Goal: Task Accomplishment & Management: Complete application form

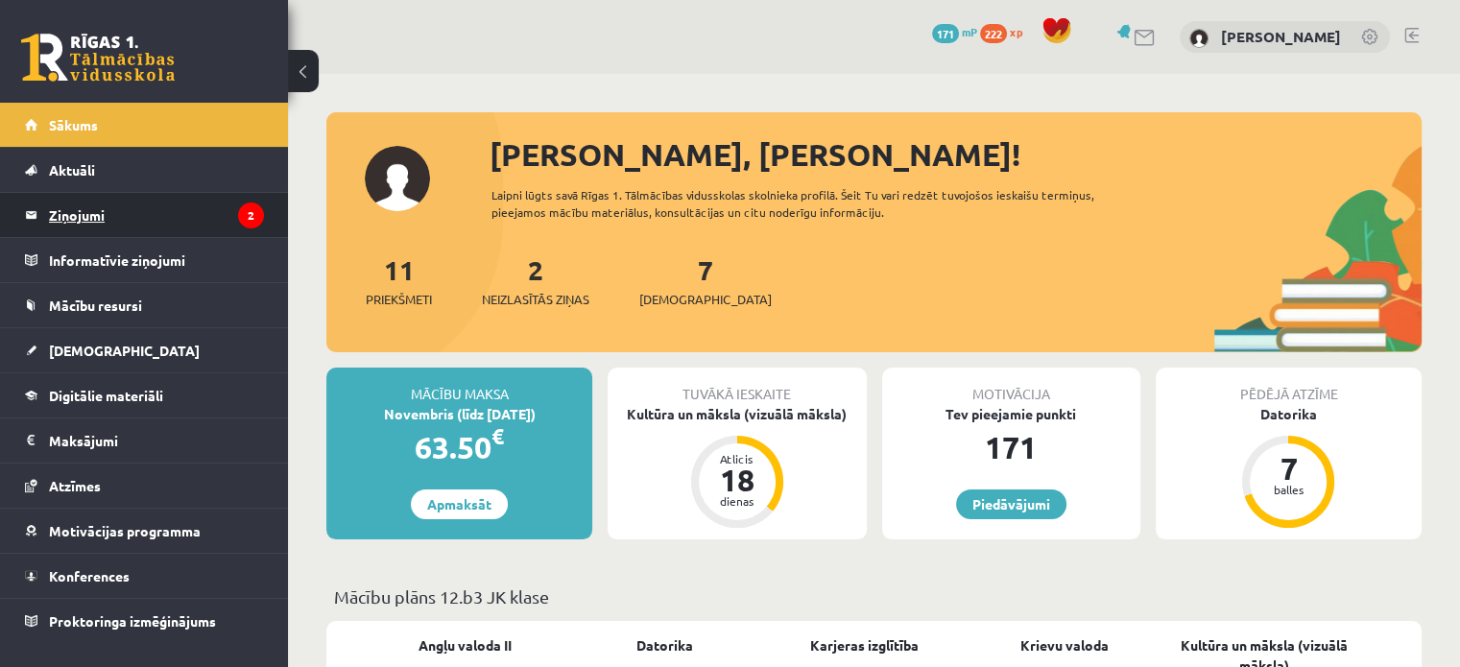
click at [260, 226] on legend "Ziņojumi 2" at bounding box center [156, 215] width 215 height 44
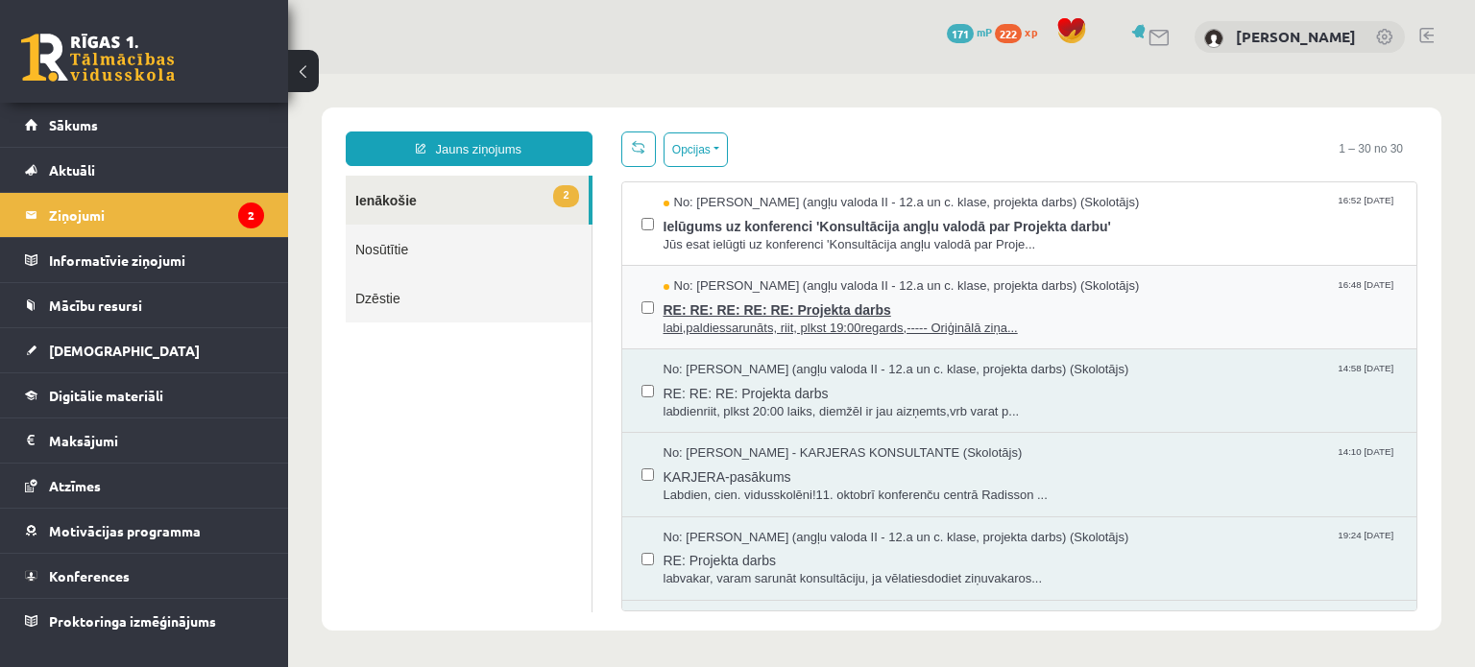
click at [765, 320] on span "labi,paldiessarunāts, riit, plkst 19:00regards,----- Oriģinālā ziņa..." at bounding box center [1030, 329] width 734 height 18
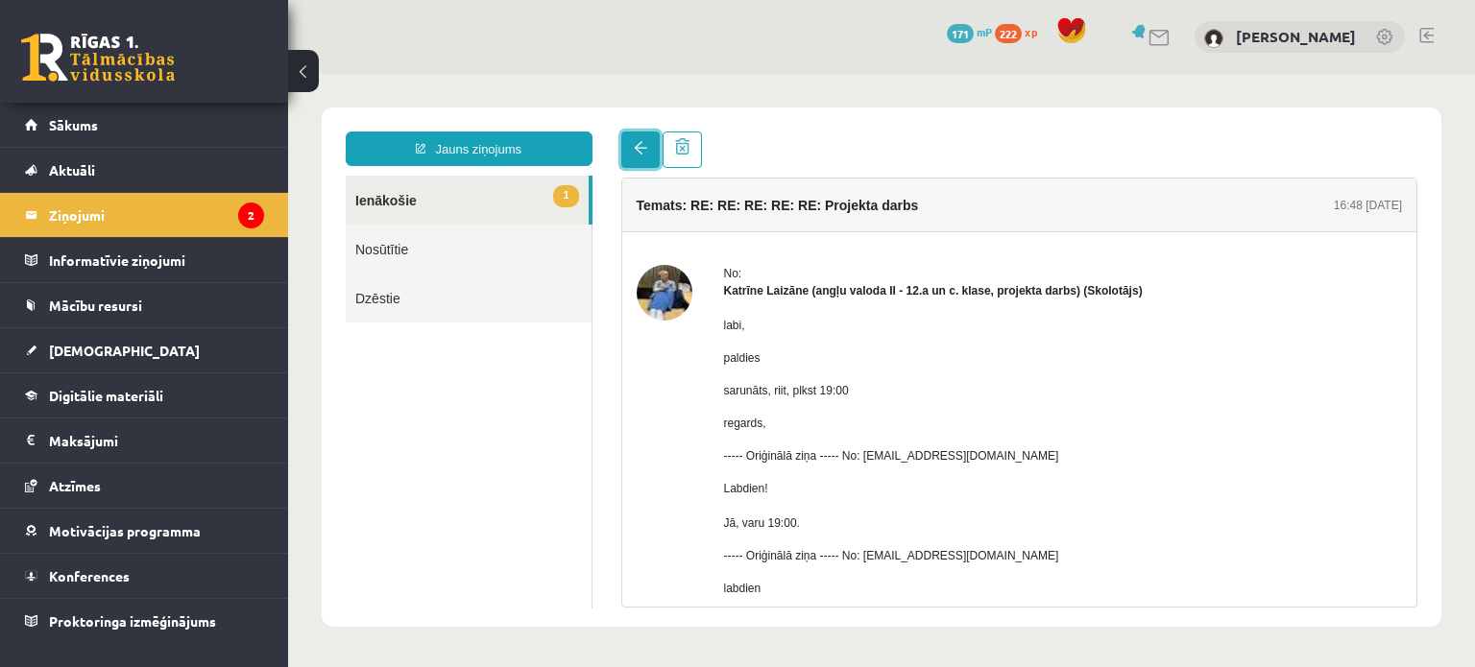
click at [637, 160] on link at bounding box center [640, 150] width 38 height 36
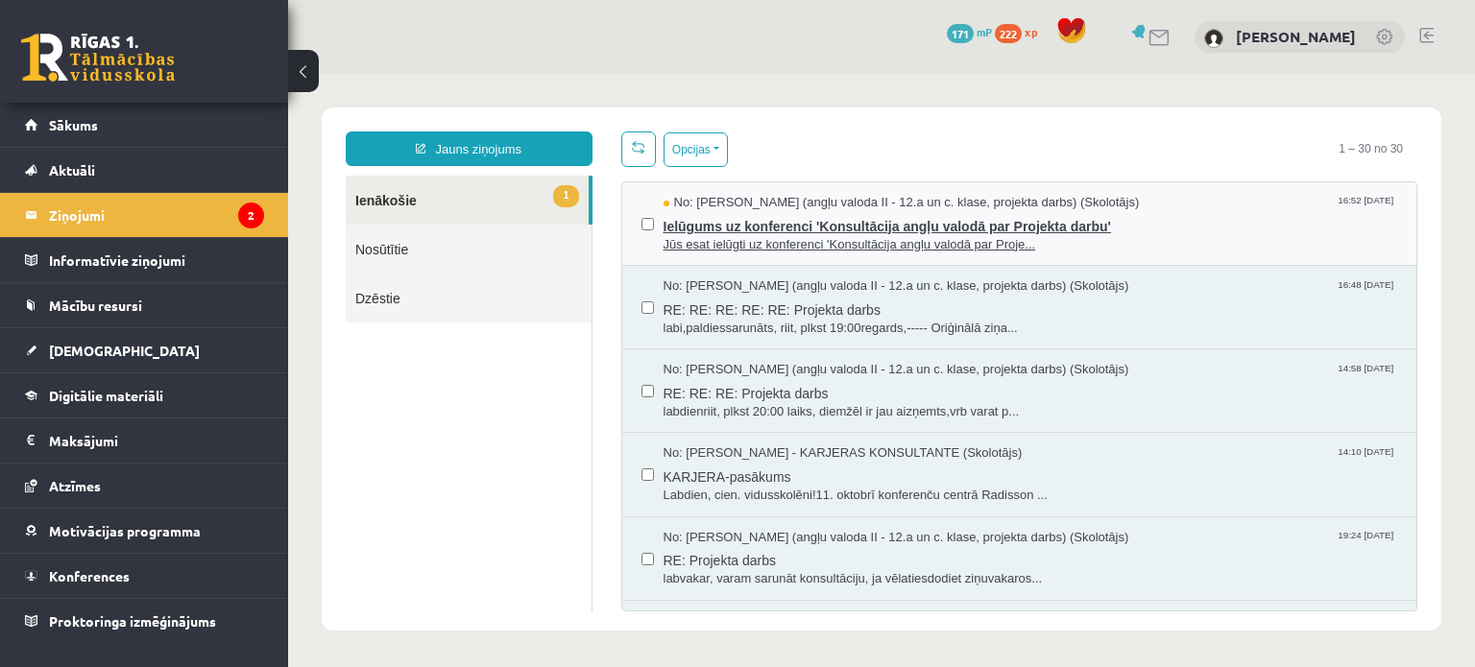
click at [752, 225] on span "Ielūgums uz konferenci 'Konsultācija angļu valodā par Projekta darbu'" at bounding box center [1030, 224] width 734 height 24
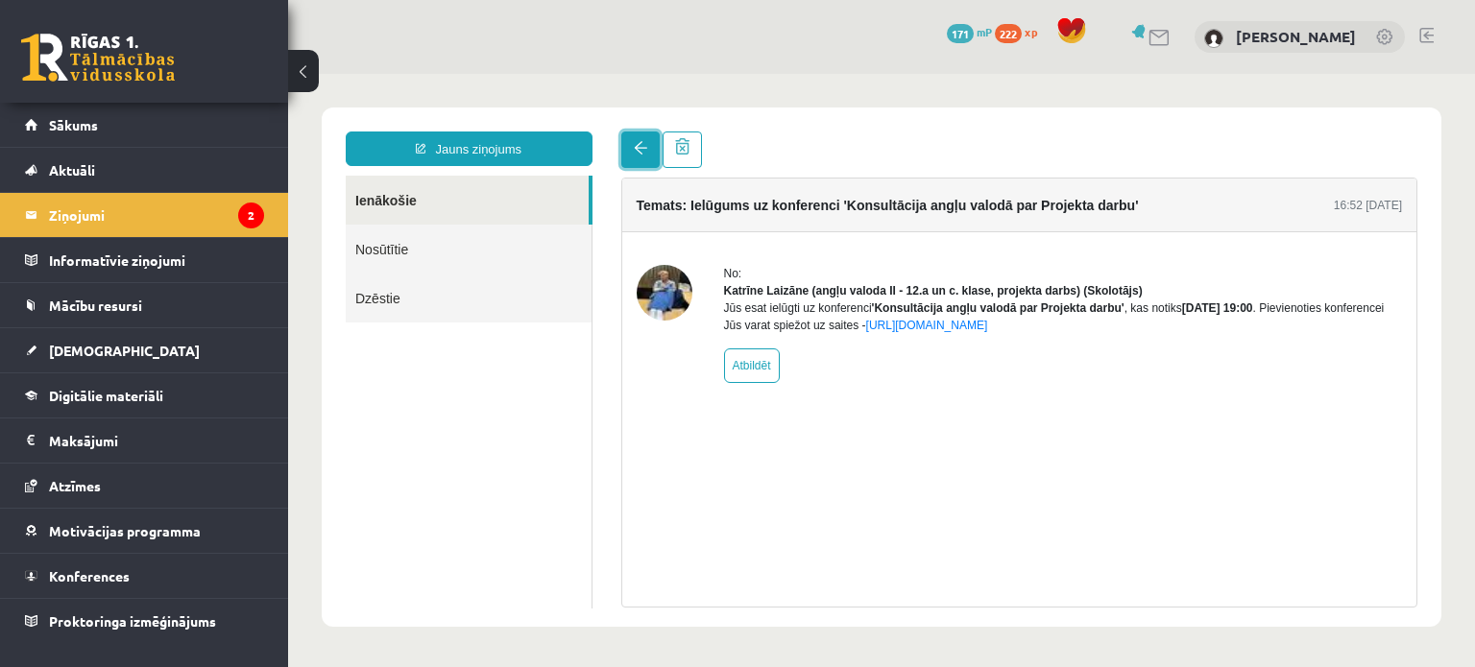
click at [633, 160] on link at bounding box center [640, 150] width 38 height 36
click at [859, 158] on div at bounding box center [1019, 150] width 797 height 36
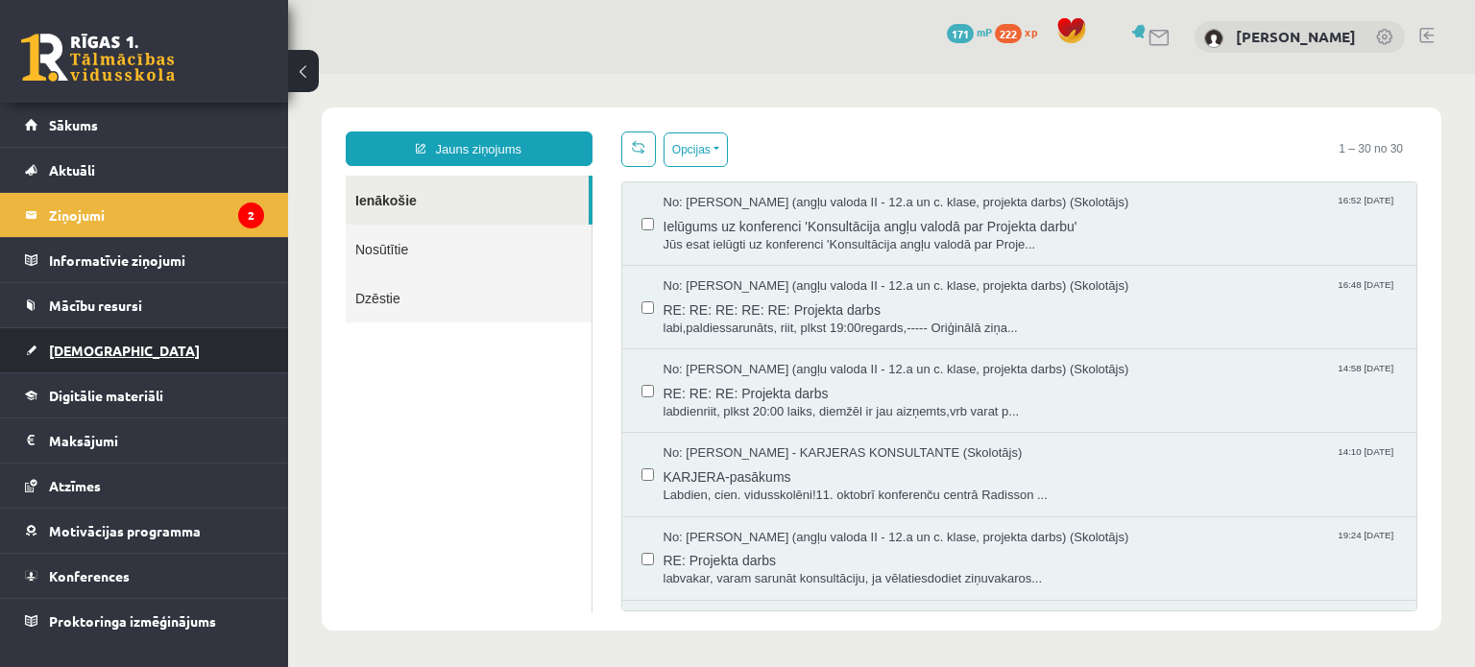
click at [91, 361] on link "[DEMOGRAPHIC_DATA]" at bounding box center [144, 350] width 239 height 44
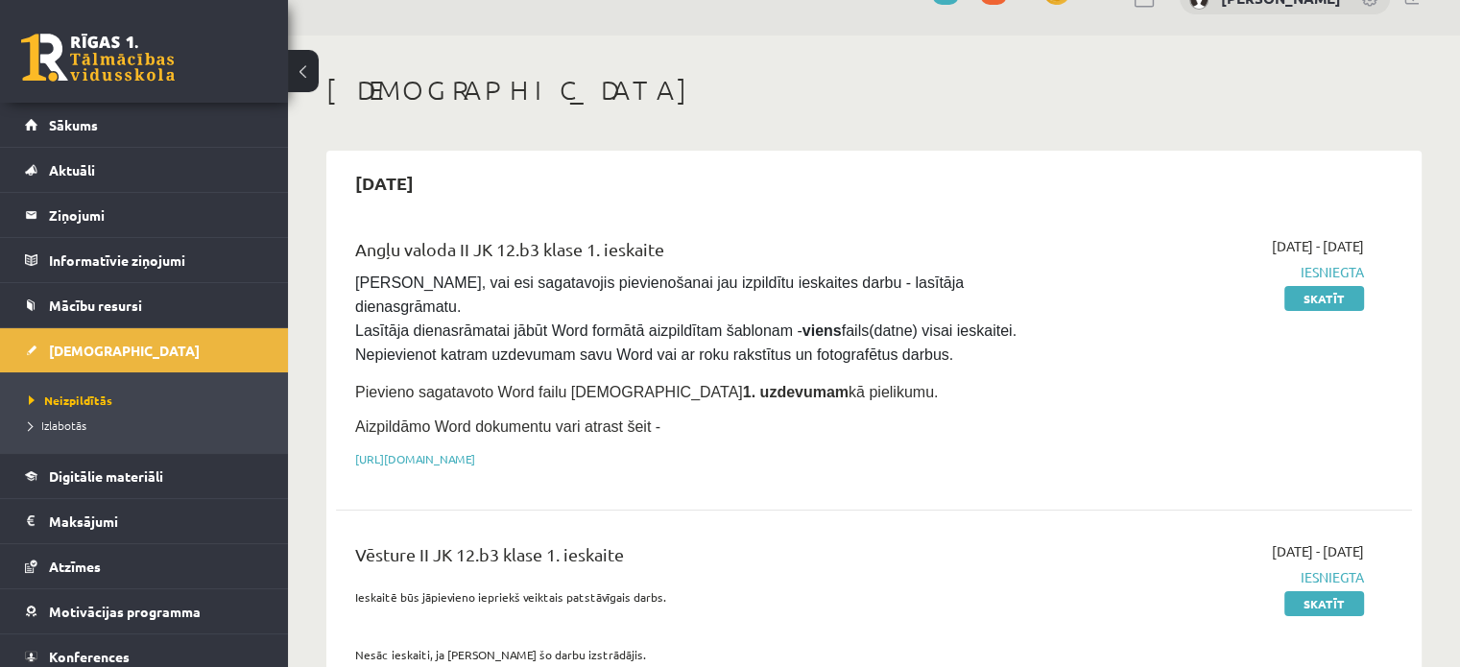
scroll to position [38, 0]
click at [1023, 541] on div "Vēsture II JK 12.b3 klase 1. ieskaite Ieskaitē būs jāpievieno iepriekš veiktais…" at bounding box center [687, 636] width 692 height 191
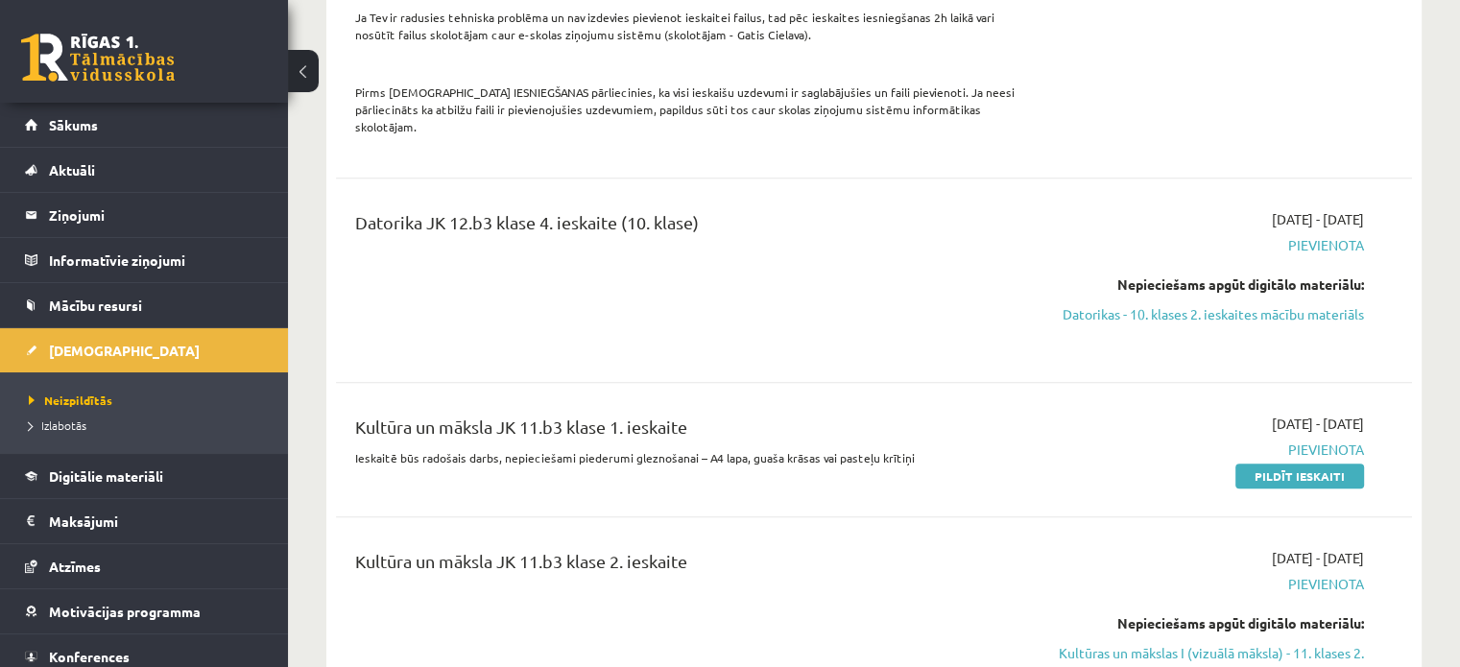
scroll to position [1371, 0]
click at [1329, 463] on link "Pildīt ieskaiti" at bounding box center [1300, 475] width 129 height 25
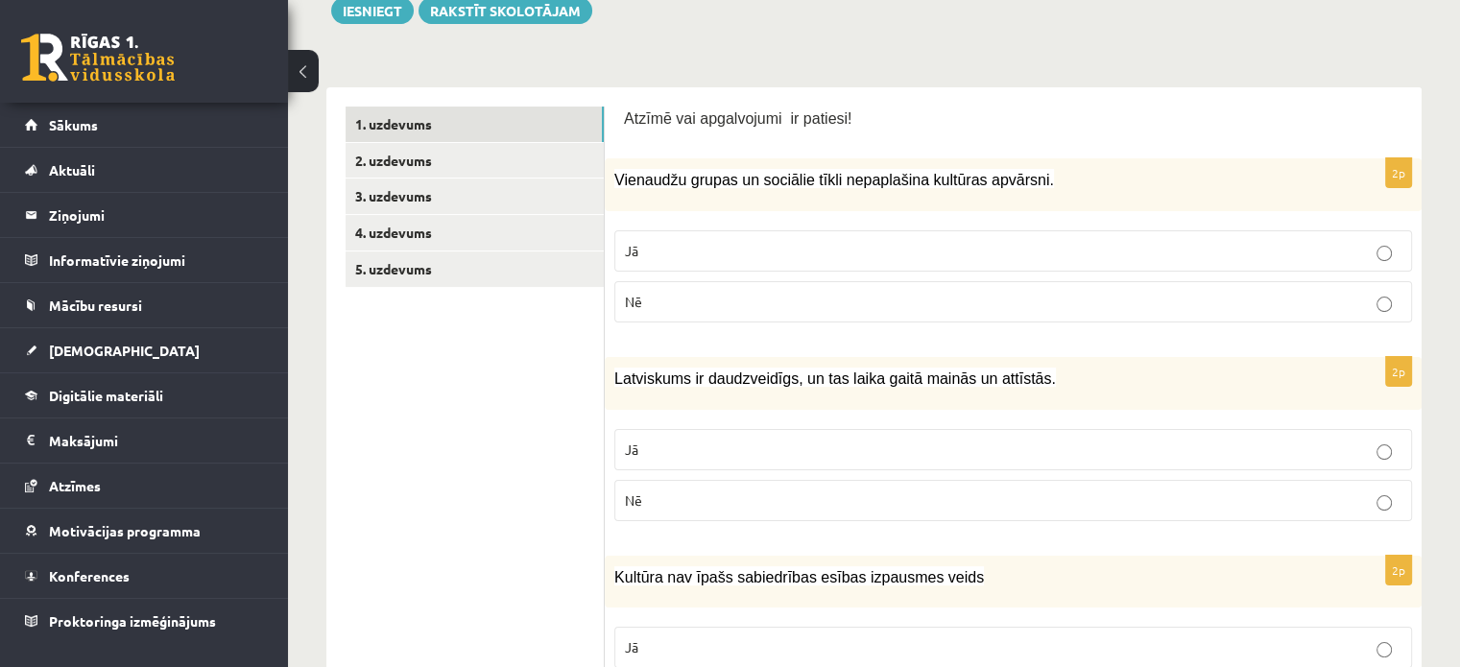
scroll to position [268, 0]
click at [830, 303] on p "Nē" at bounding box center [1013, 301] width 777 height 20
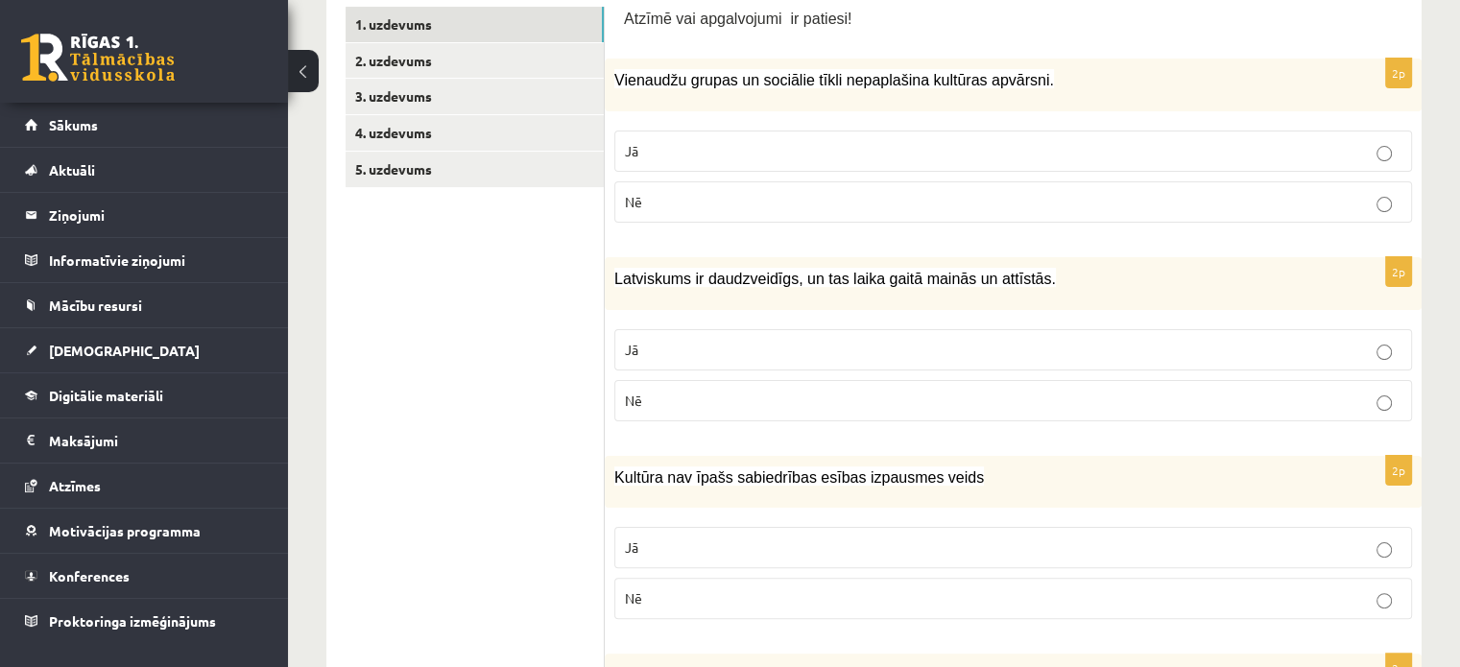
scroll to position [376, 0]
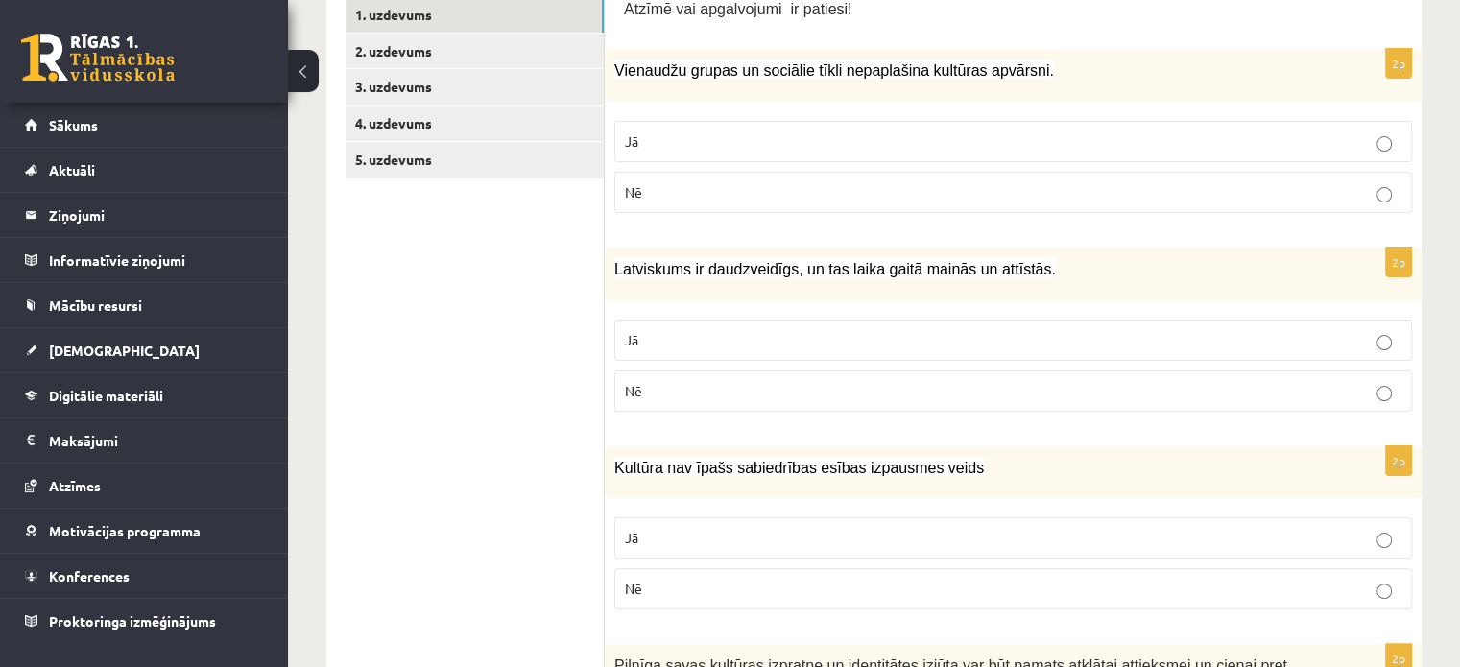
click at [883, 301] on div "2p Latviskums ir daudzveidīgs, un tas laika gaitā mainās un attīstās. Jā Nē" at bounding box center [1013, 338] width 817 height 180
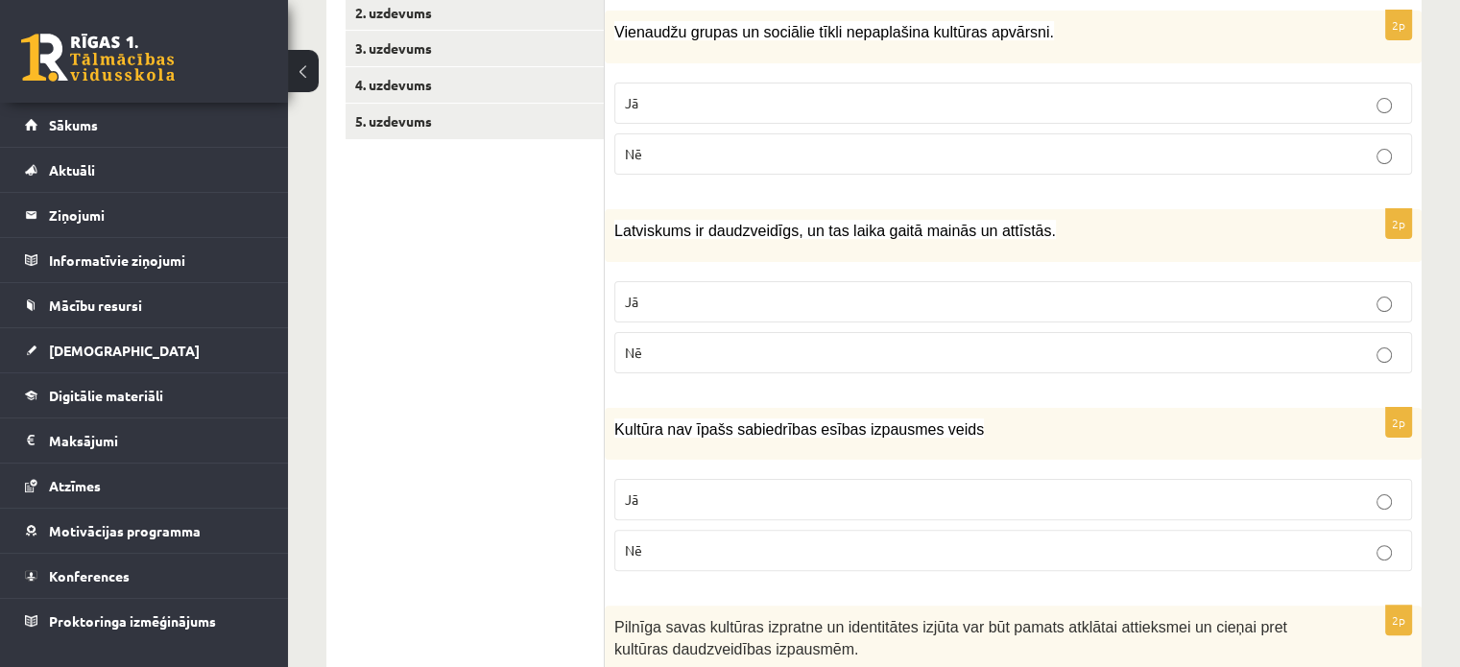
scroll to position [198, 0]
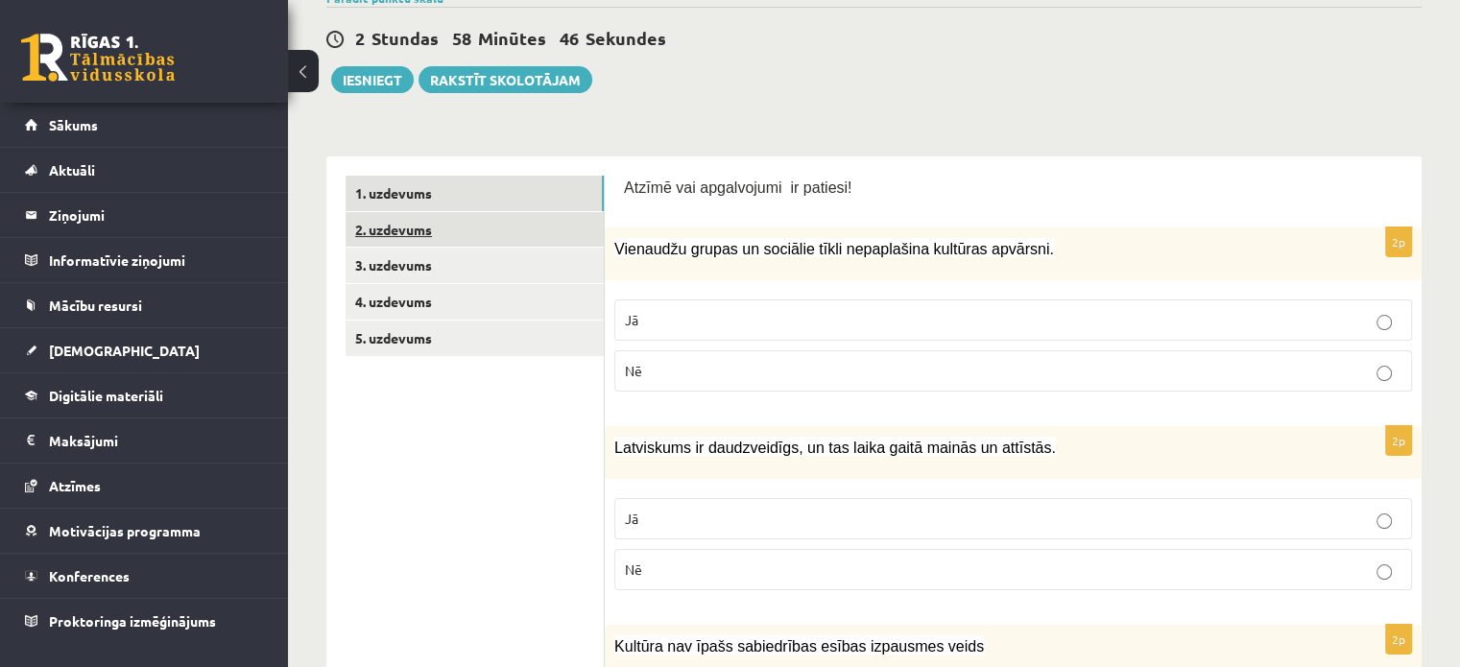
click at [517, 241] on link "2. uzdevums" at bounding box center [475, 230] width 258 height 36
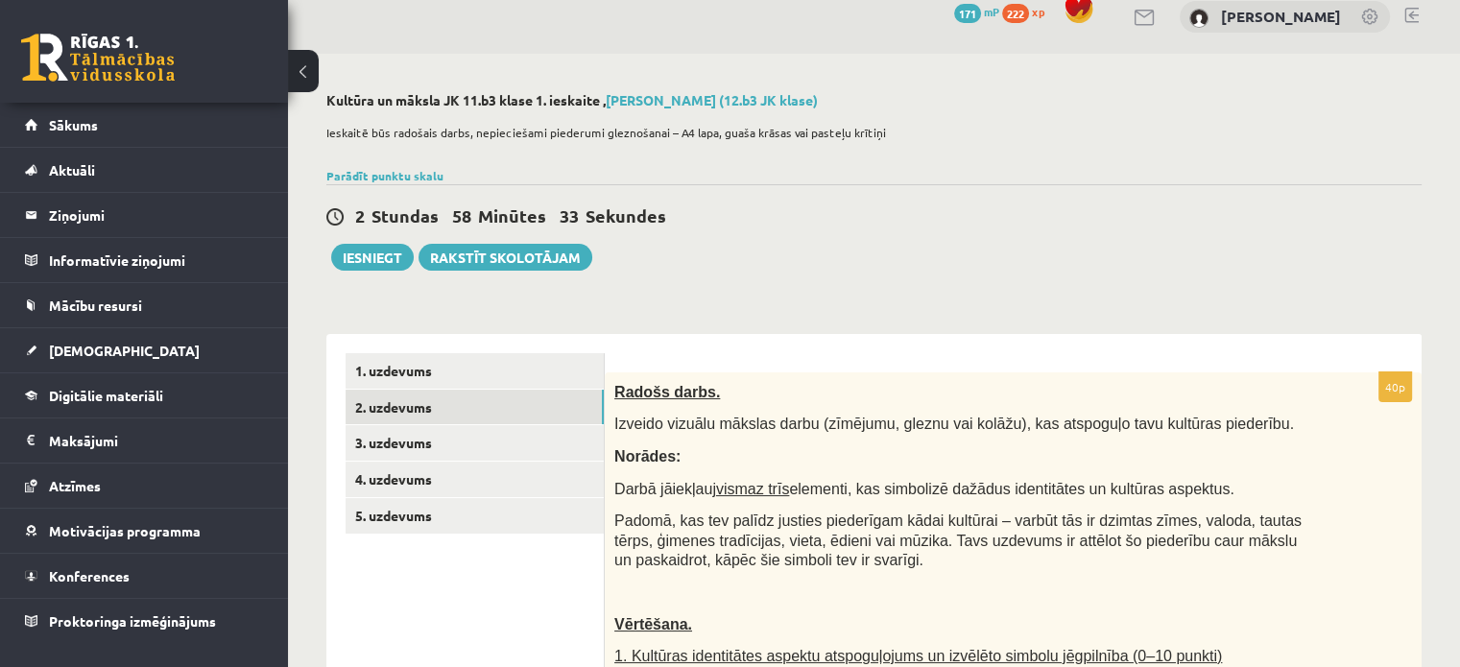
scroll to position [0, 0]
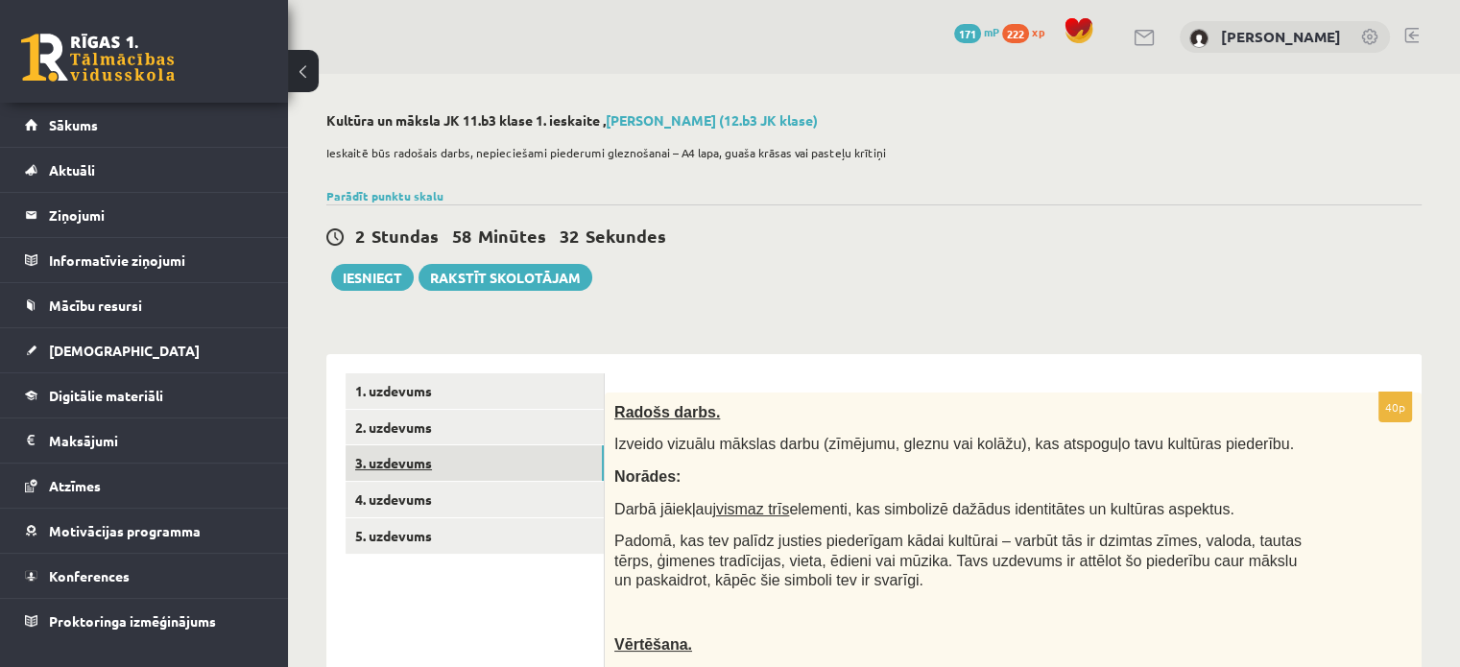
click at [417, 462] on link "3. uzdevums" at bounding box center [475, 463] width 258 height 36
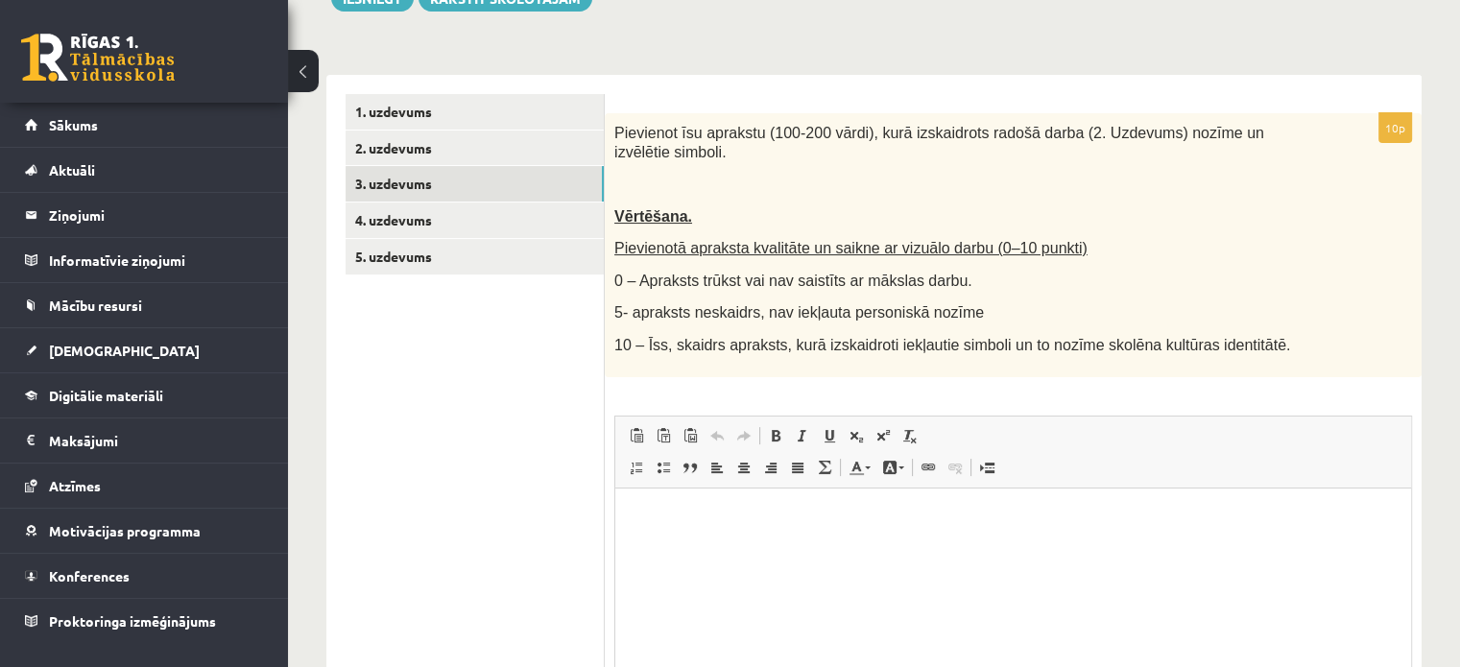
scroll to position [280, 0]
click at [493, 221] on link "4. uzdevums" at bounding box center [475, 220] width 258 height 36
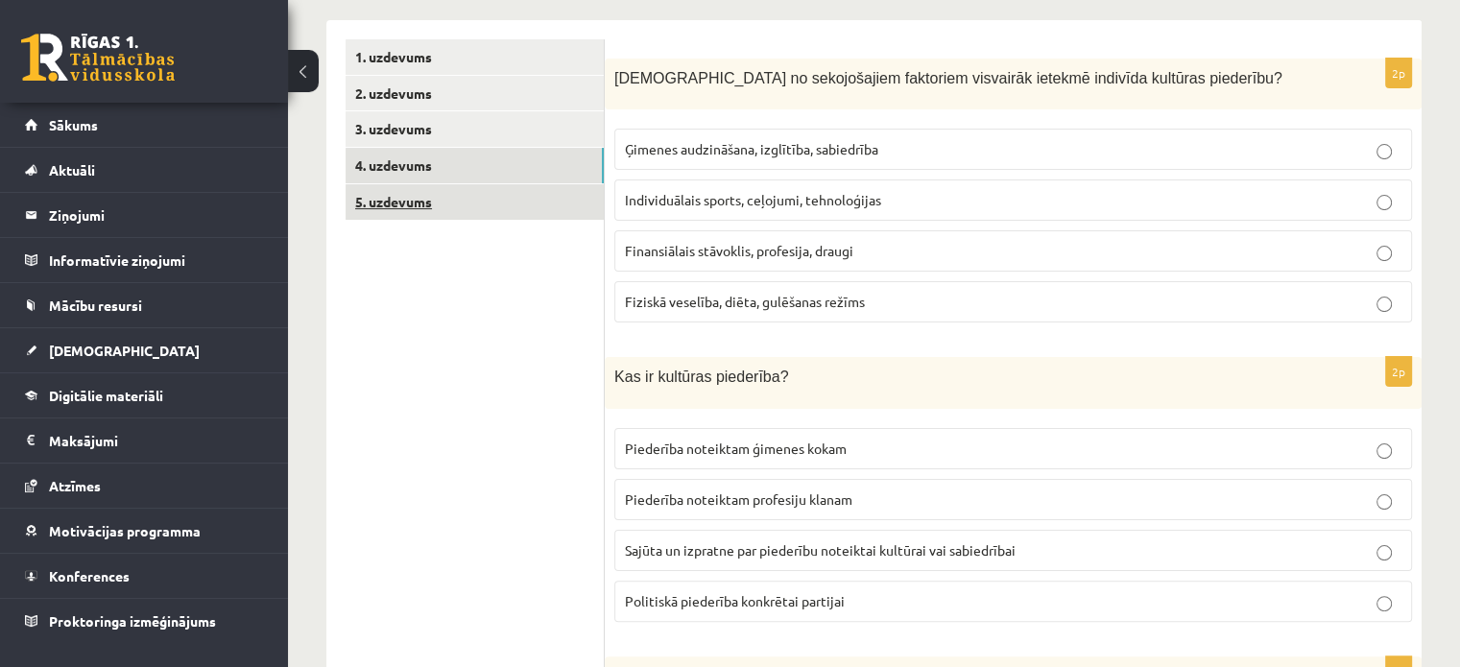
click at [554, 200] on link "5. uzdevums" at bounding box center [475, 202] width 258 height 36
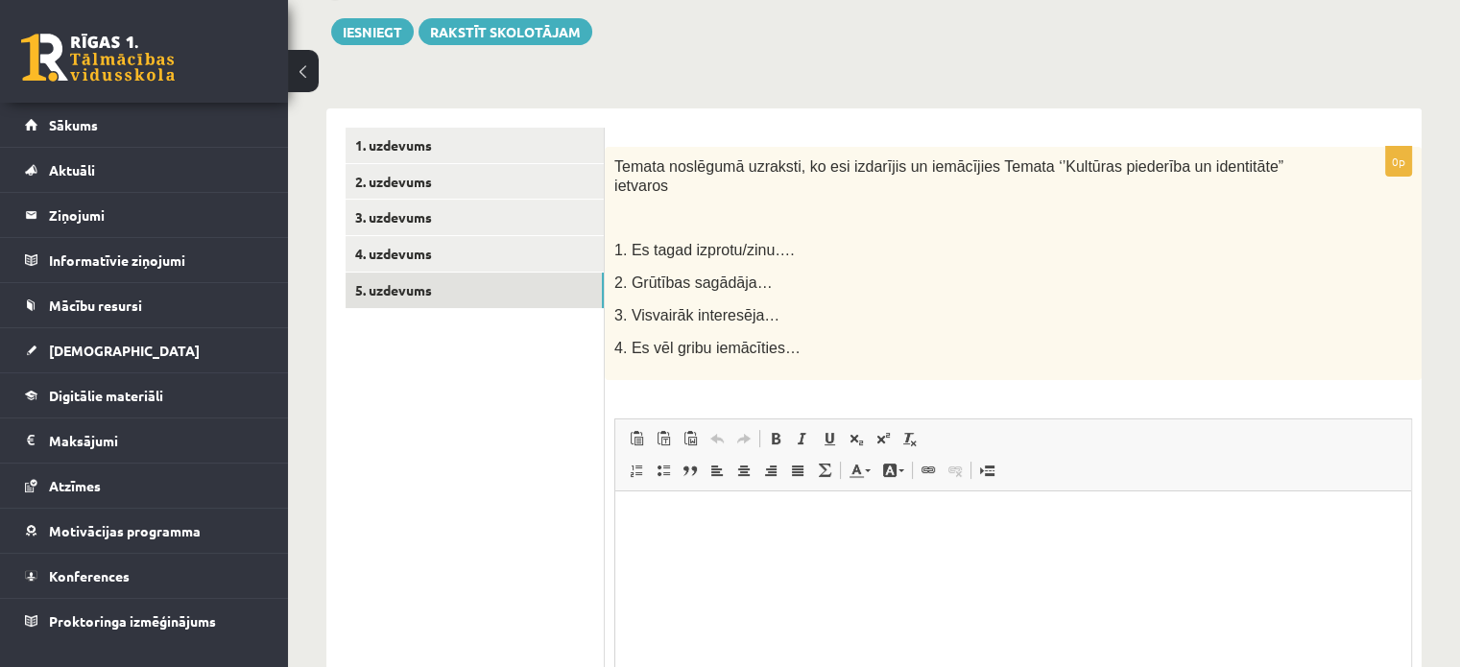
scroll to position [253, 0]
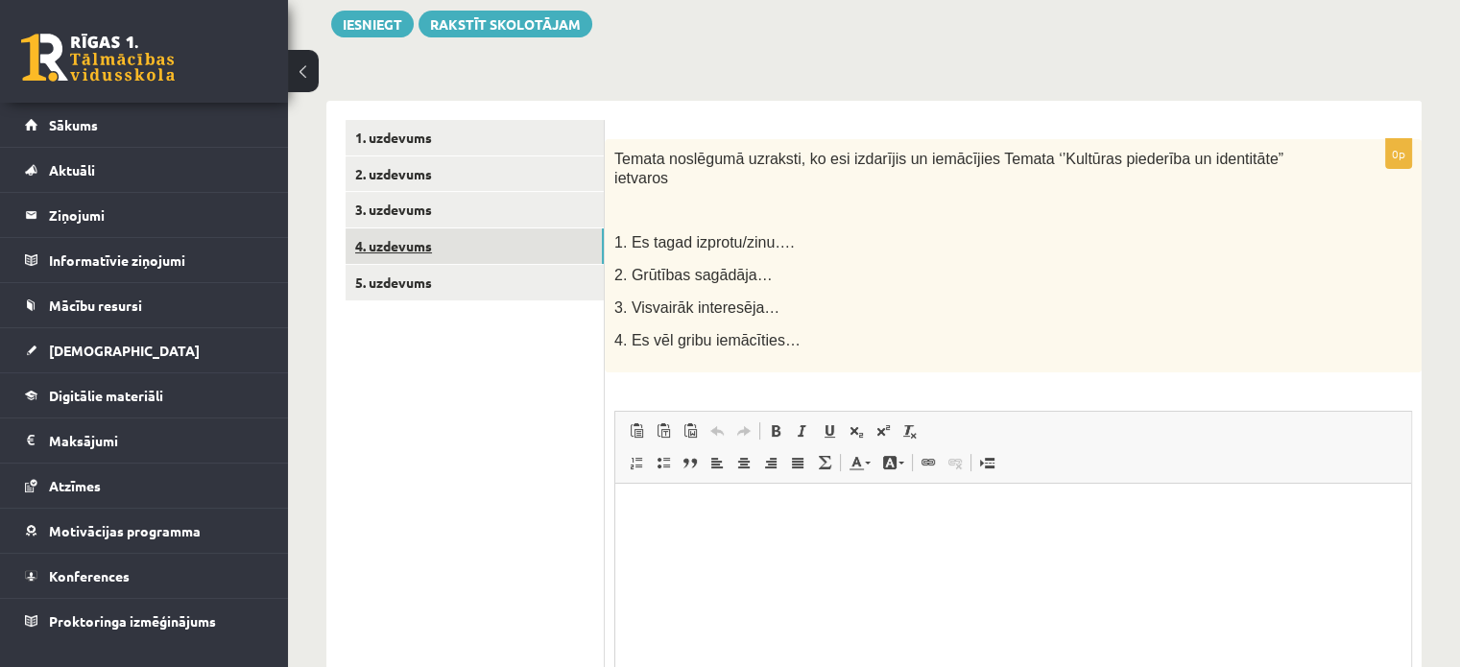
click at [536, 257] on link "4. uzdevums" at bounding box center [475, 246] width 258 height 36
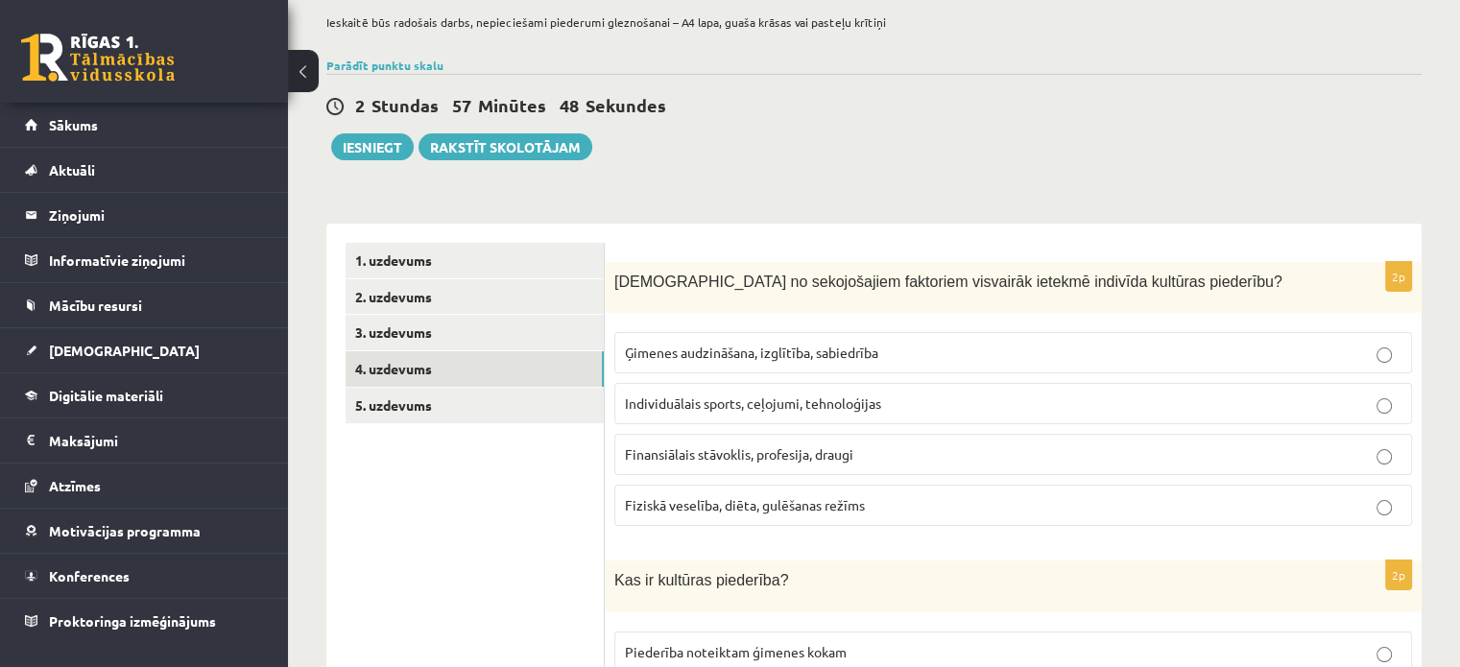
scroll to position [0, 0]
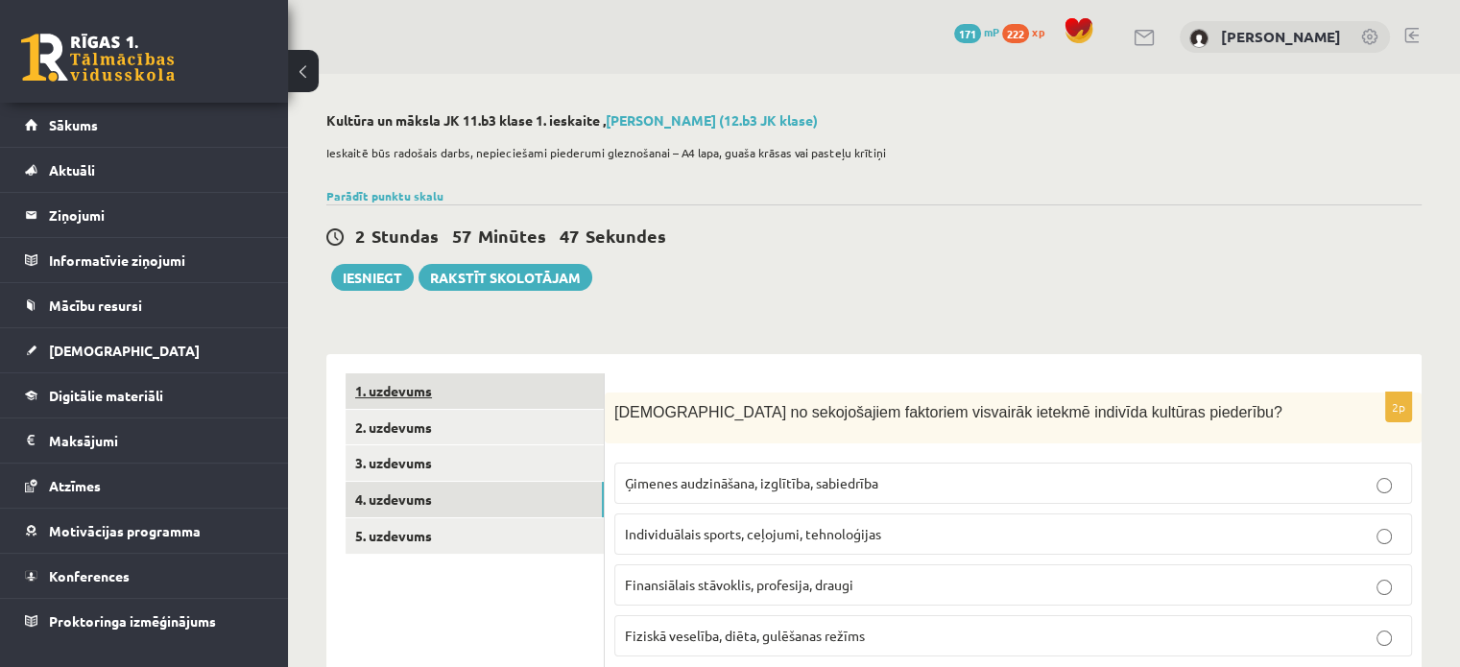
click at [430, 385] on link "1. uzdevums" at bounding box center [475, 391] width 258 height 36
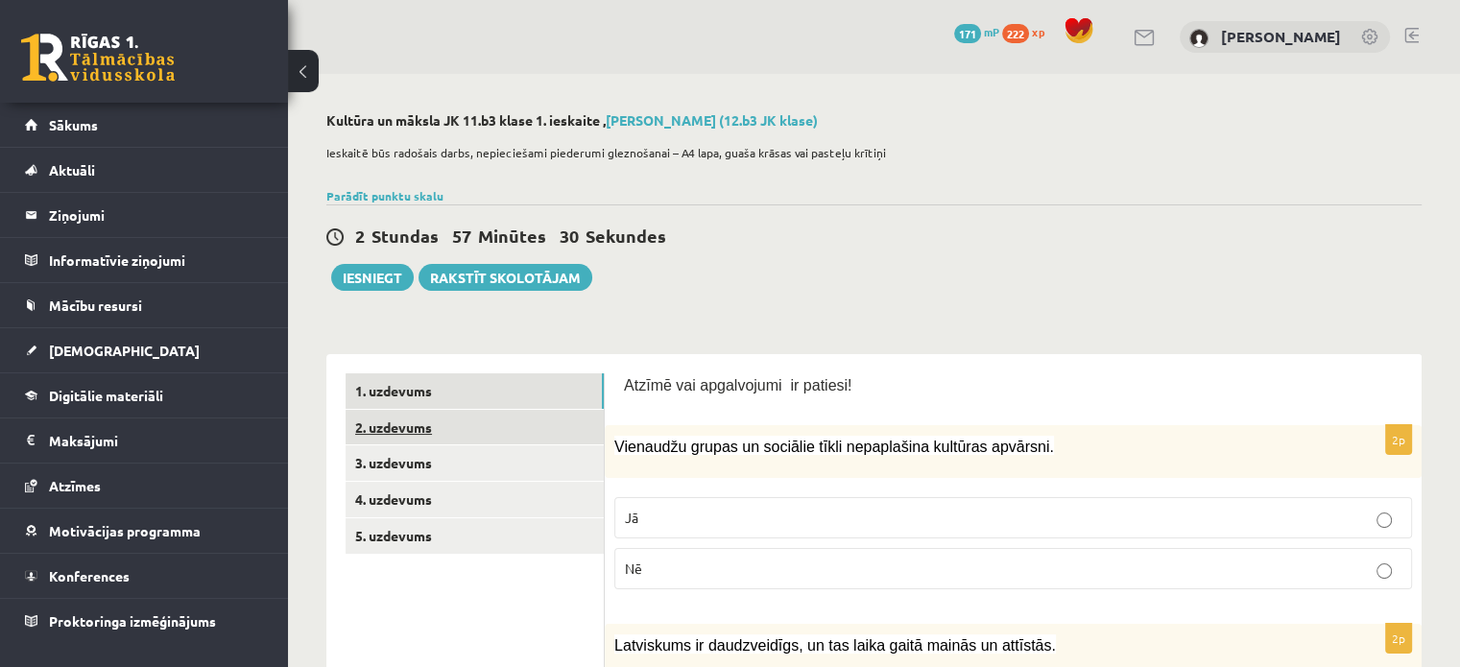
click at [522, 434] on link "2. uzdevums" at bounding box center [475, 428] width 258 height 36
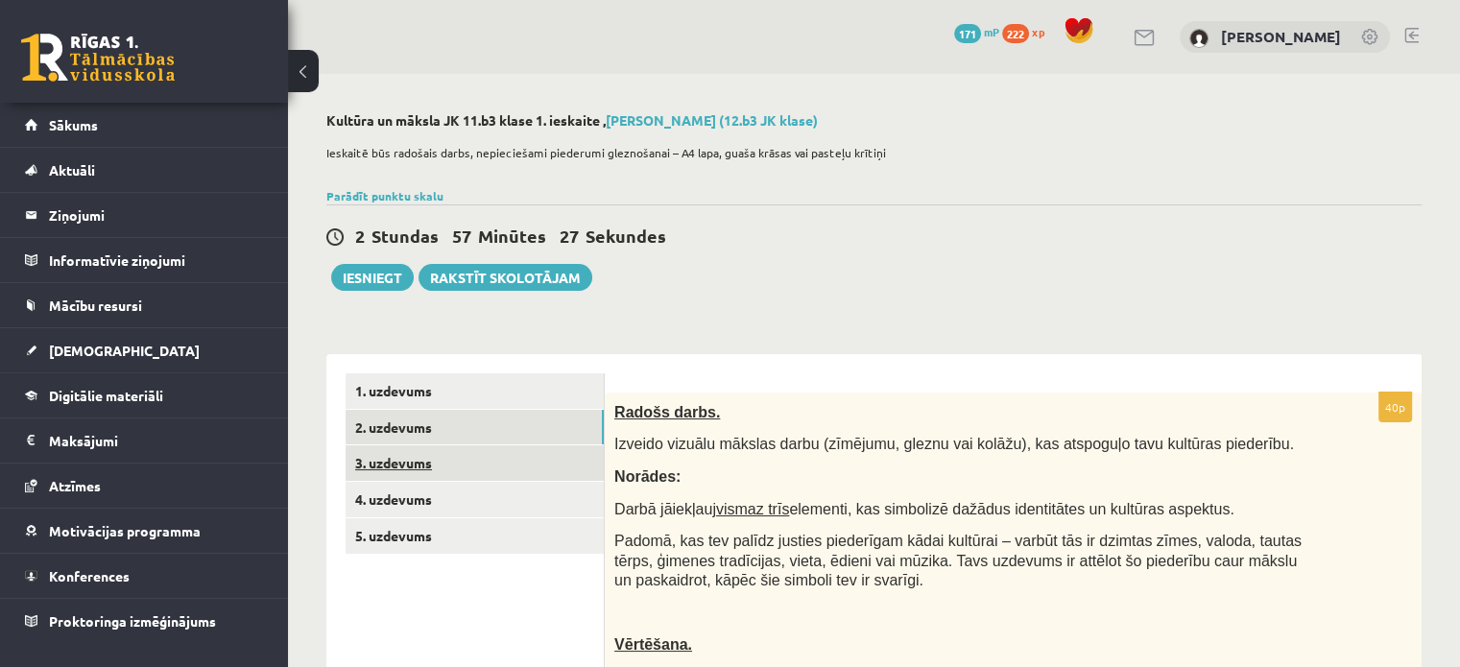
click at [516, 457] on link "3. uzdevums" at bounding box center [475, 463] width 258 height 36
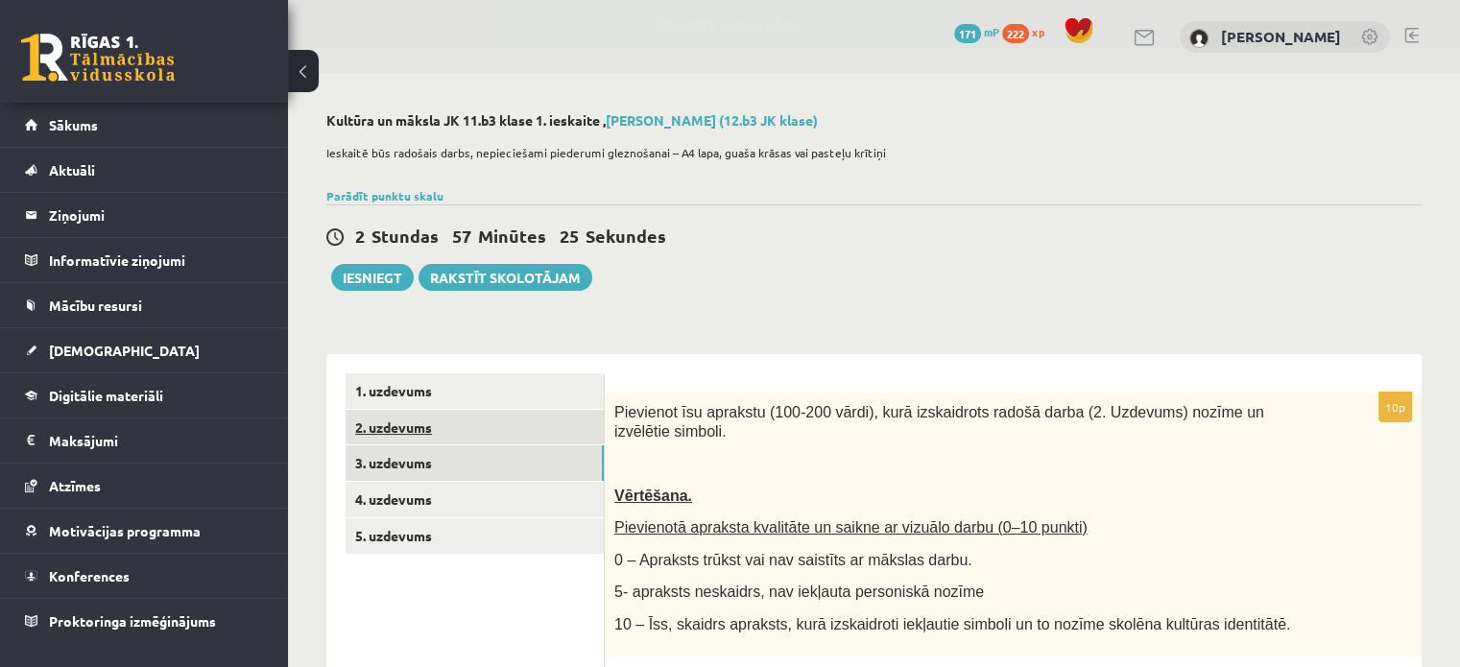
click at [476, 436] on link "2. uzdevums" at bounding box center [475, 428] width 258 height 36
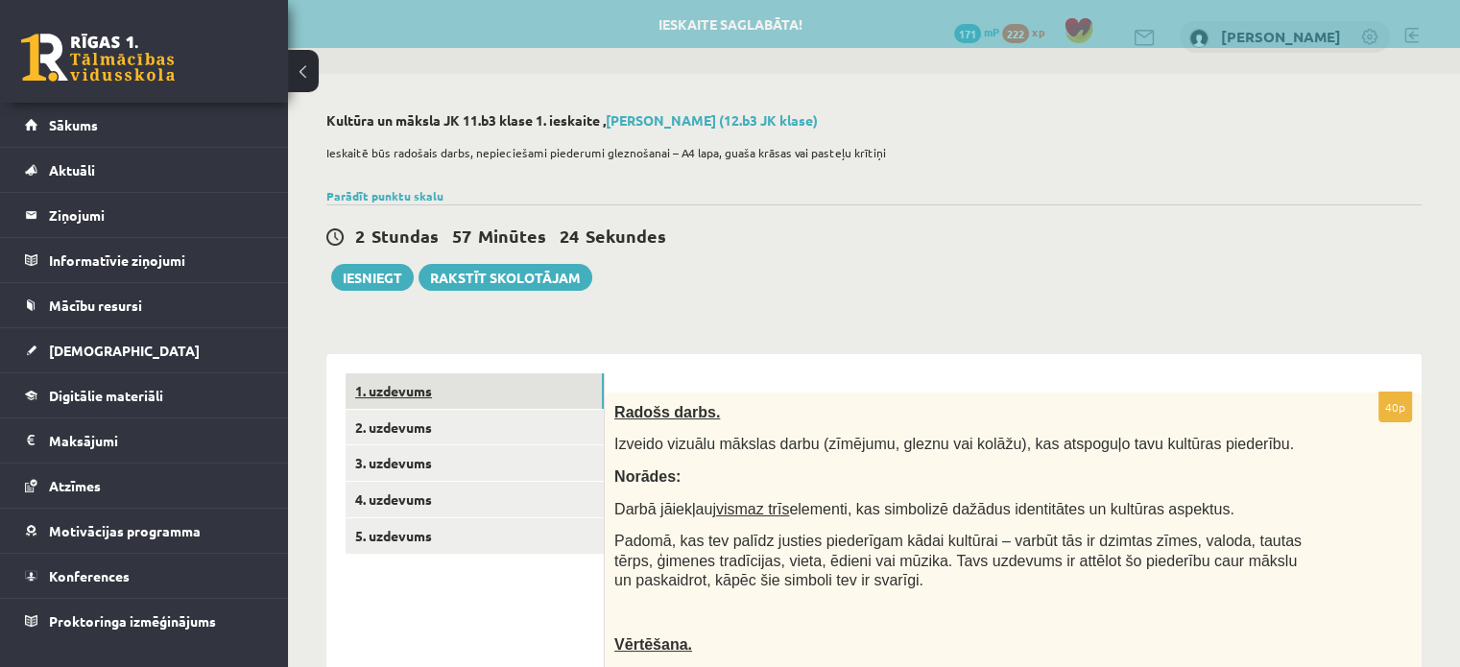
click at [499, 397] on link "1. uzdevums" at bounding box center [475, 391] width 258 height 36
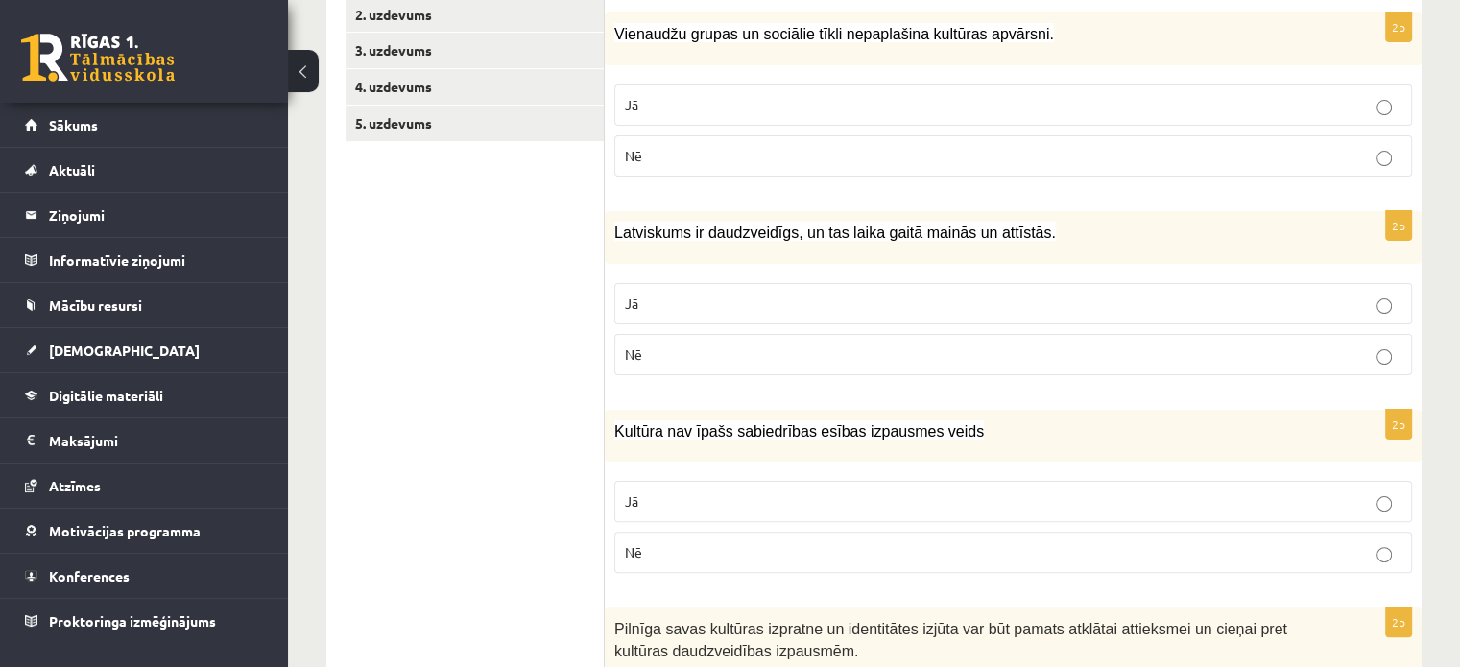
scroll to position [422, 0]
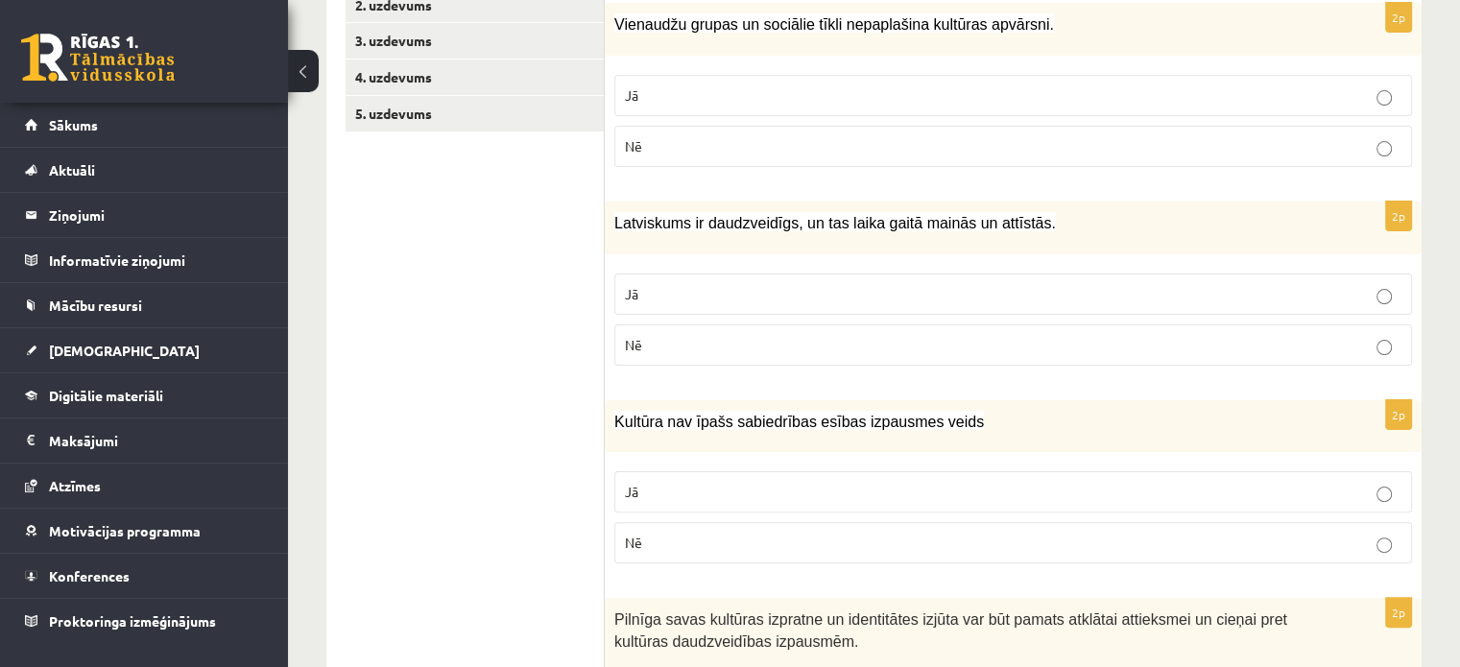
click at [972, 294] on p "Jā" at bounding box center [1013, 294] width 777 height 20
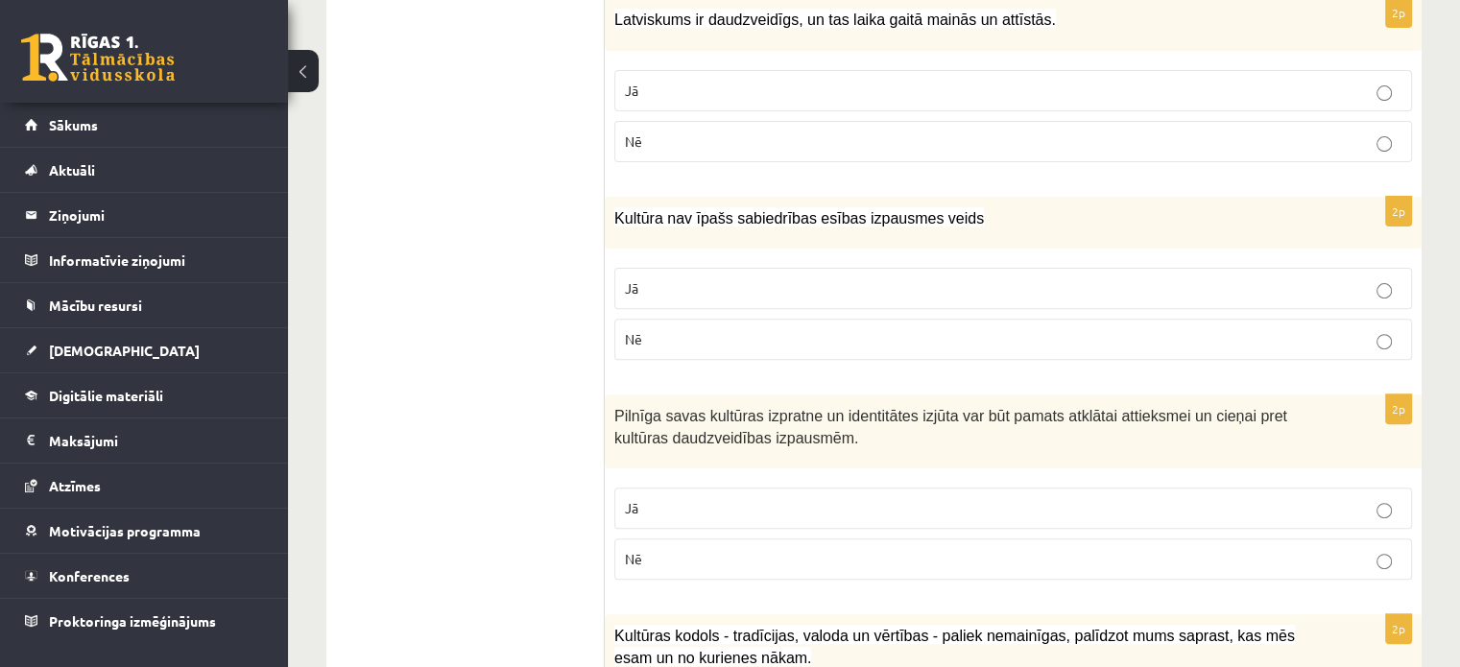
scroll to position [641, 0]
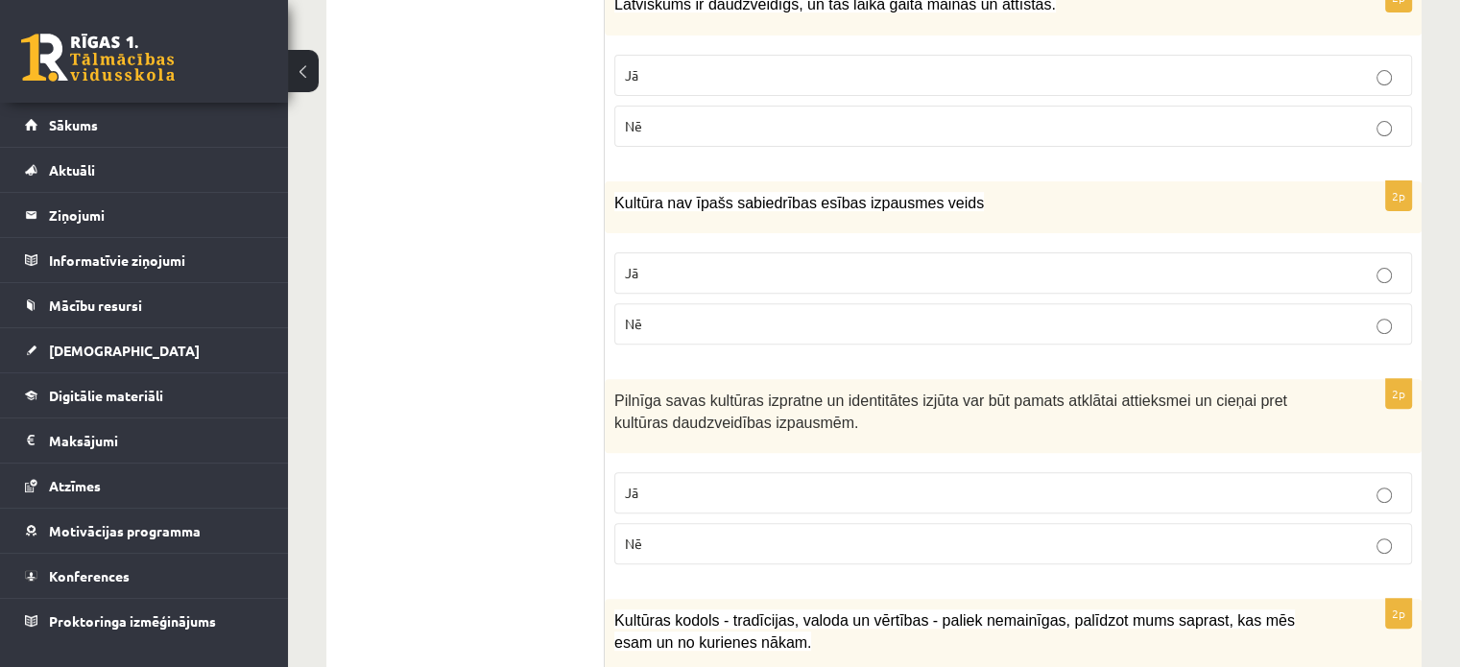
click at [840, 316] on p "Nē" at bounding box center [1013, 324] width 777 height 20
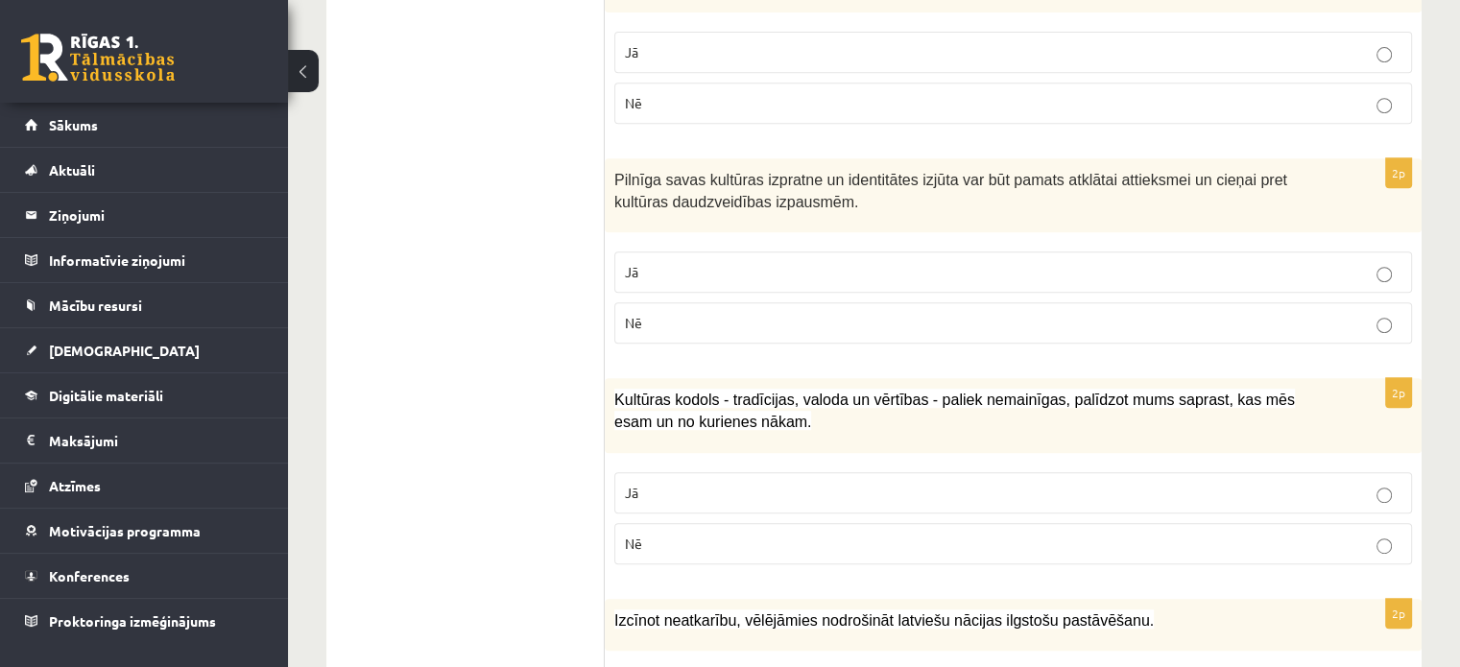
scroll to position [864, 0]
click at [800, 260] on p "Jā" at bounding box center [1013, 270] width 777 height 20
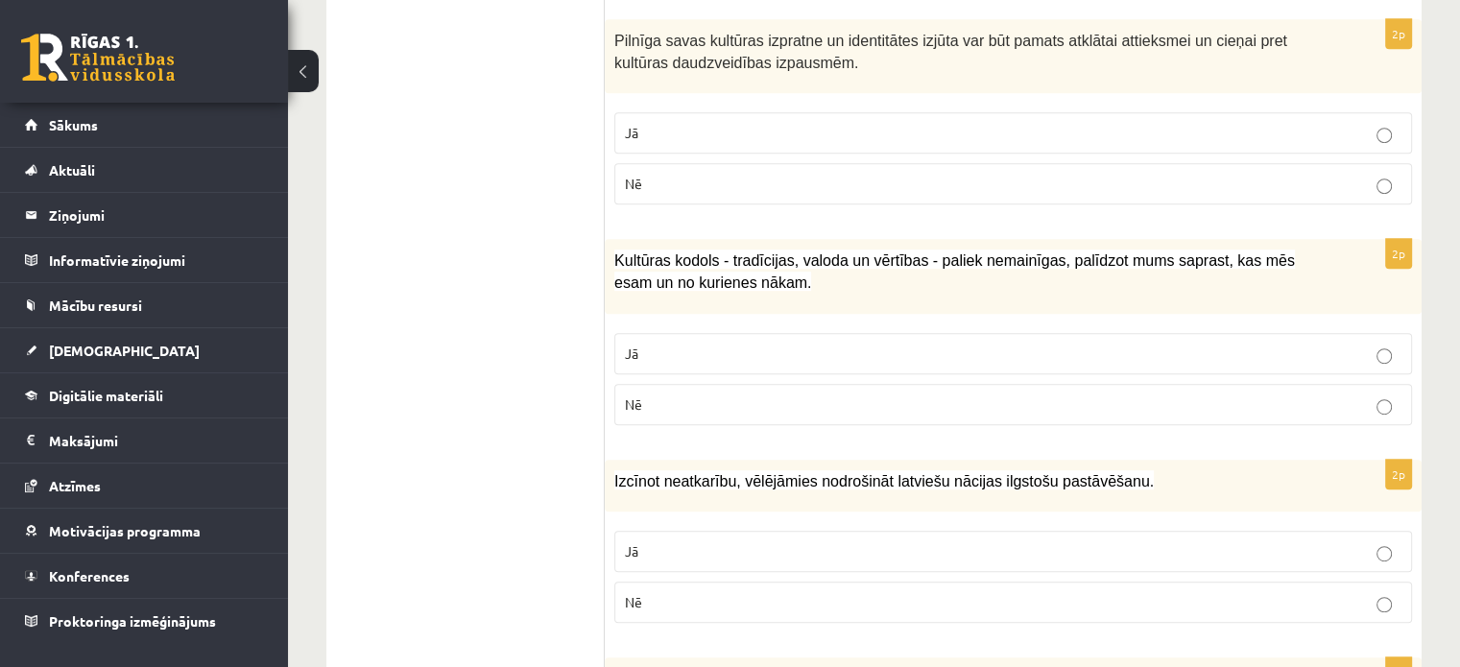
scroll to position [1002, 0]
click at [737, 346] on p "Jā" at bounding box center [1013, 353] width 777 height 20
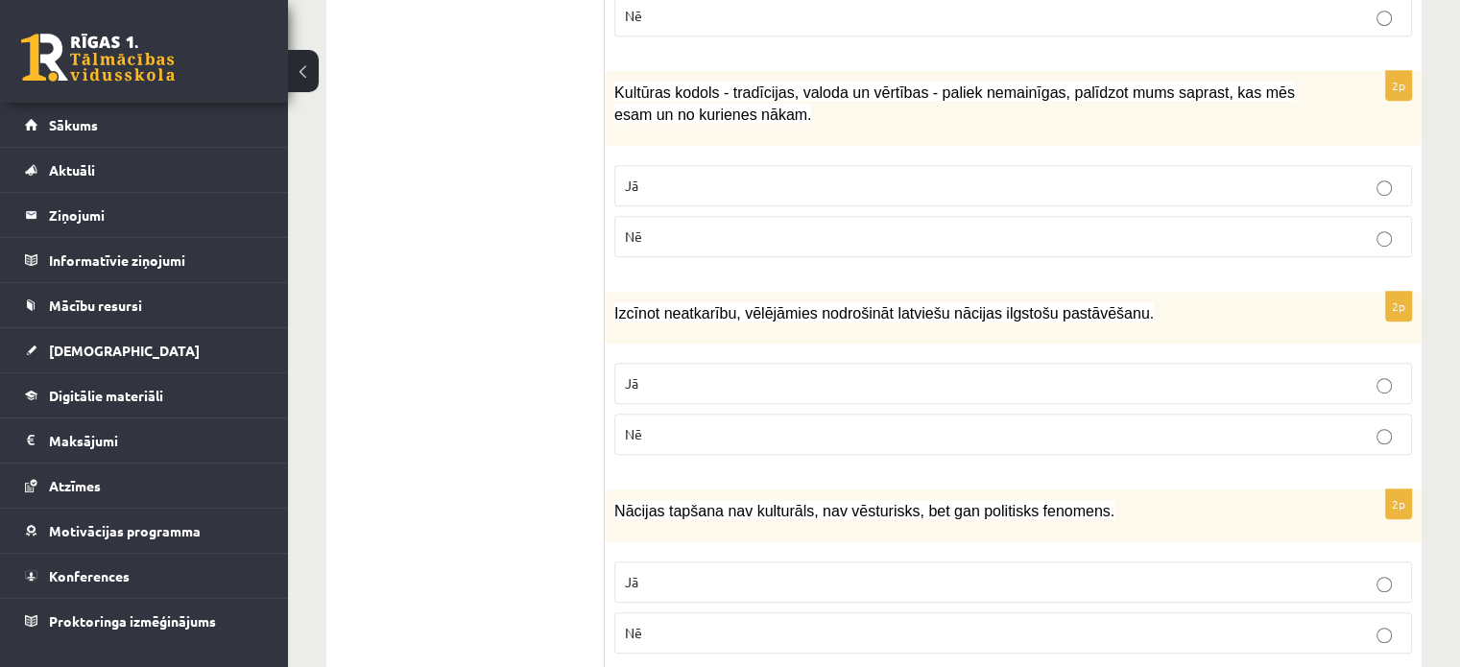
scroll to position [1181, 0]
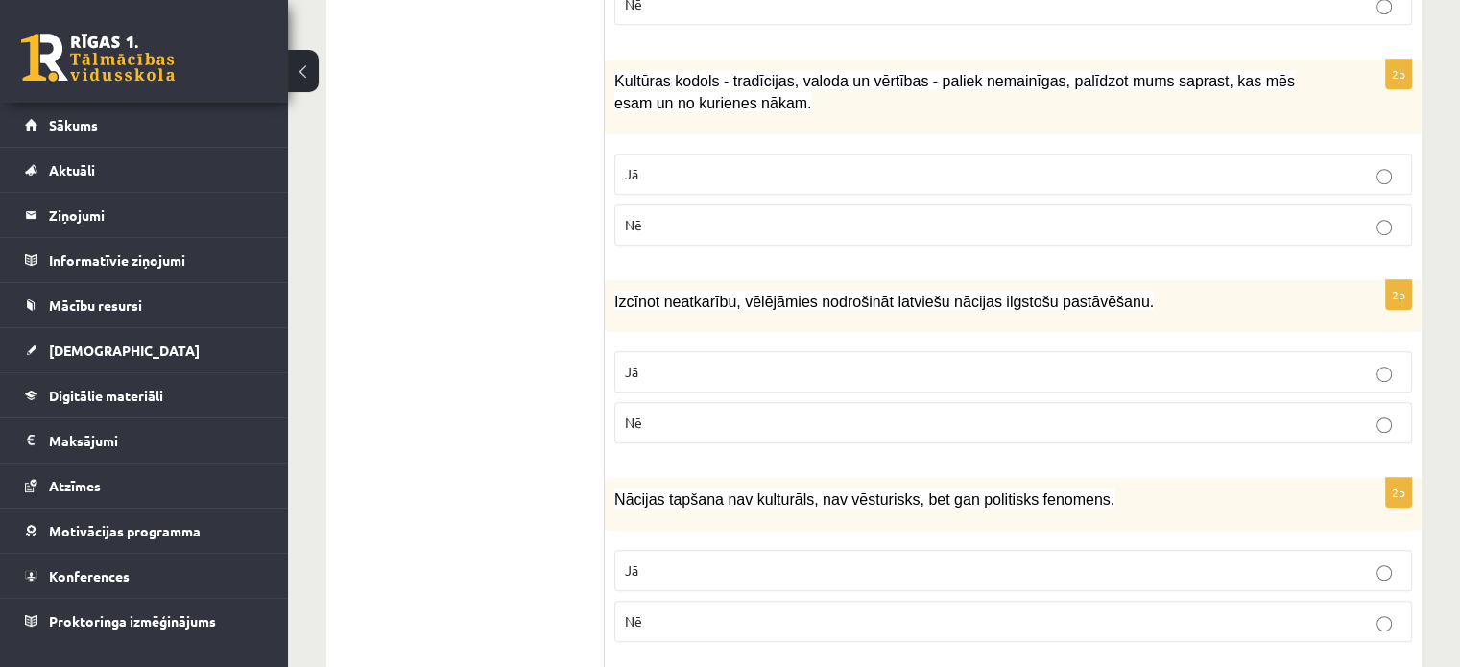
click at [707, 362] on p "Jā" at bounding box center [1013, 372] width 777 height 20
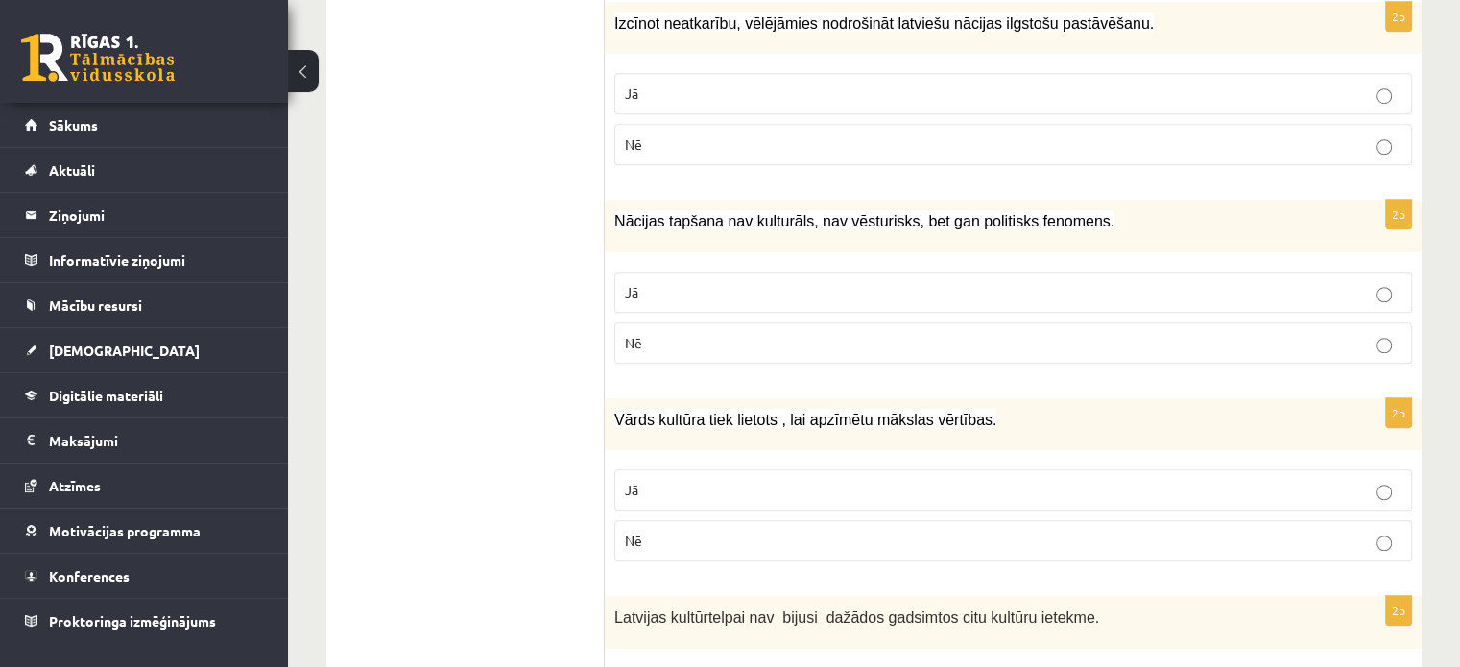
scroll to position [1461, 0]
click at [768, 321] on label "Nē" at bounding box center [1013, 341] width 798 height 41
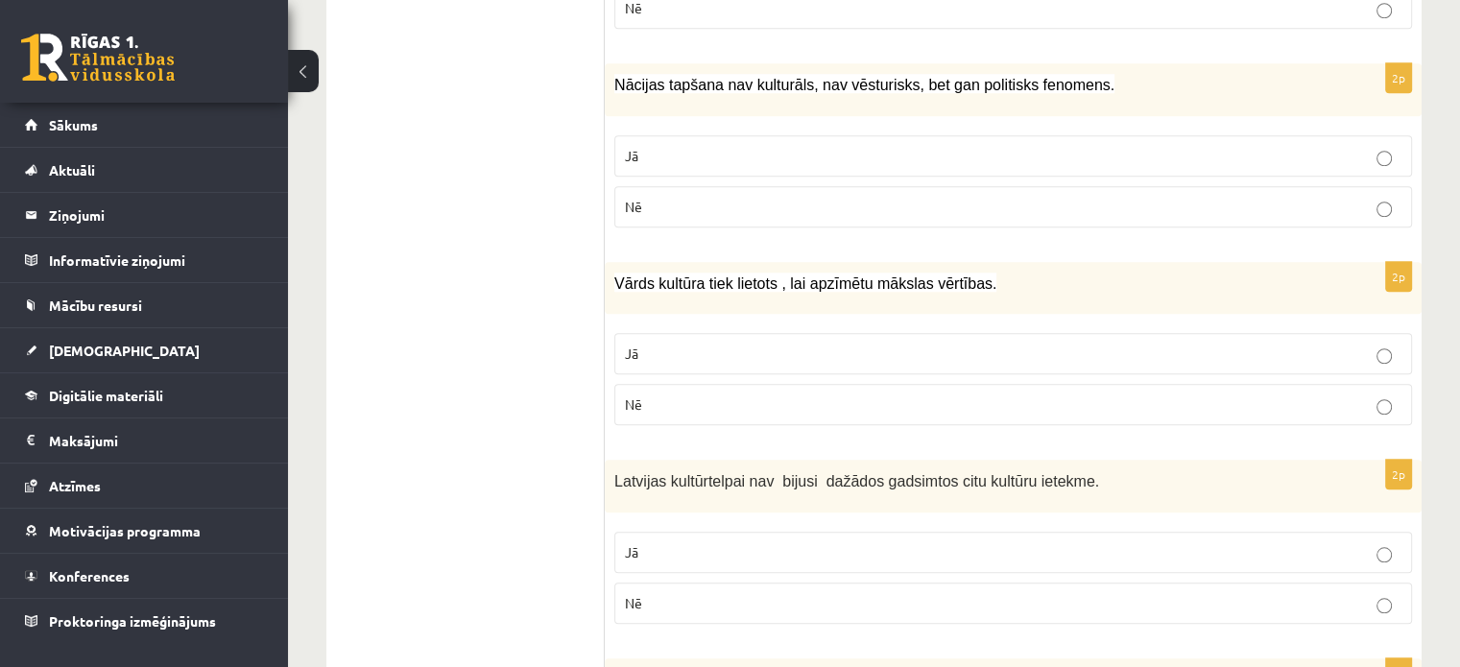
click at [767, 398] on p "Nē" at bounding box center [1013, 405] width 777 height 20
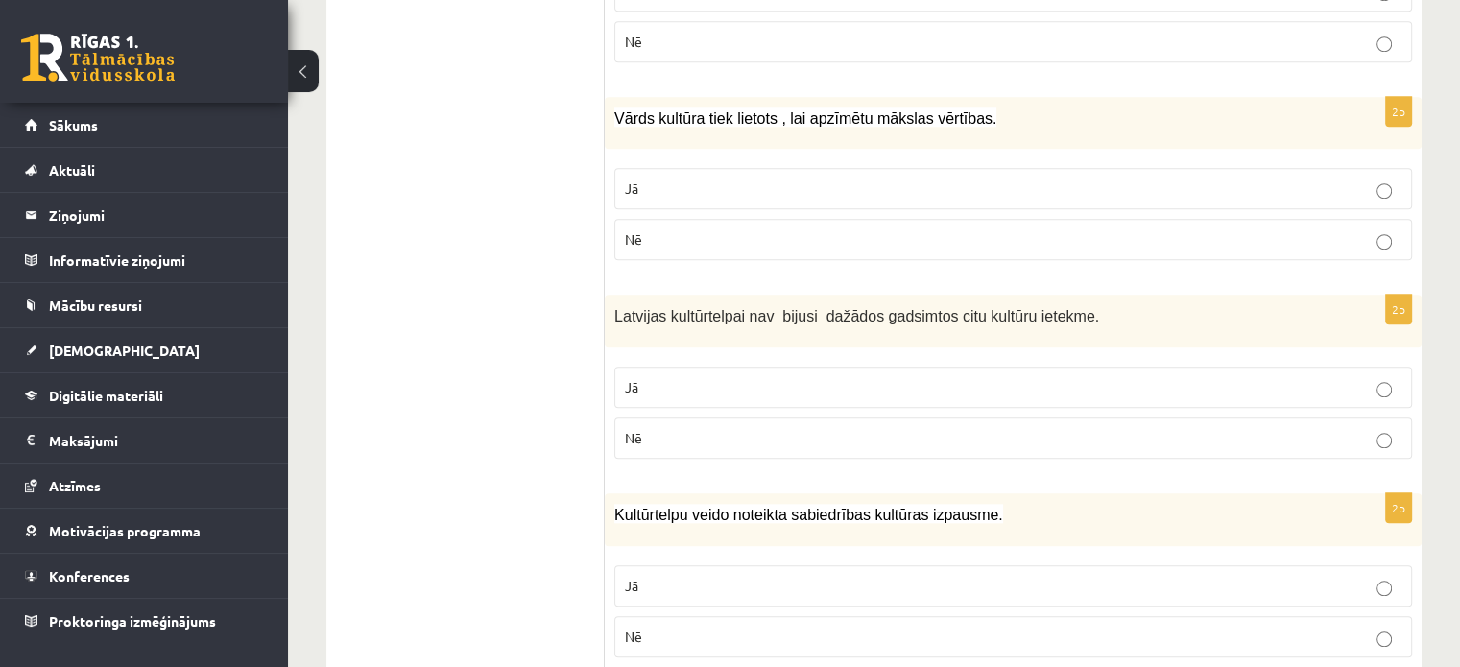
scroll to position [1770, 0]
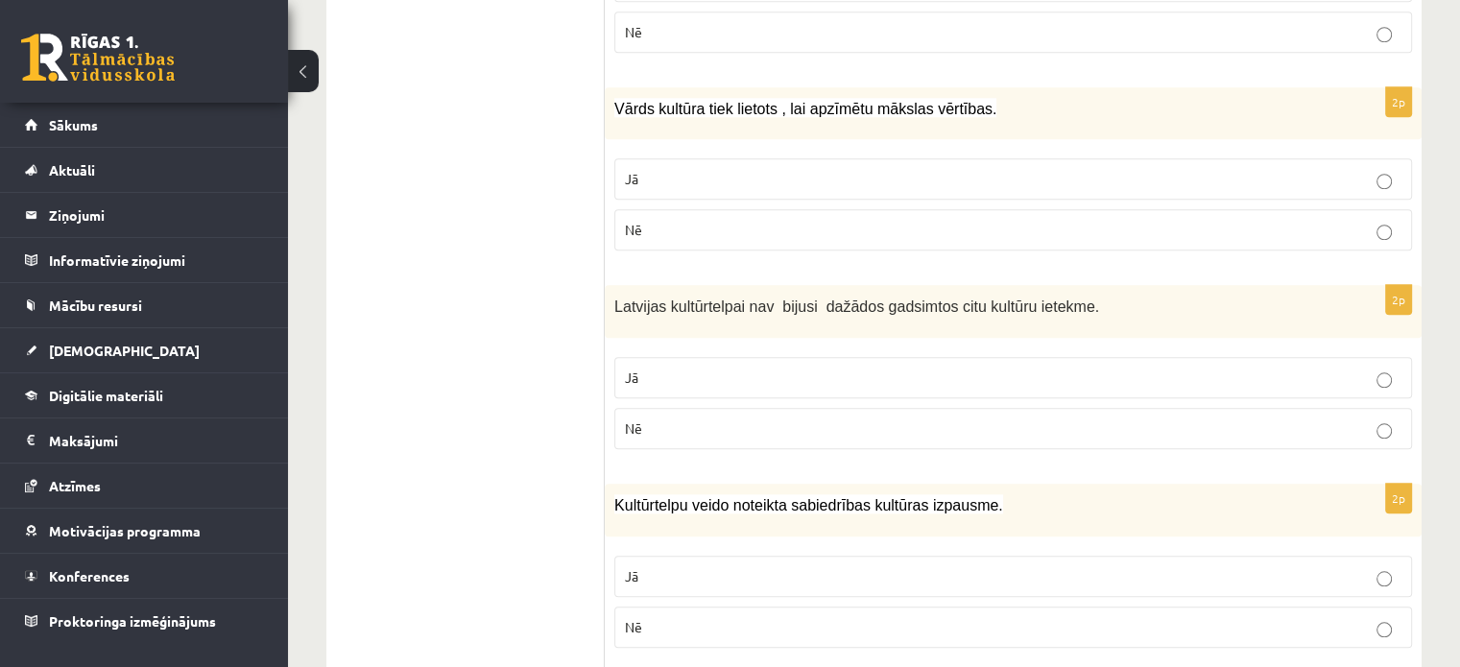
click at [774, 419] on p "Nē" at bounding box center [1013, 429] width 777 height 20
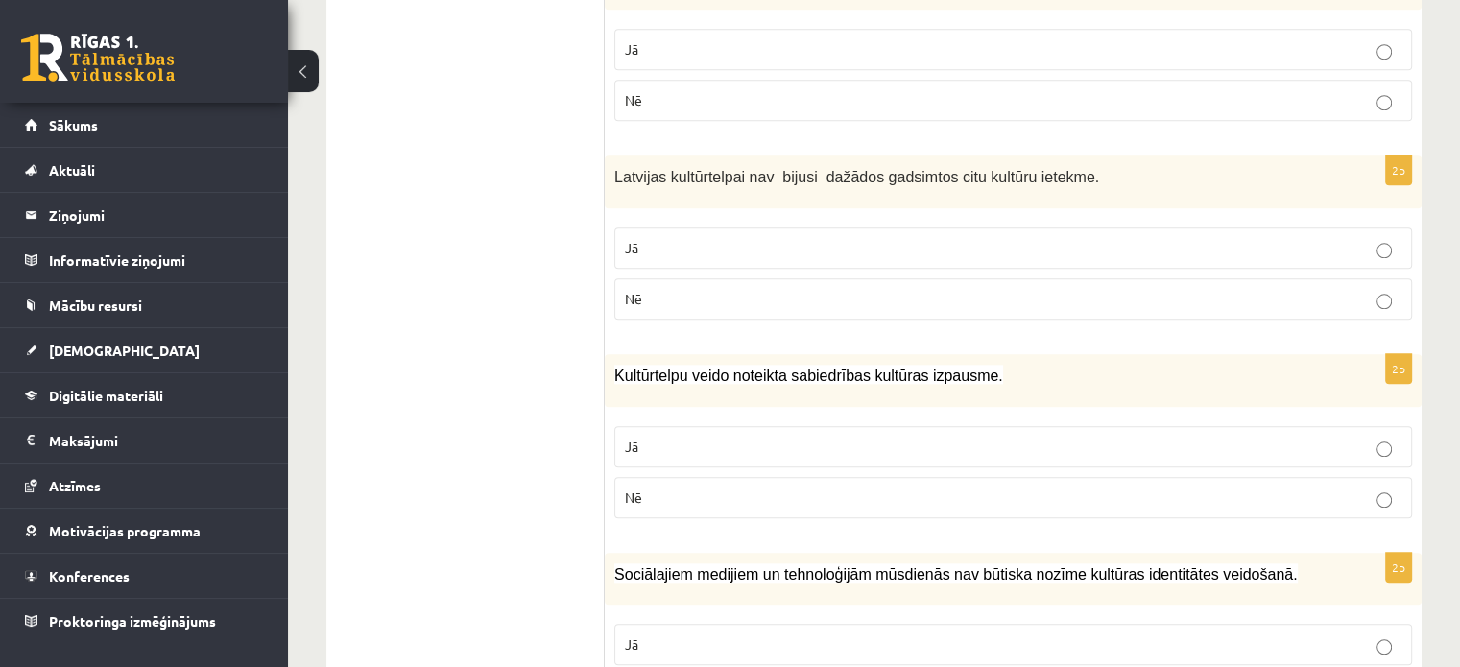
scroll to position [1901, 0]
click at [787, 237] on p "Jā" at bounding box center [1013, 247] width 777 height 20
click at [770, 395] on div "Kultūrtelpu veido noteikta sabiedrības kultūras izpausme." at bounding box center [1013, 379] width 817 height 53
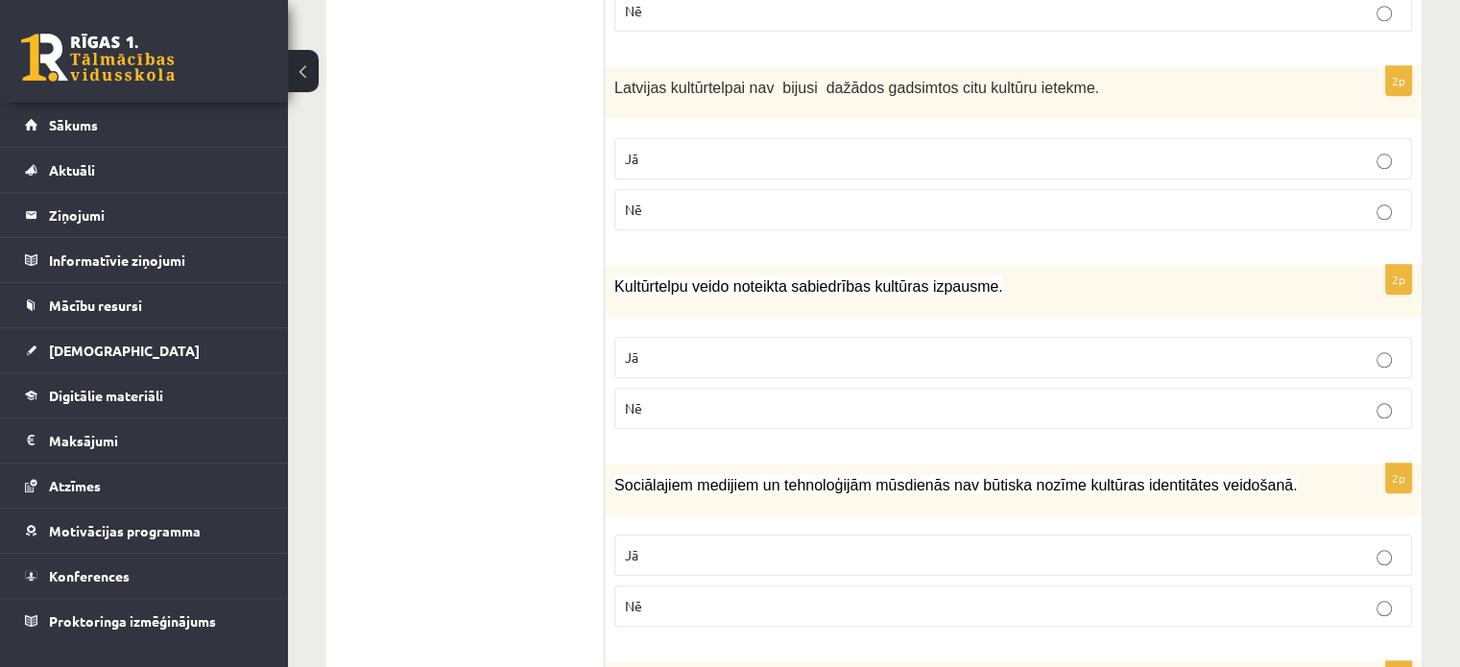
scroll to position [2018, 0]
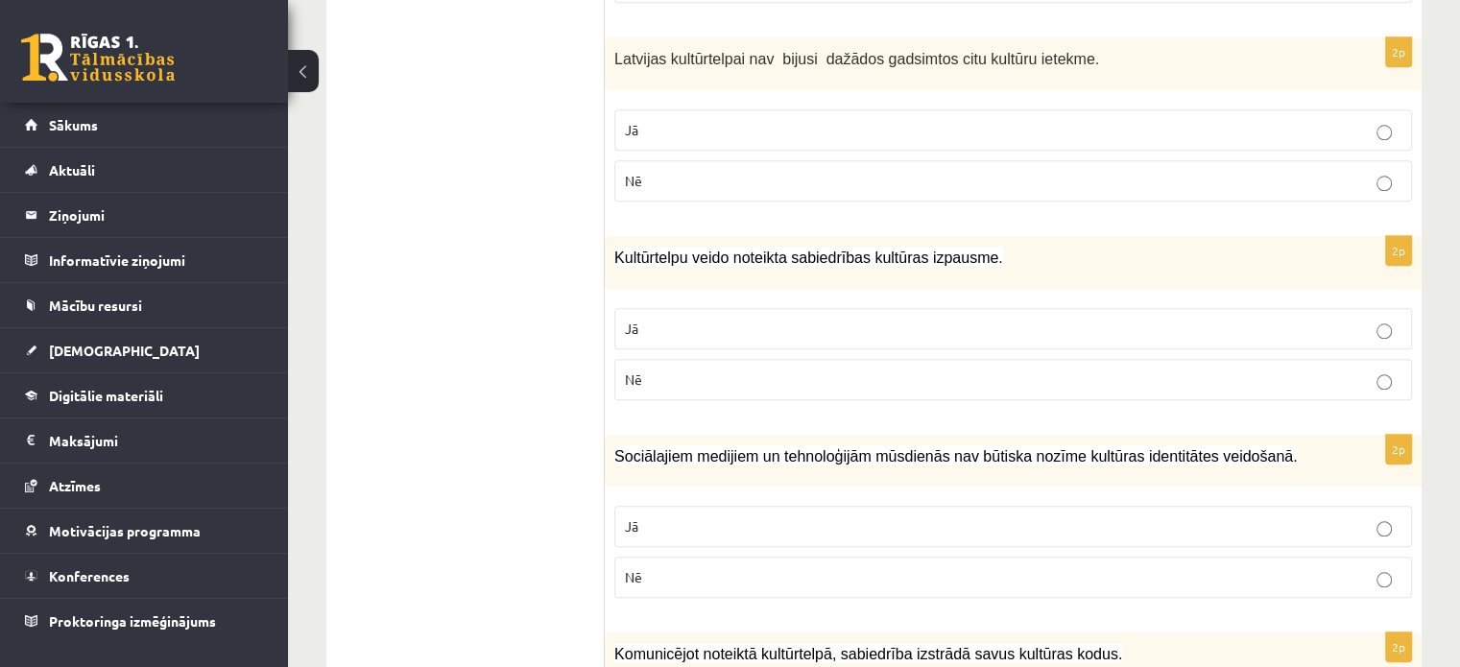
click at [759, 319] on p "Jā" at bounding box center [1013, 329] width 777 height 20
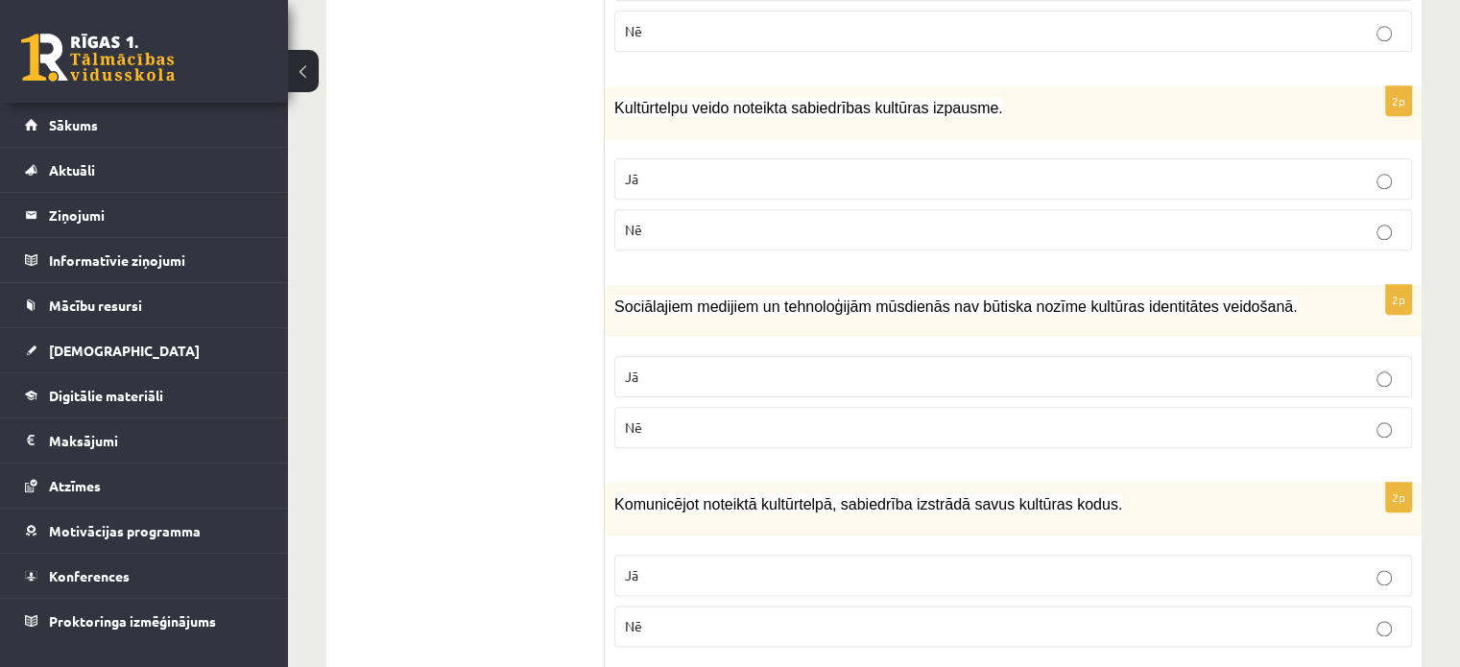
click at [764, 428] on label "Nē" at bounding box center [1013, 427] width 798 height 41
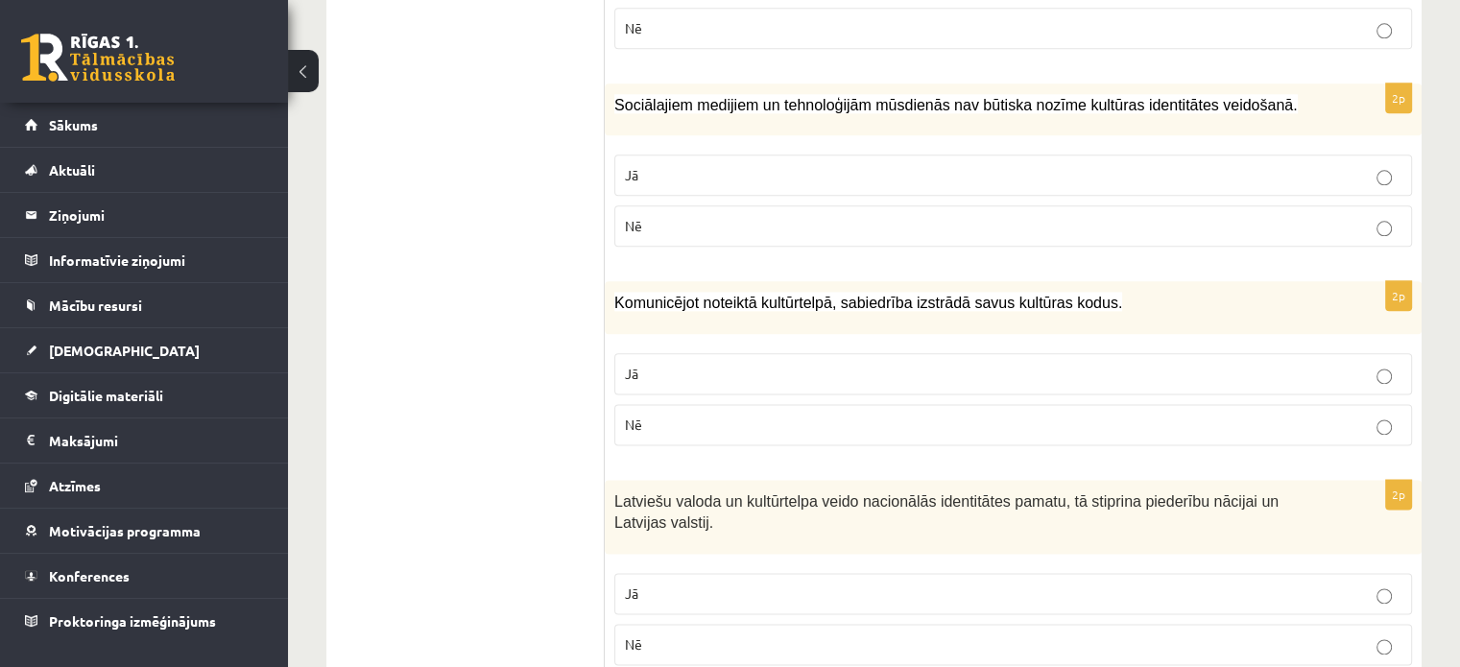
scroll to position [2371, 0]
click at [885, 374] on label "Jā" at bounding box center [1013, 371] width 798 height 41
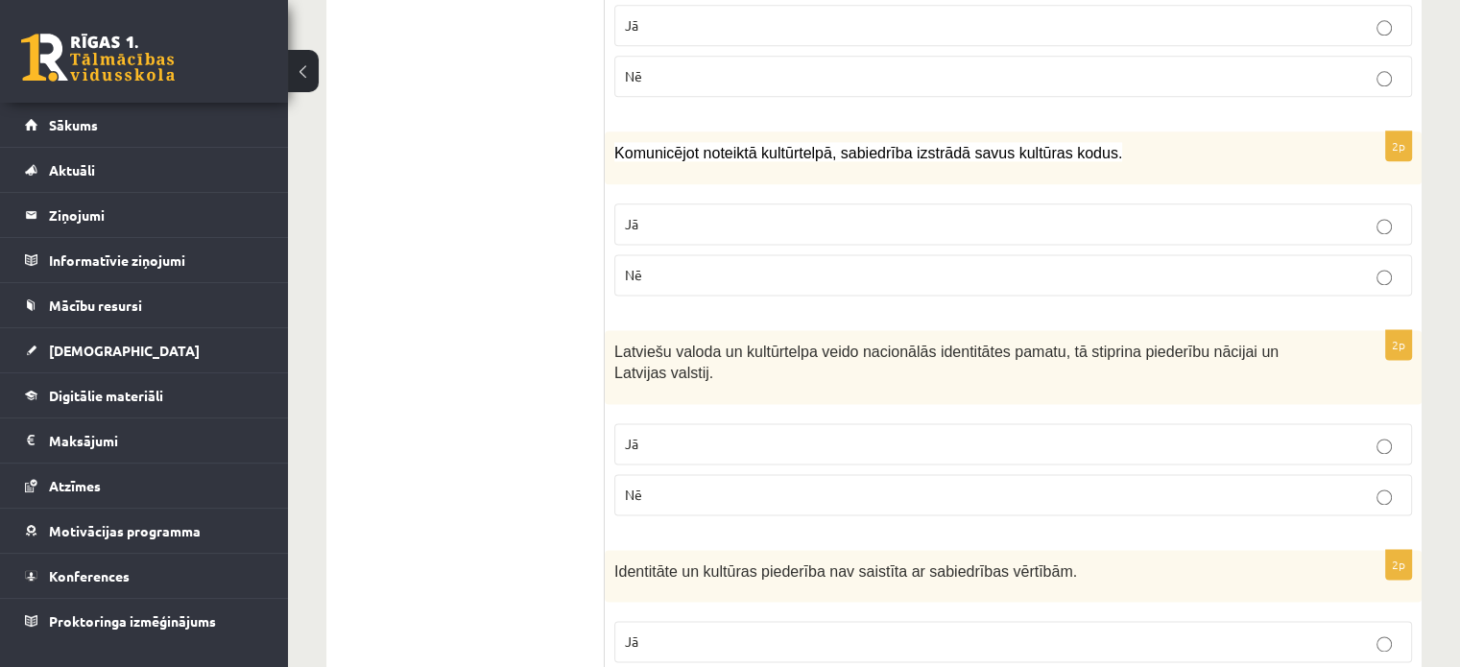
scroll to position [2560, 0]
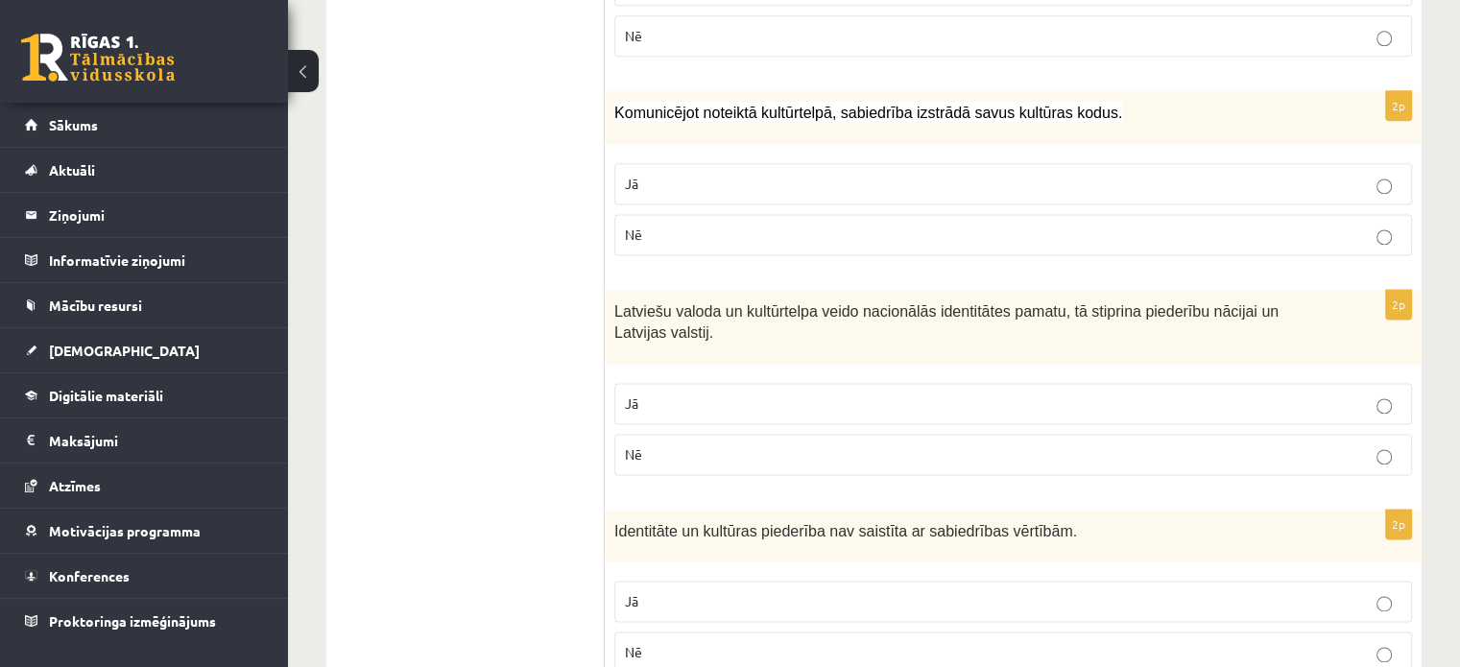
click at [776, 445] on p "Nē" at bounding box center [1013, 455] width 777 height 20
click at [773, 396] on p "Jā" at bounding box center [1013, 404] width 777 height 20
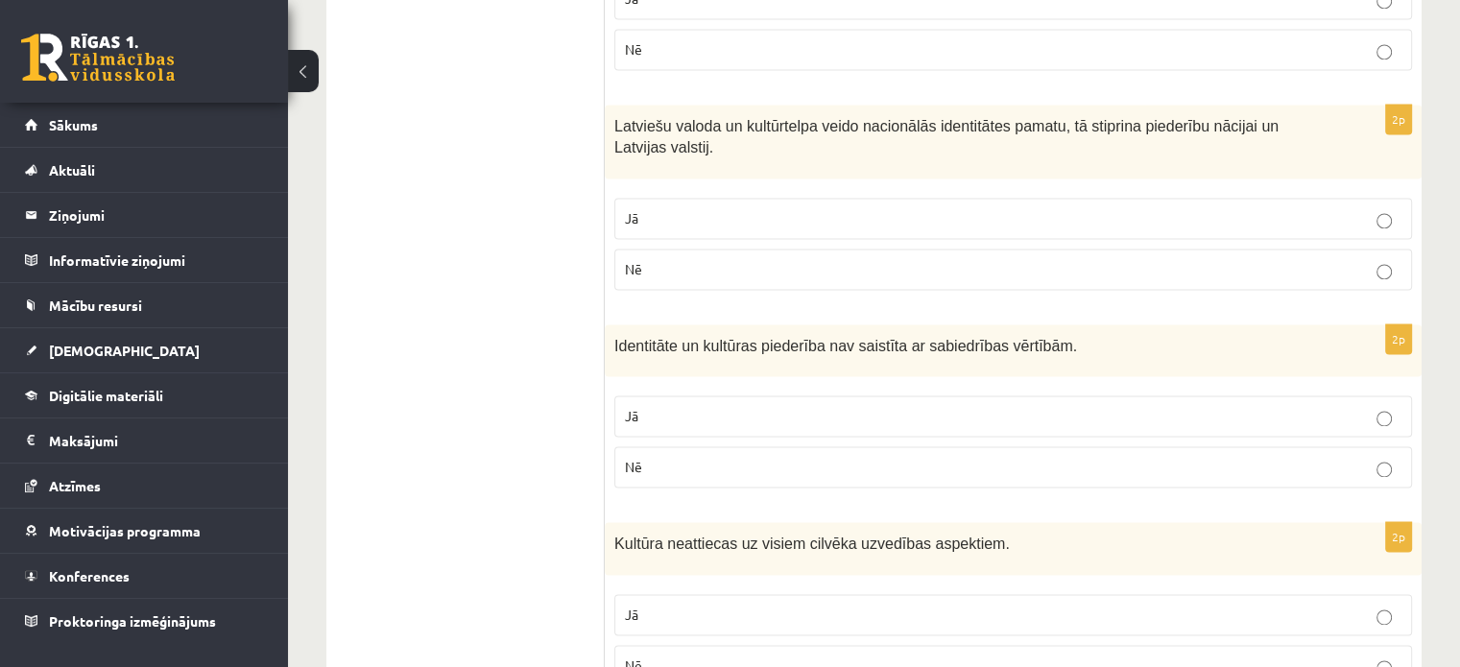
scroll to position [2757, 0]
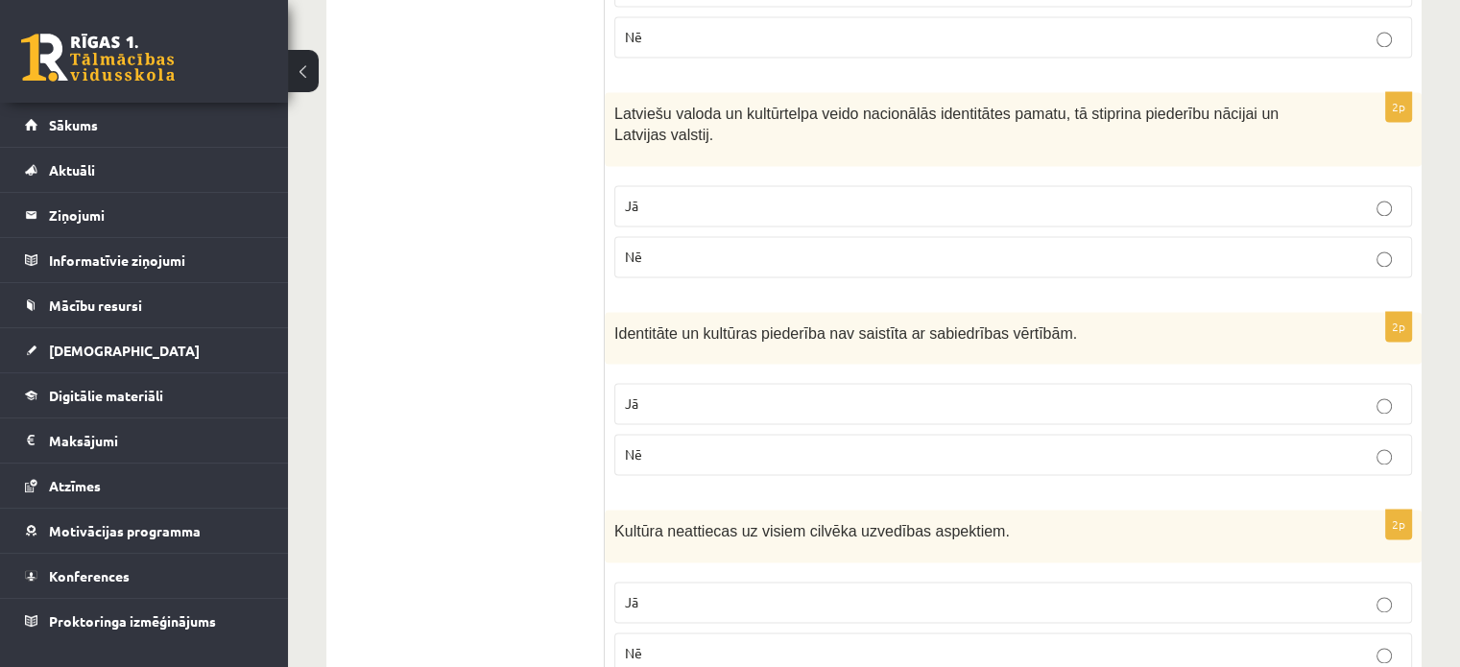
click at [822, 394] on p "Jā" at bounding box center [1013, 404] width 777 height 20
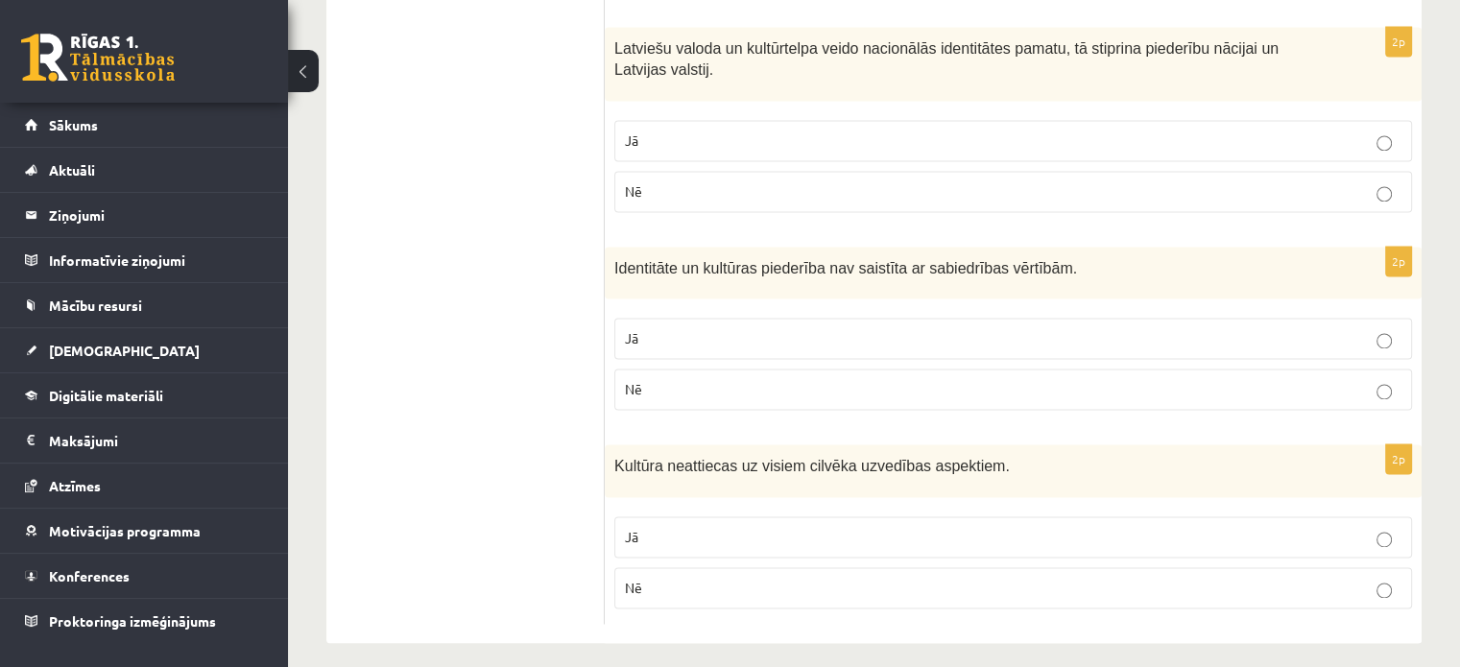
click at [809, 527] on p "Jā" at bounding box center [1013, 537] width 777 height 20
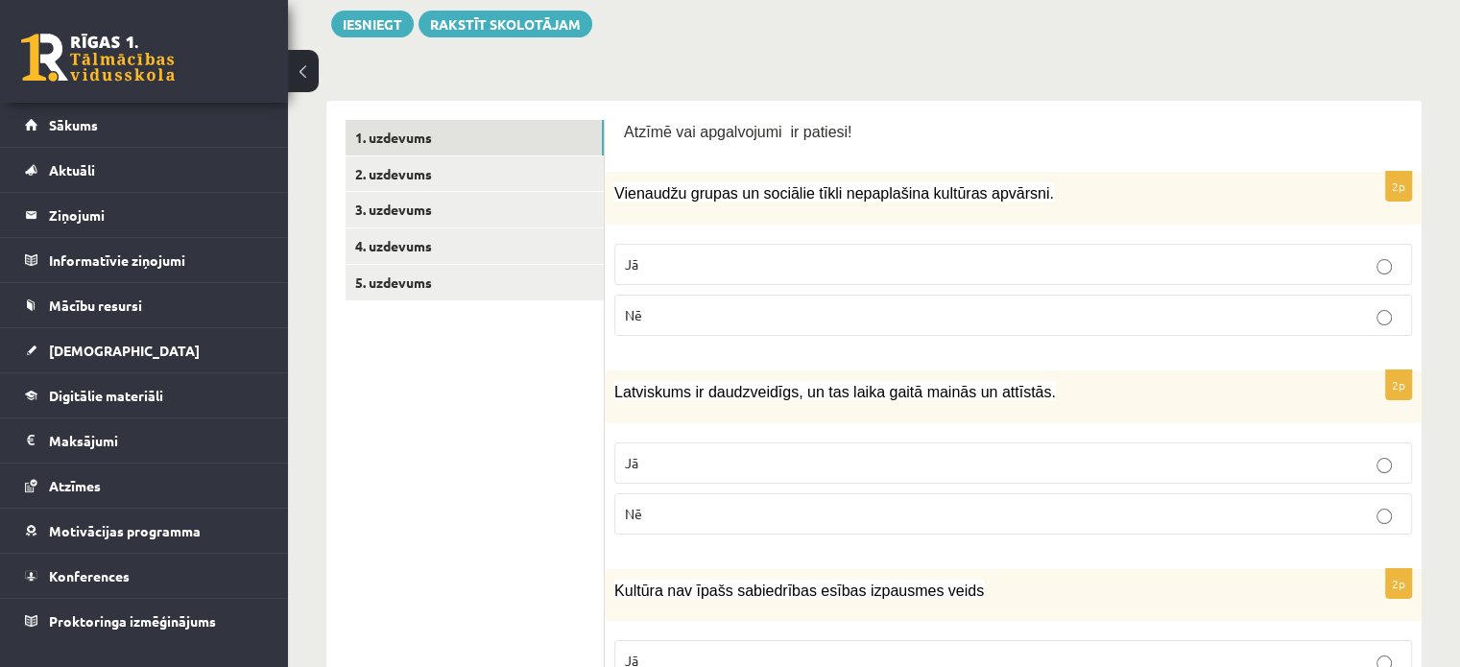
scroll to position [0, 0]
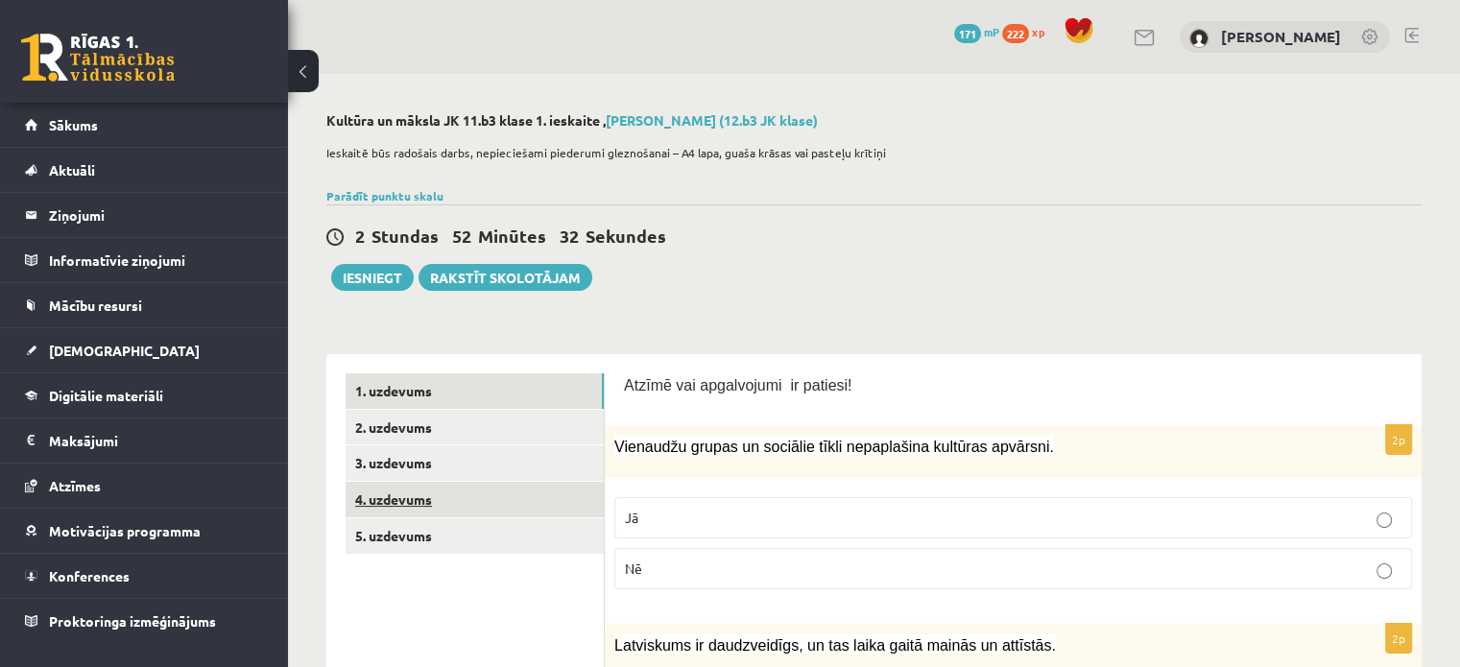
click at [532, 504] on link "4. uzdevums" at bounding box center [475, 500] width 258 height 36
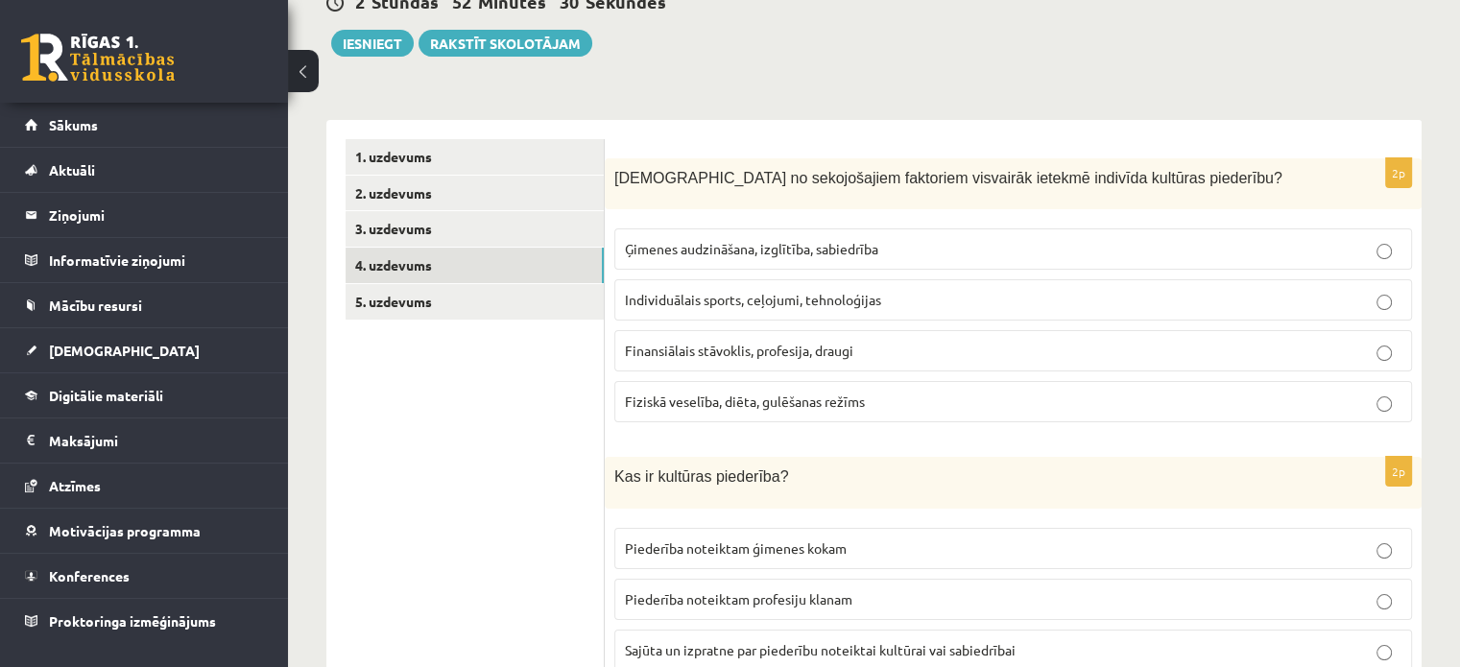
scroll to position [236, 0]
click at [824, 265] on label "Ģimenes audzināšana, izglītība, sabiedrība" at bounding box center [1013, 247] width 798 height 41
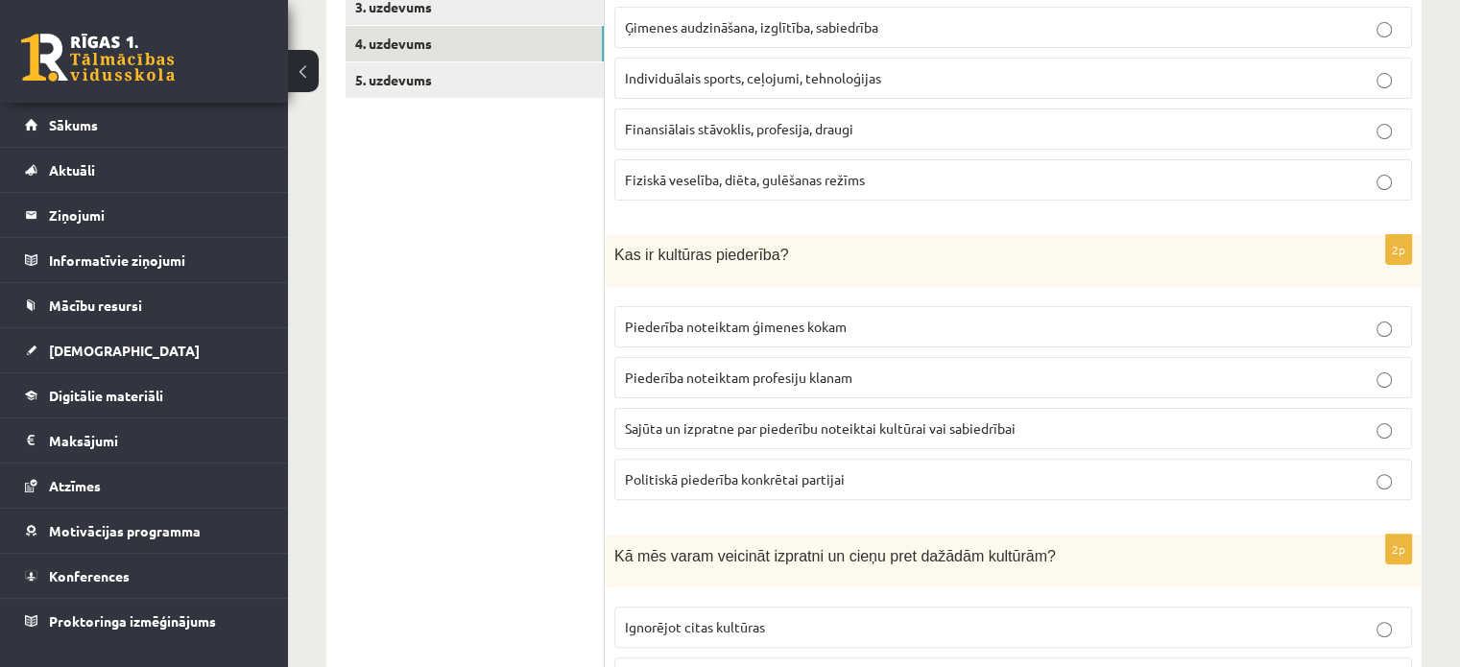
scroll to position [457, 0]
click at [903, 428] on span "Sajūta un izpratne par piederību noteiktai kultūrai vai sabiedrībai" at bounding box center [820, 427] width 391 height 17
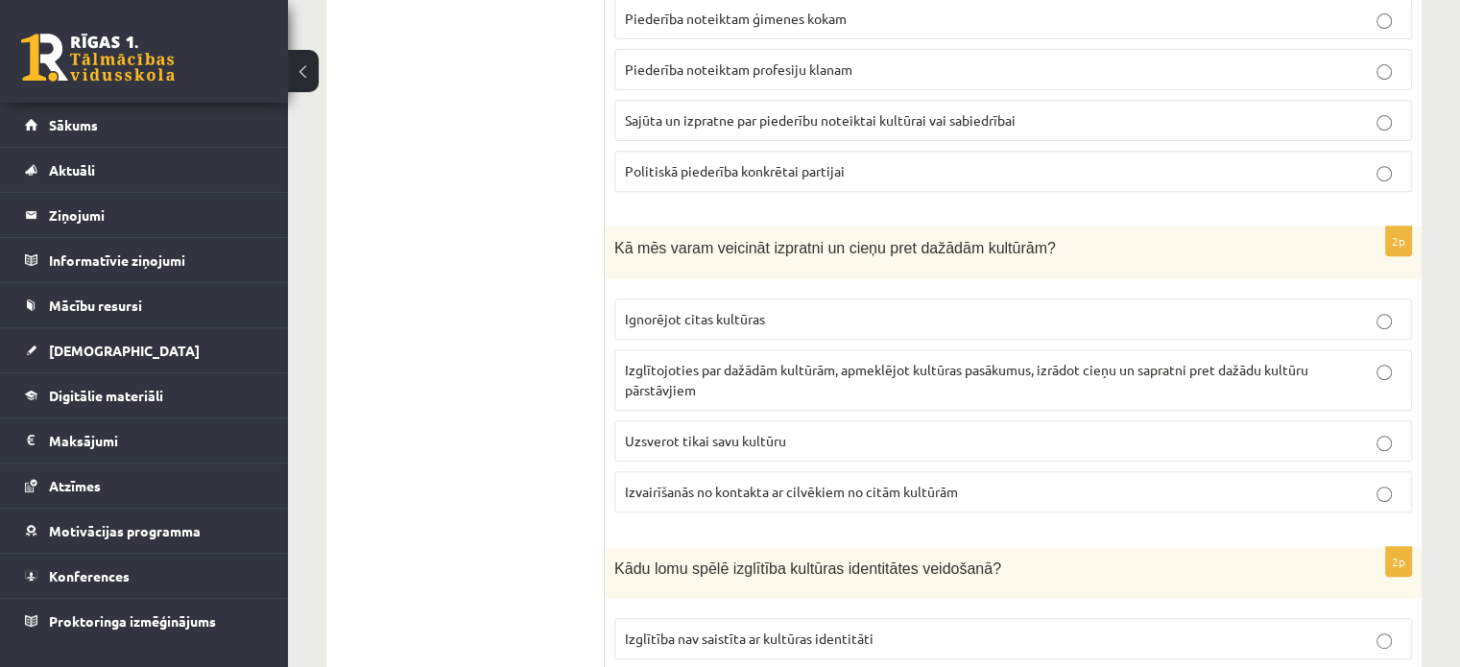
scroll to position [772, 0]
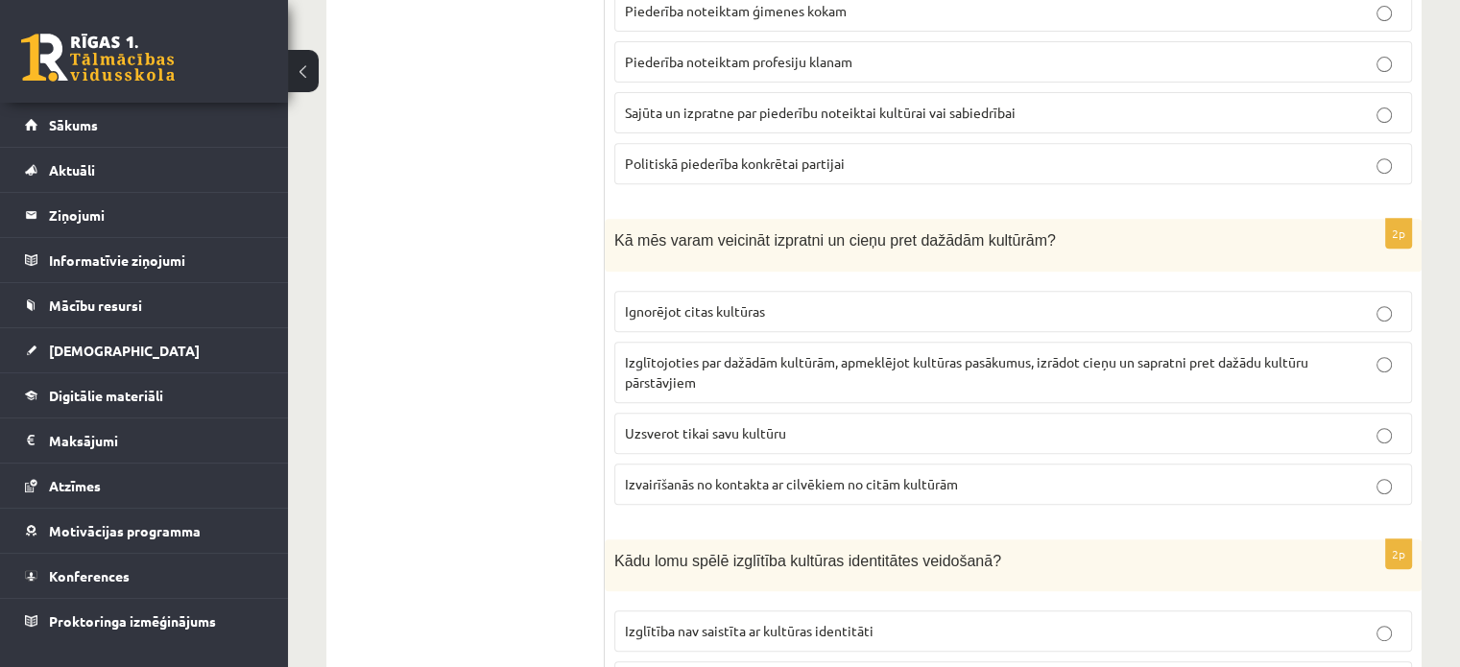
click at [991, 359] on span "Izglītojoties par dažādām kultūrām, apmeklējot kultūras pasākumus, izrādot cieņ…" at bounding box center [967, 371] width 684 height 37
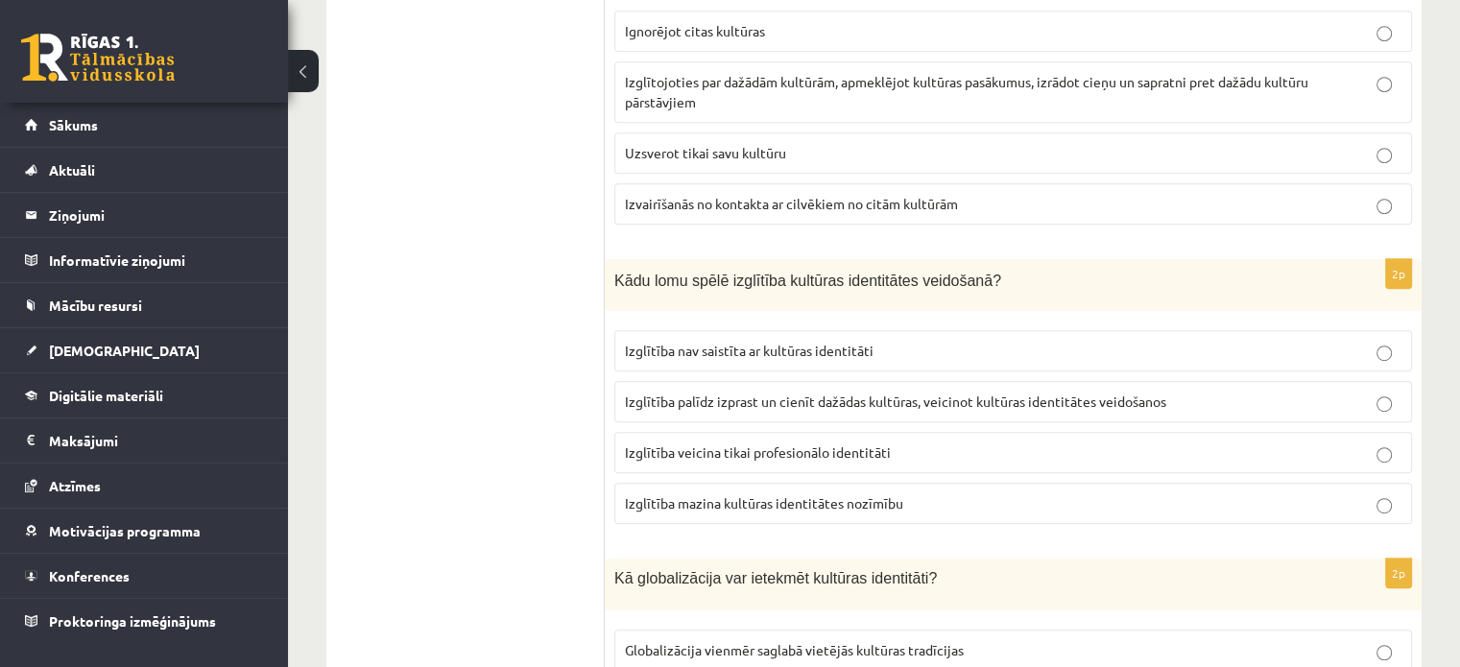
scroll to position [1048, 0]
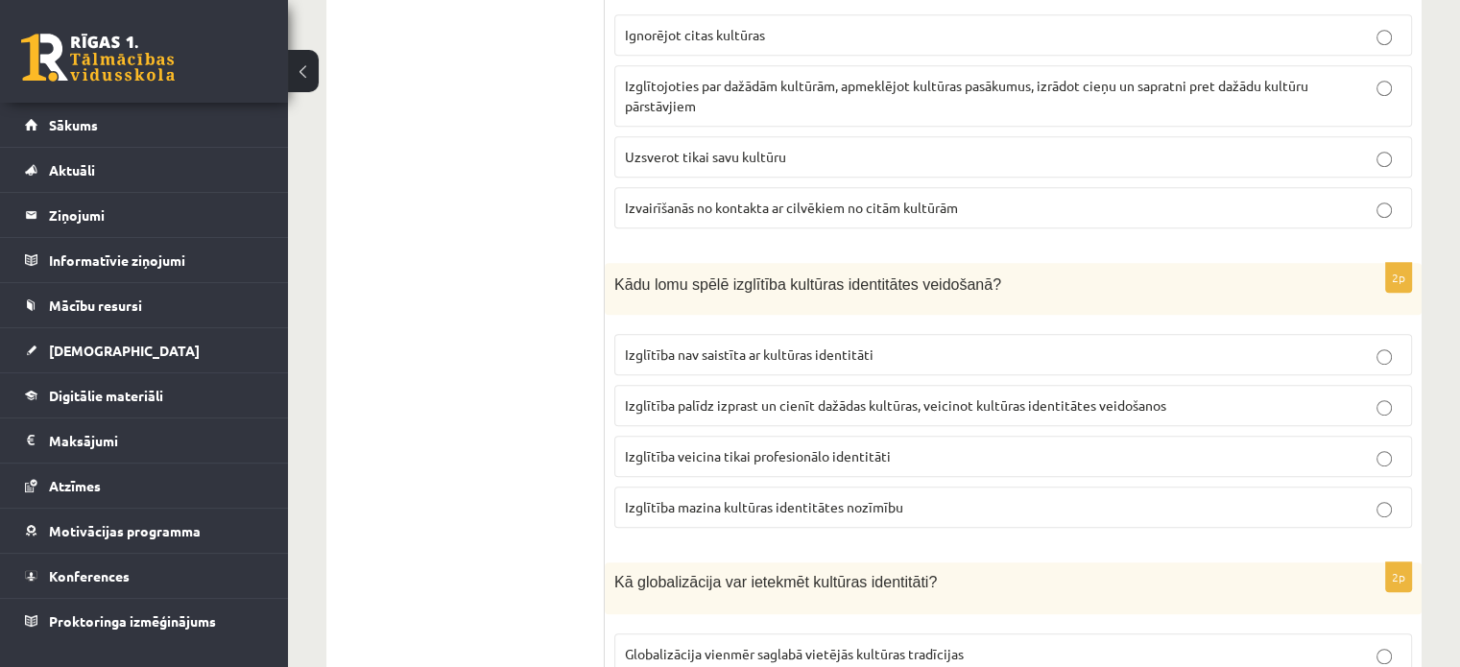
click at [718, 386] on label "Izglītība palīdz izprast un cienīt dažādas kultūras, veicinot kultūras identitā…" at bounding box center [1013, 405] width 798 height 41
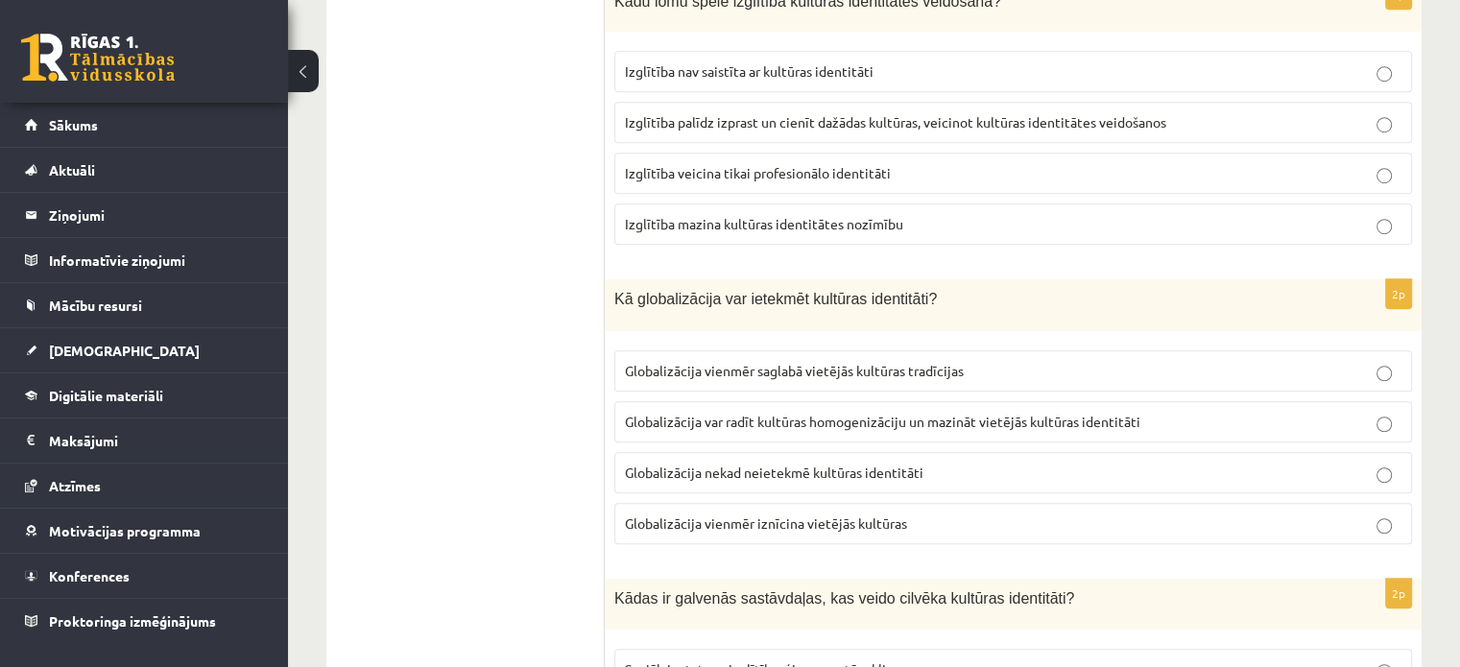
scroll to position [1336, 0]
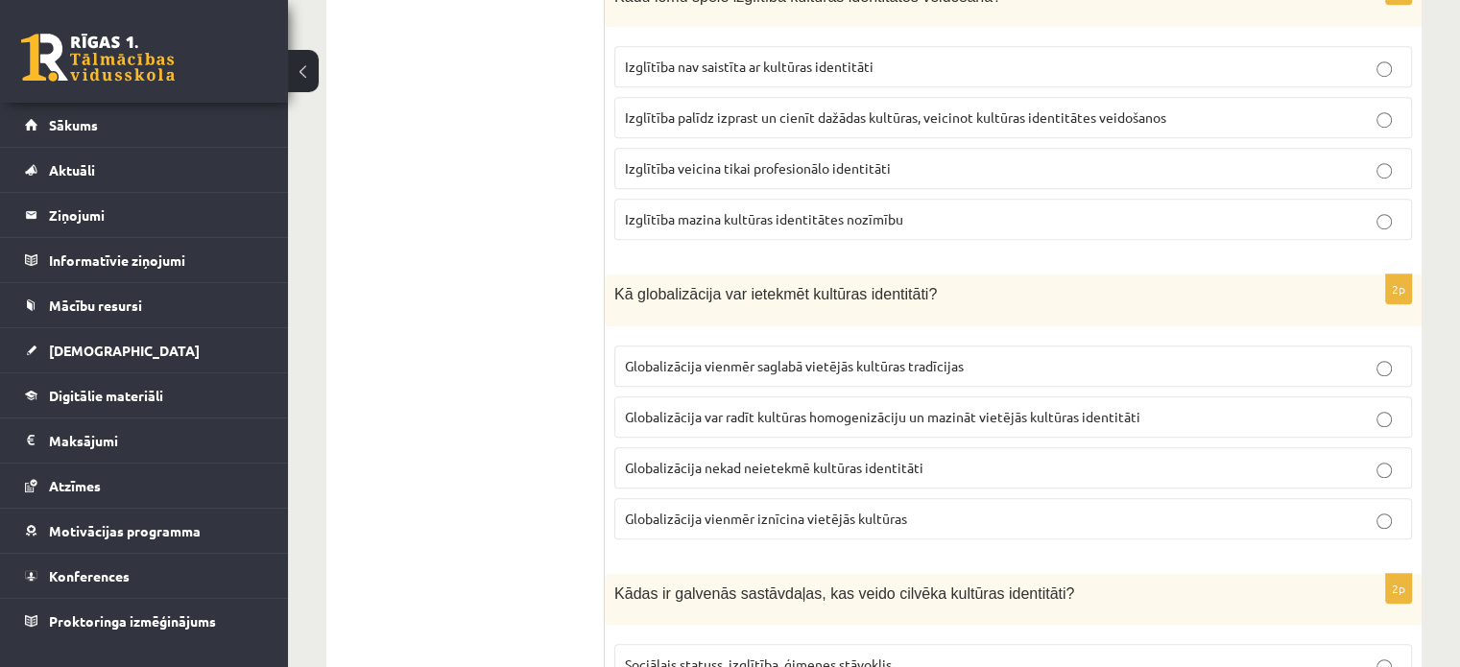
click at [794, 412] on span "Globalizācija var radīt kultūras homogenizāciju un mazināt vietējās kultūras id…" at bounding box center [883, 416] width 516 height 17
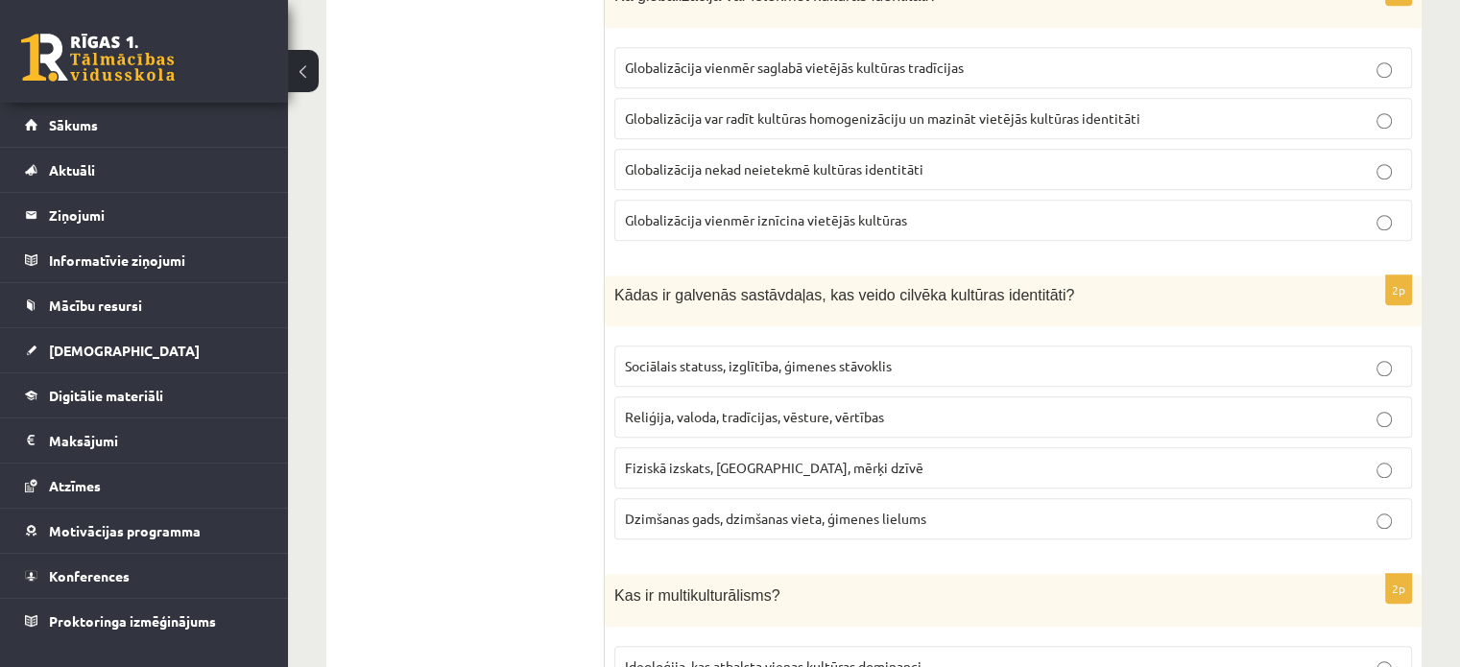
scroll to position [1636, 0]
click at [687, 417] on p "Reliģija, valoda, tradīcijas, vēsture, vērtības" at bounding box center [1013, 416] width 777 height 20
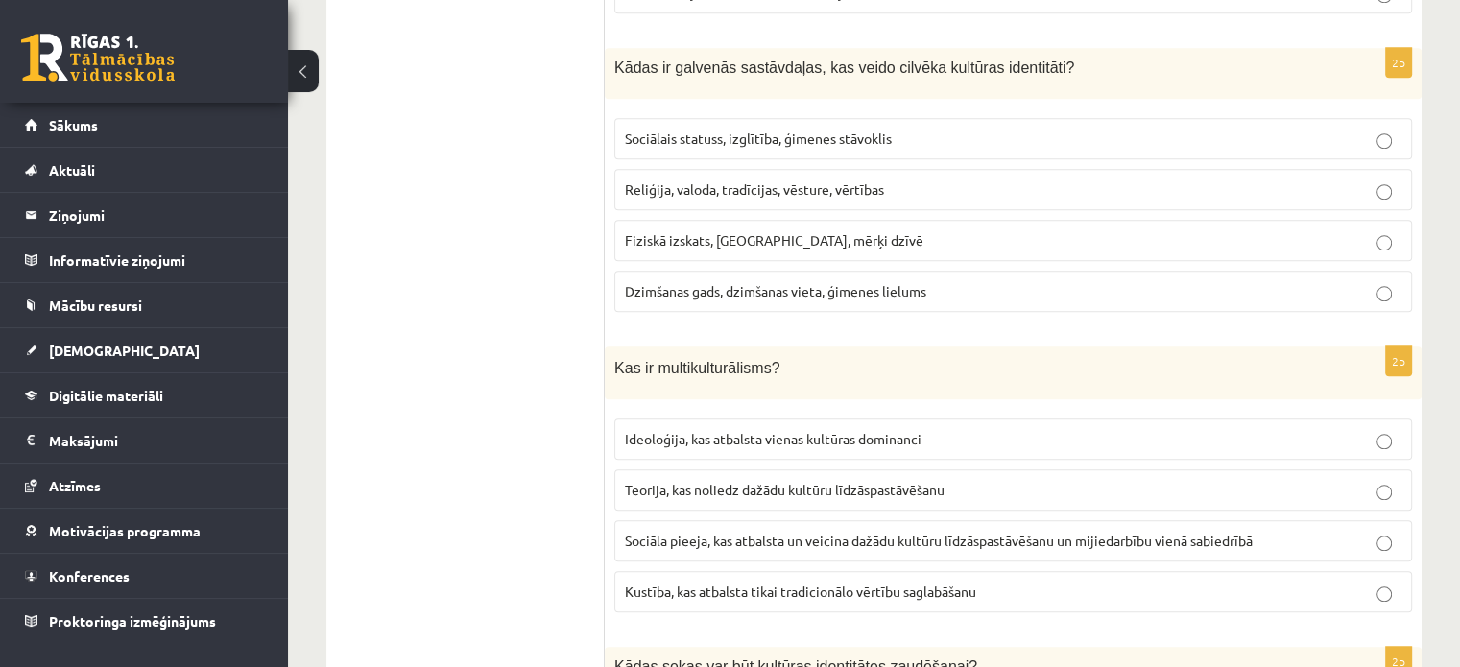
scroll to position [1912, 0]
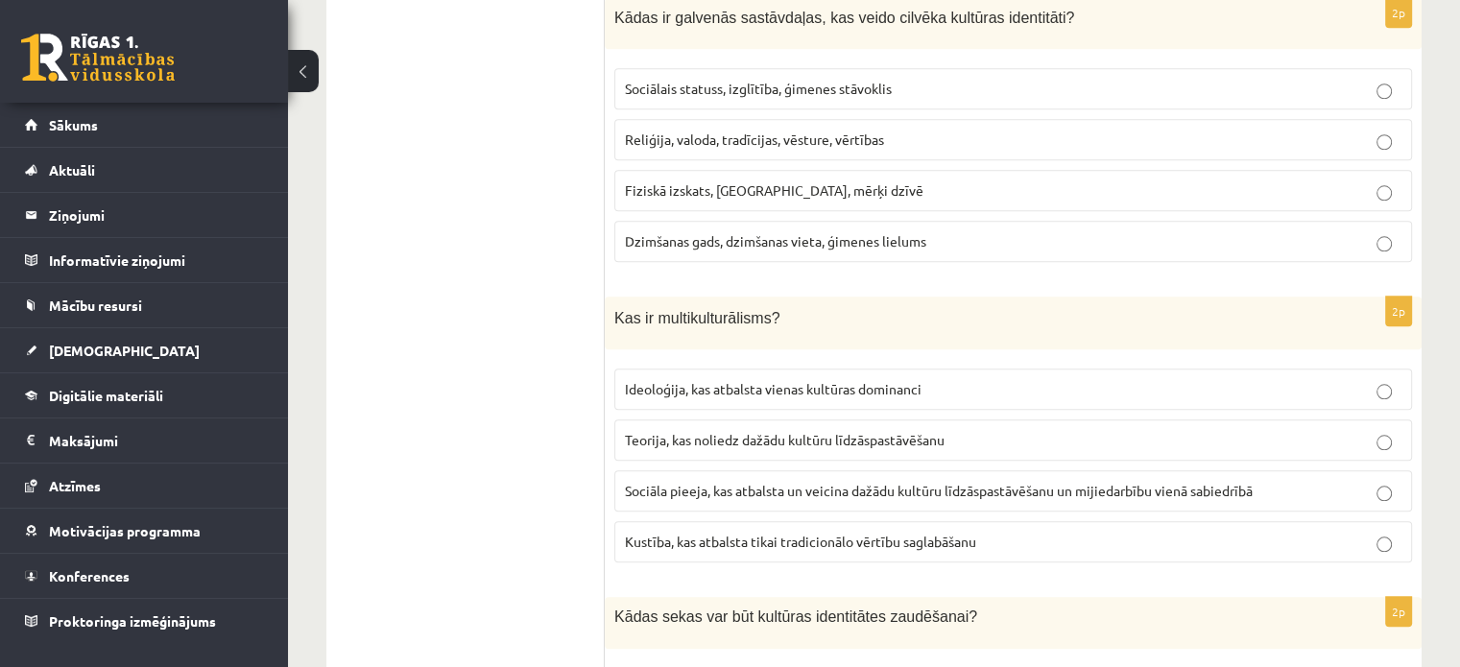
click at [694, 484] on span "Sociāla pieeja, kas atbalsta un veicina dažādu kultūru līdzāspastāvēšanu un mij…" at bounding box center [939, 490] width 628 height 17
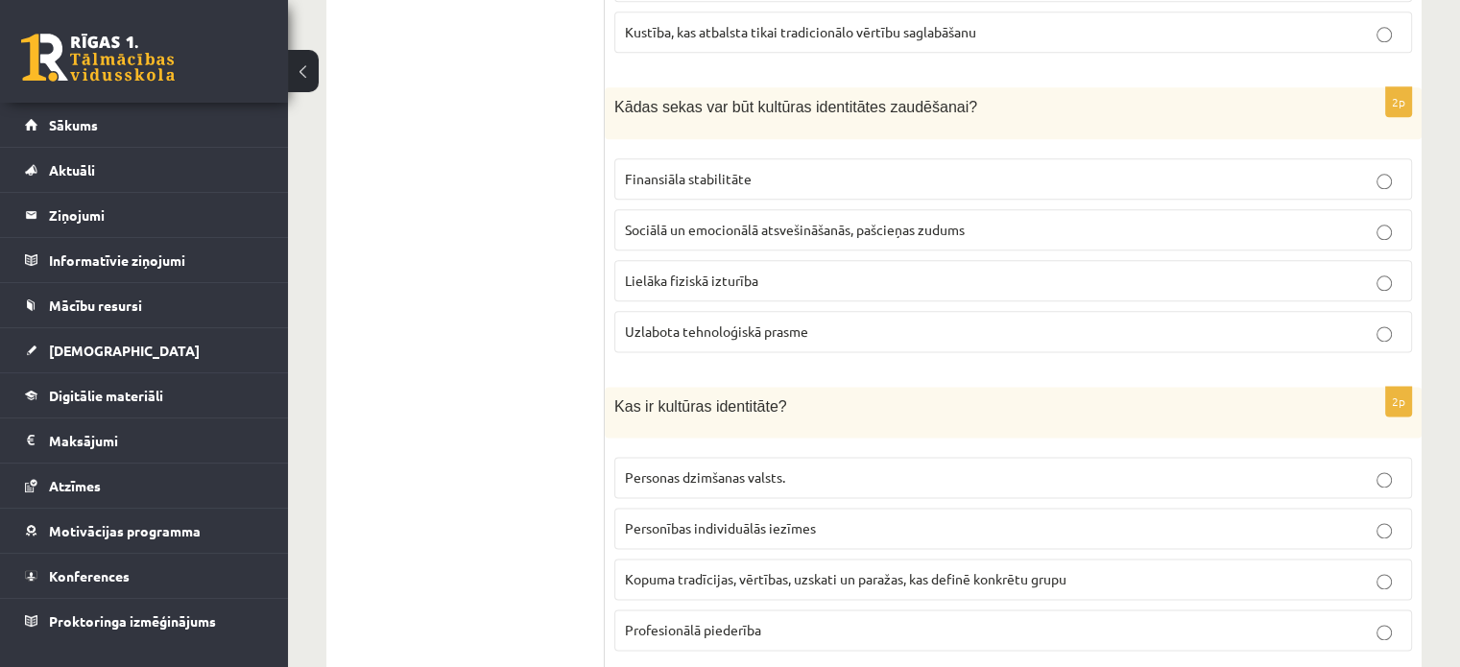
scroll to position [2423, 0]
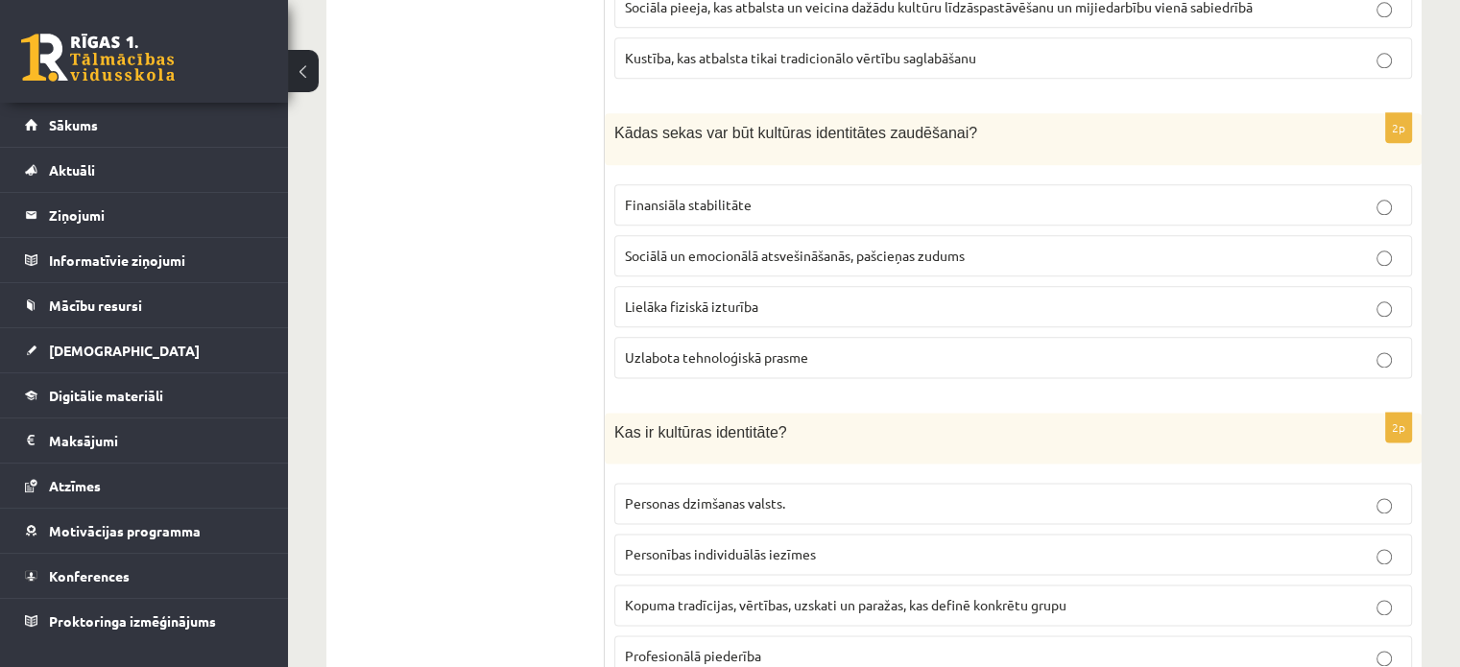
scroll to position [2398, 0]
click at [722, 257] on label "Sociālā un emocionālā atsvešināšanās, pašcieņas zudums" at bounding box center [1013, 253] width 798 height 41
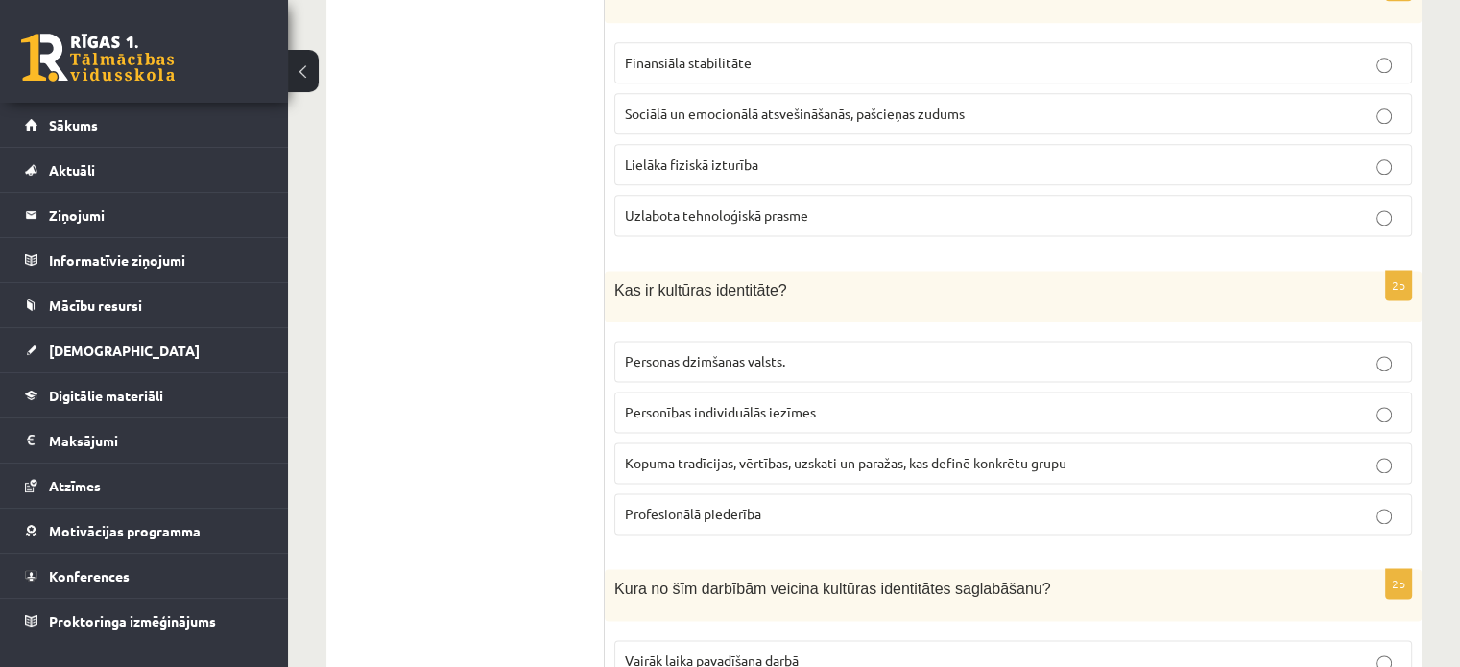
scroll to position [2581, 0]
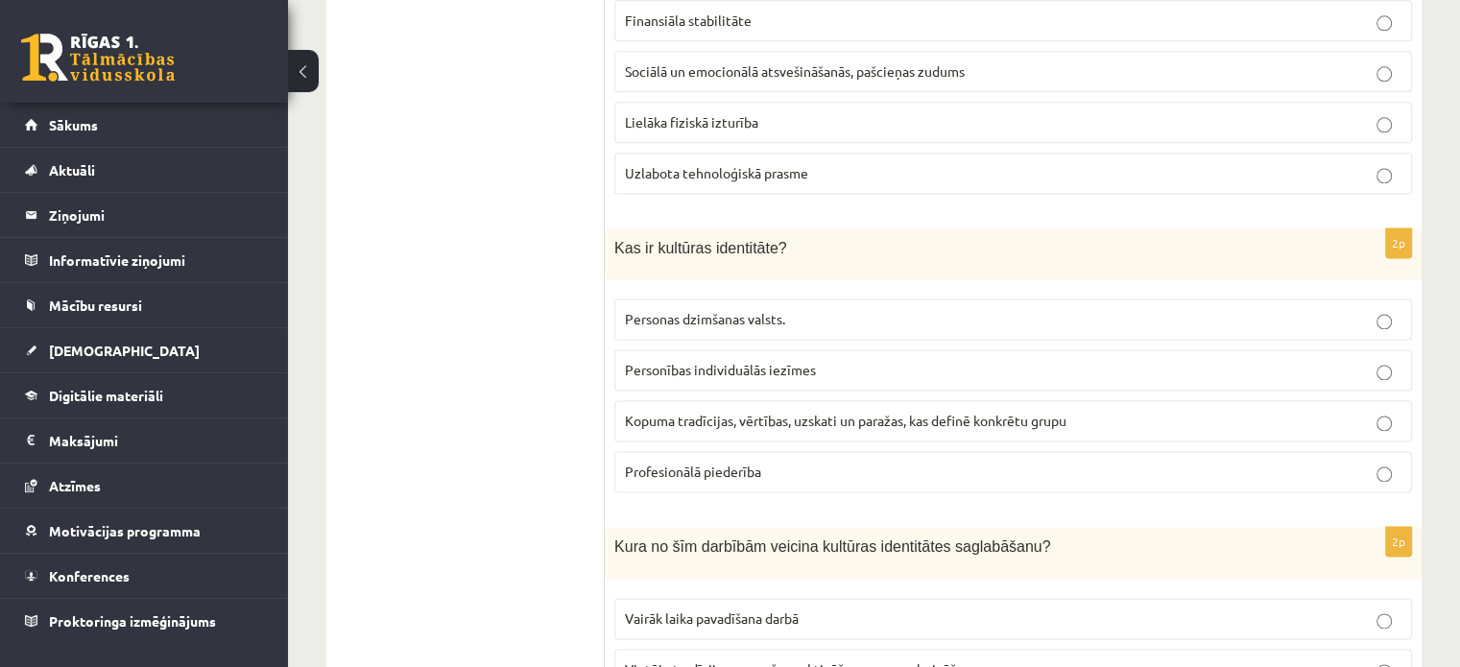
click at [738, 412] on span "Kopuma tradīcijas, vērtības, uzskati un paražas, kas definē konkrētu grupu" at bounding box center [846, 420] width 442 height 17
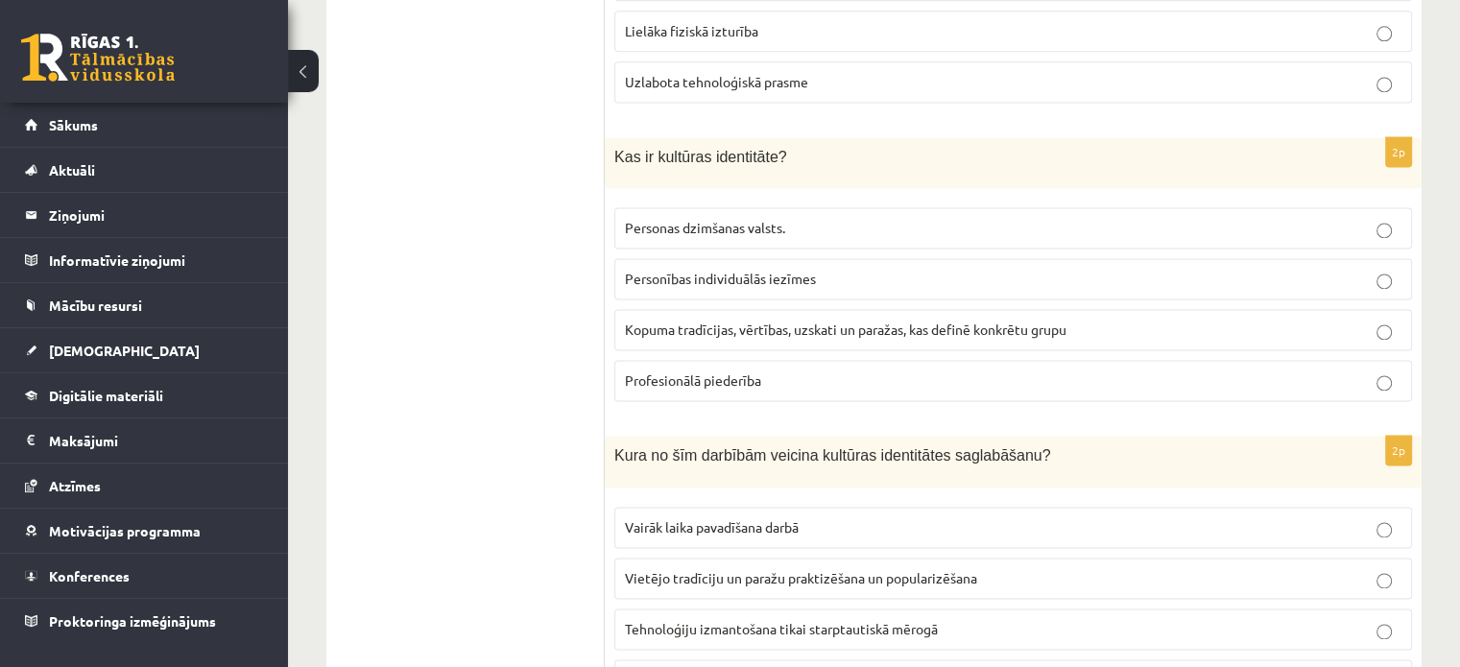
scroll to position [2762, 0]
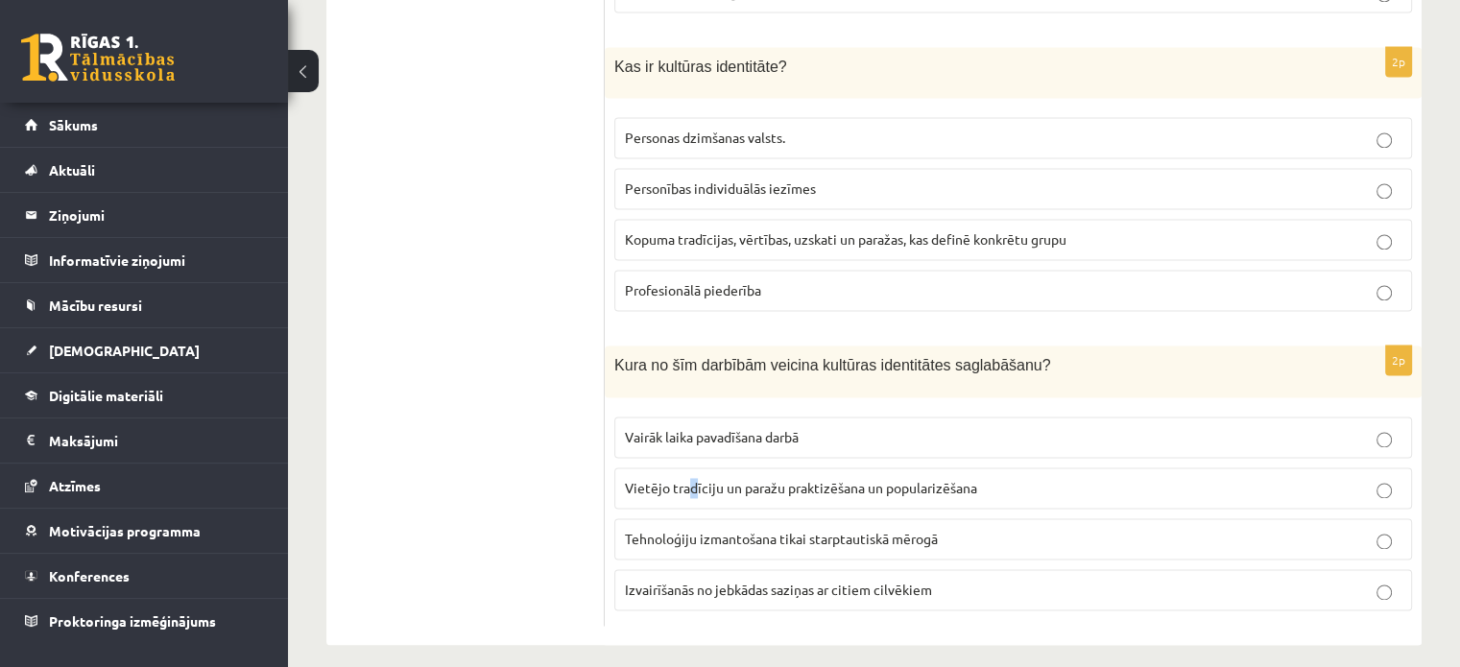
drag, startPoint x: 810, startPoint y: 478, endPoint x: 693, endPoint y: 471, distance: 117.3
click at [693, 479] on span "Vietējo tradīciju un paražu praktizēšana un popularizēšana" at bounding box center [801, 487] width 352 height 17
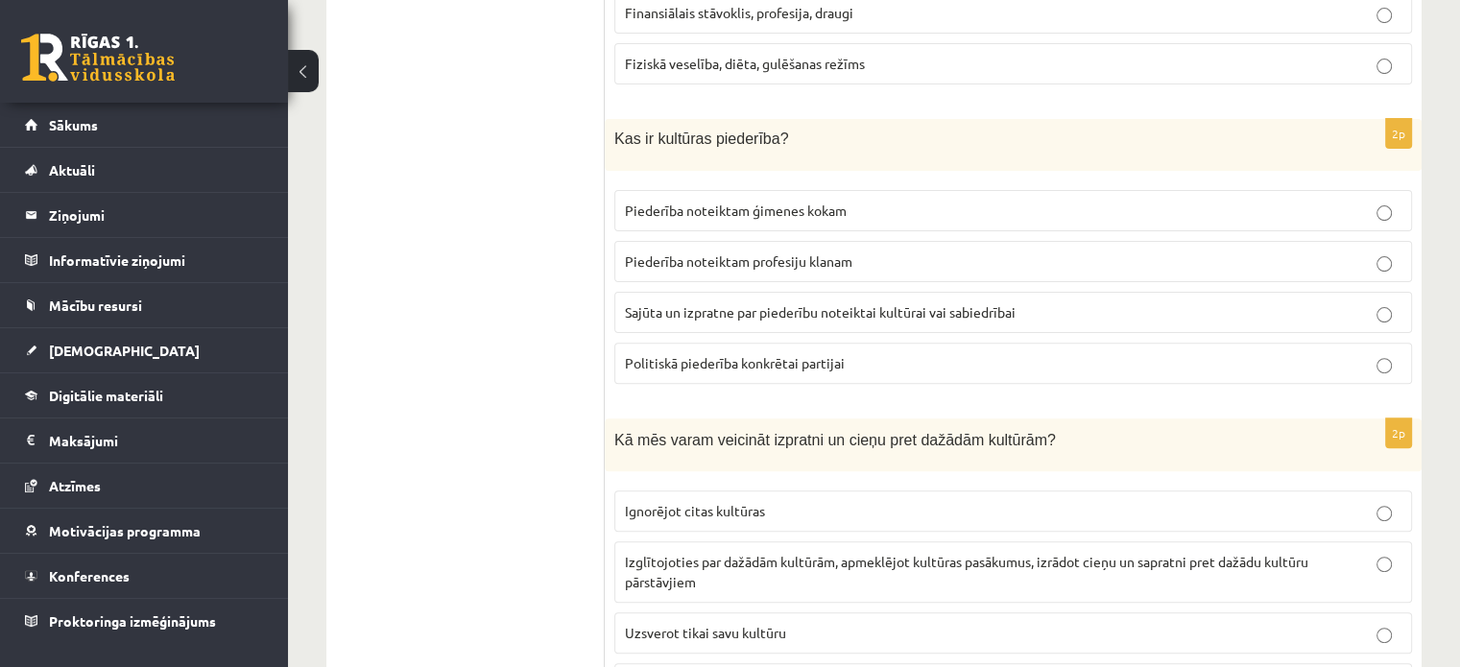
scroll to position [0, 0]
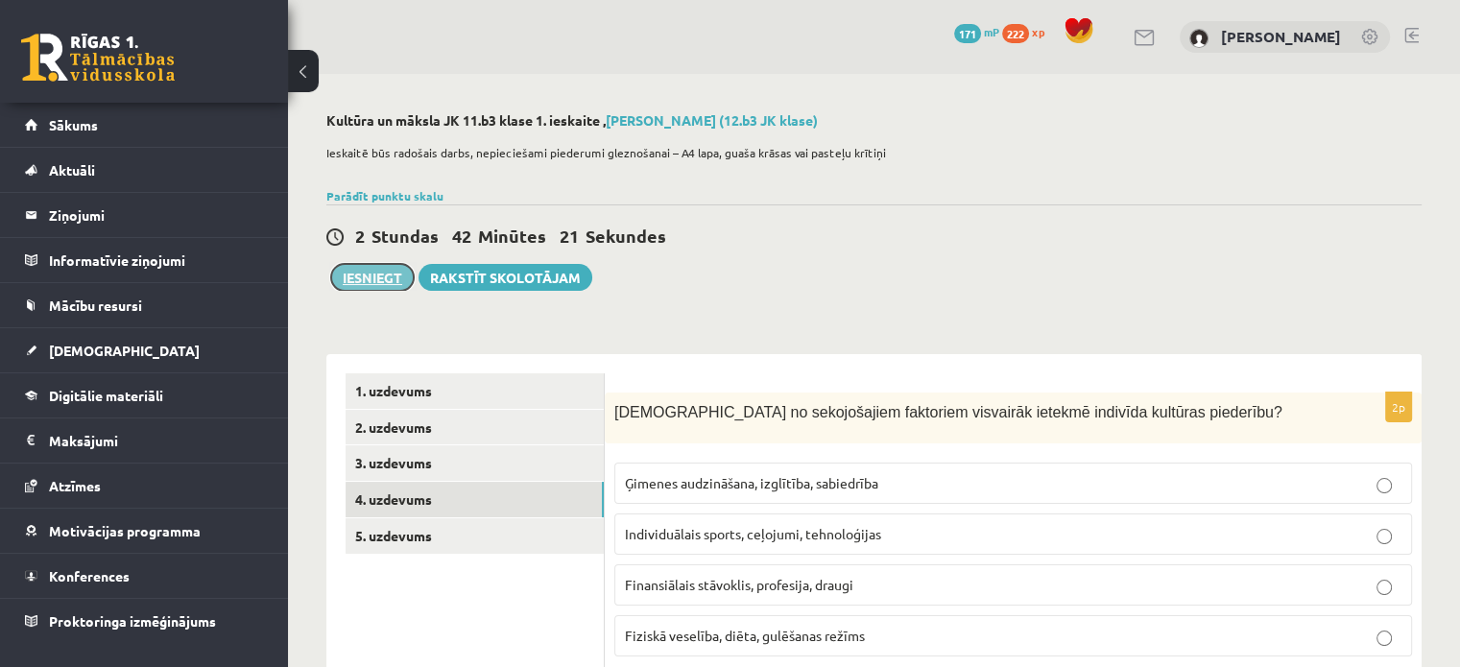
click at [379, 277] on button "Iesniegt" at bounding box center [372, 277] width 83 height 27
click at [483, 542] on link "5. uzdevums" at bounding box center [475, 536] width 258 height 36
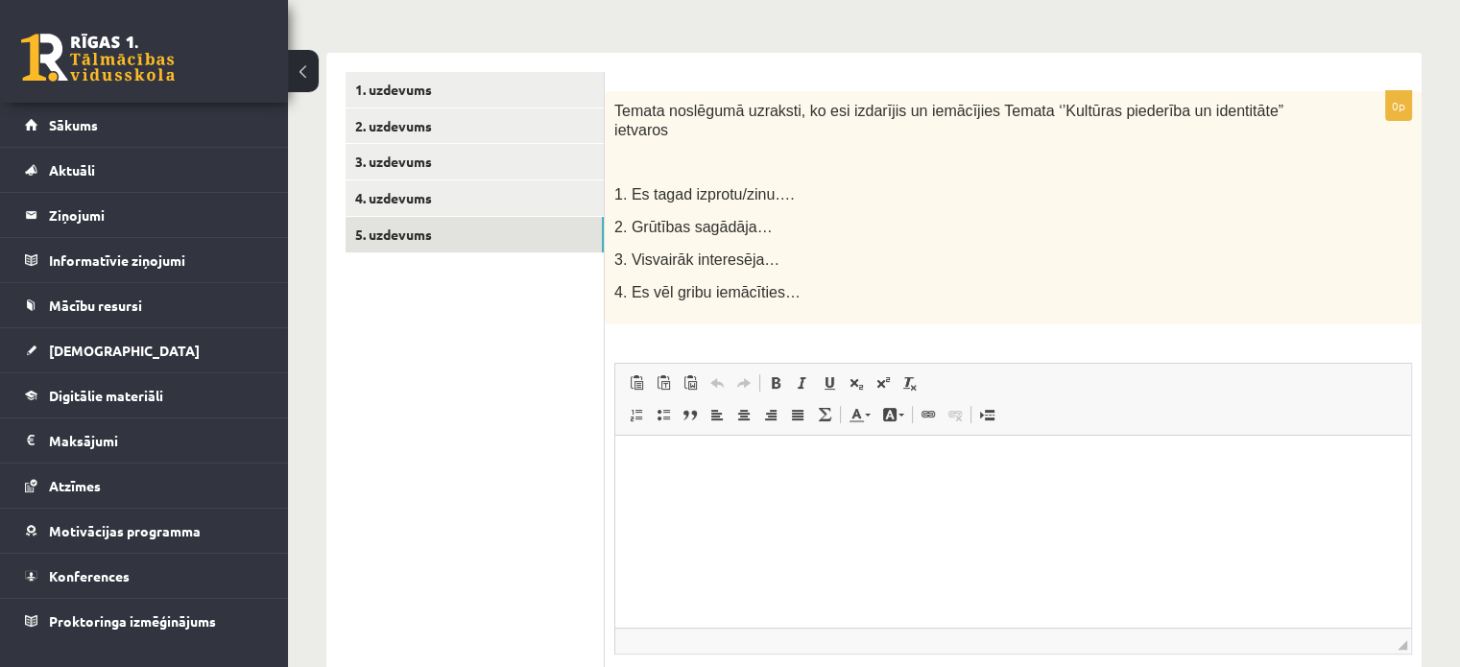
scroll to position [302, 0]
click at [1010, 491] on html at bounding box center [1013, 463] width 796 height 59
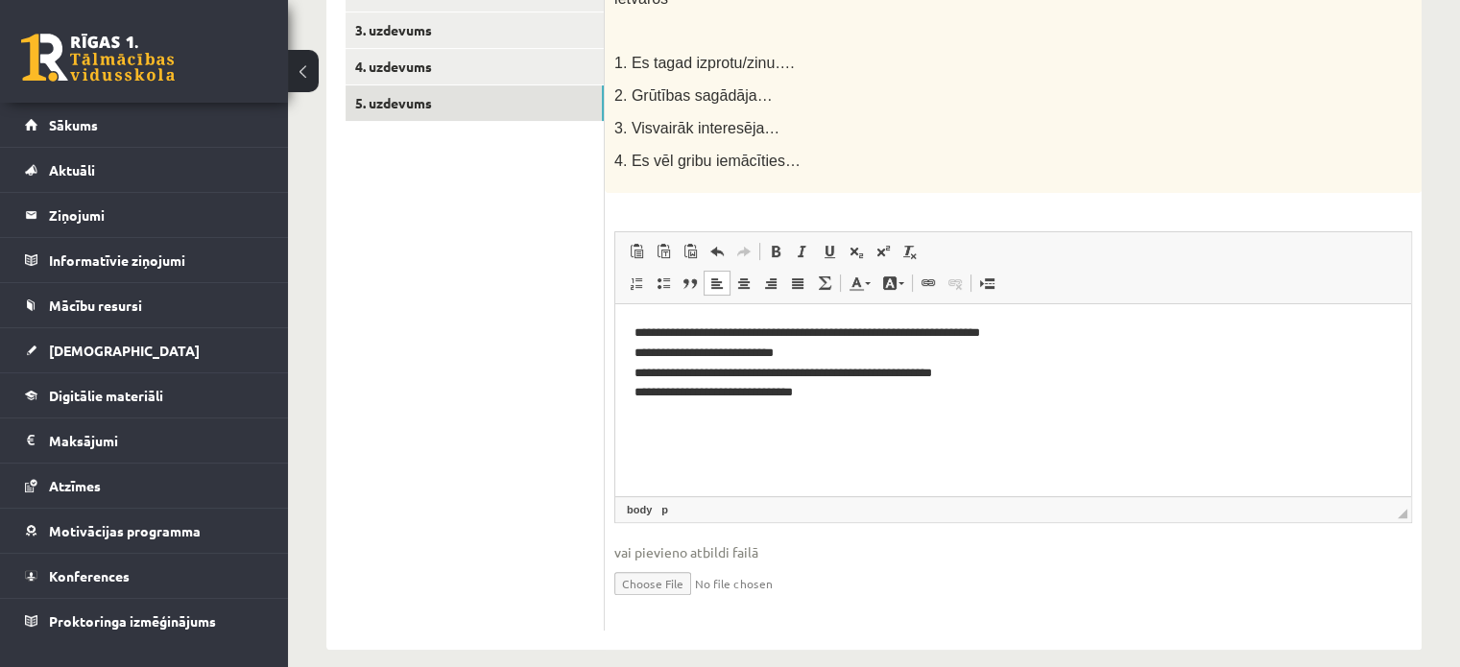
scroll to position [0, 0]
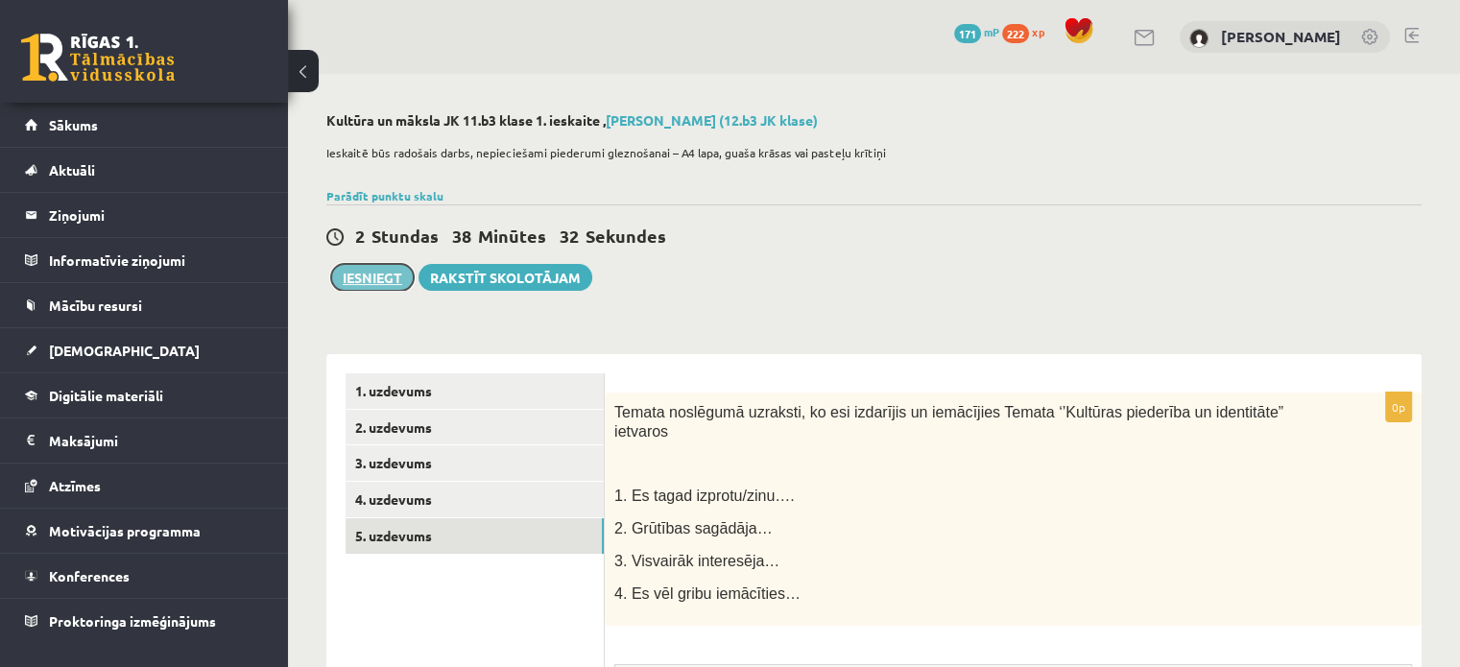
click at [356, 274] on button "Iesniegt" at bounding box center [372, 277] width 83 height 27
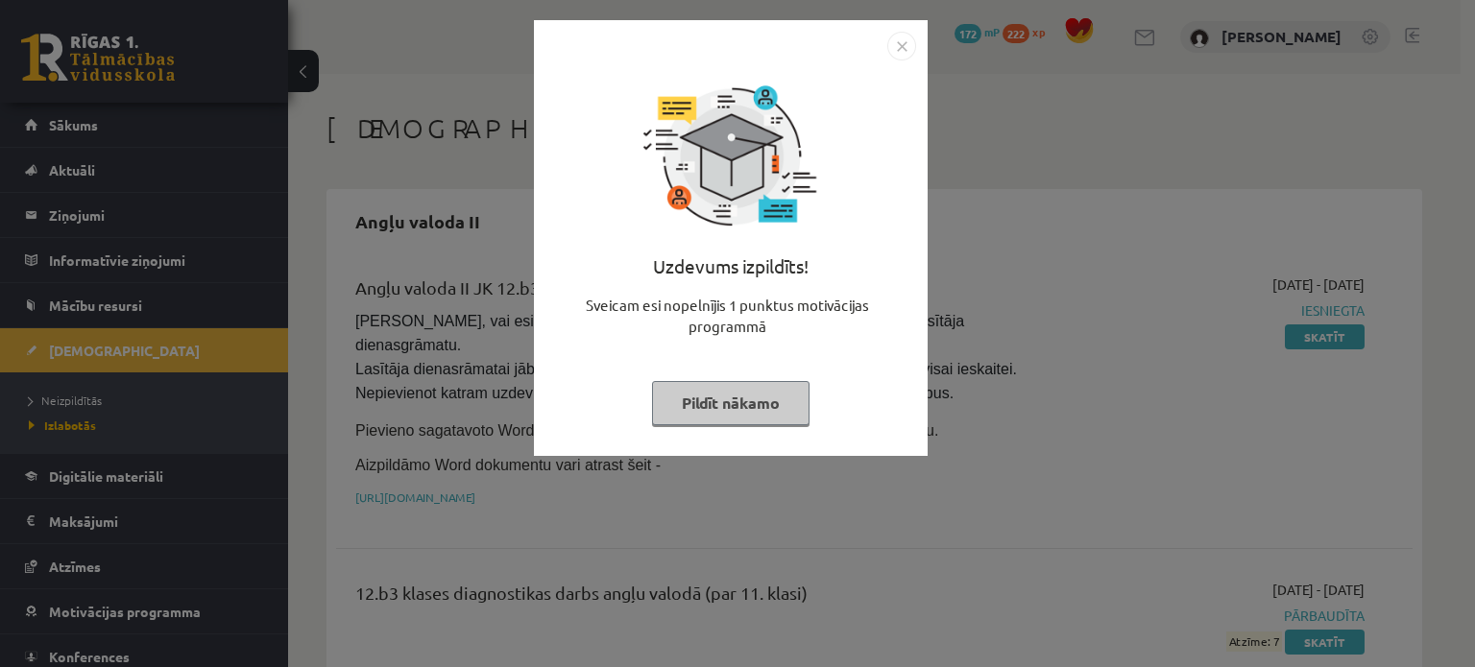
click at [749, 405] on button "Pildīt nākamo" at bounding box center [730, 403] width 157 height 44
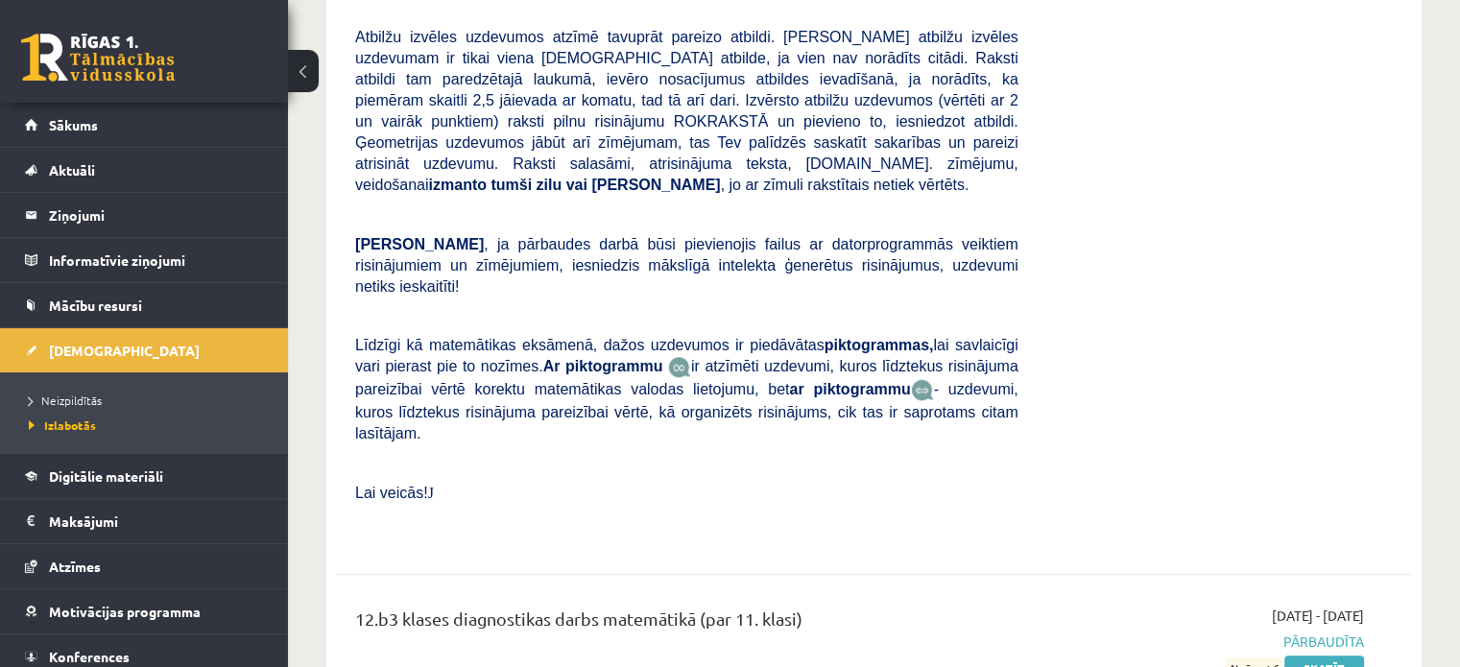
scroll to position [1528, 0]
click at [69, 404] on span "Neizpildītās" at bounding box center [65, 400] width 73 height 15
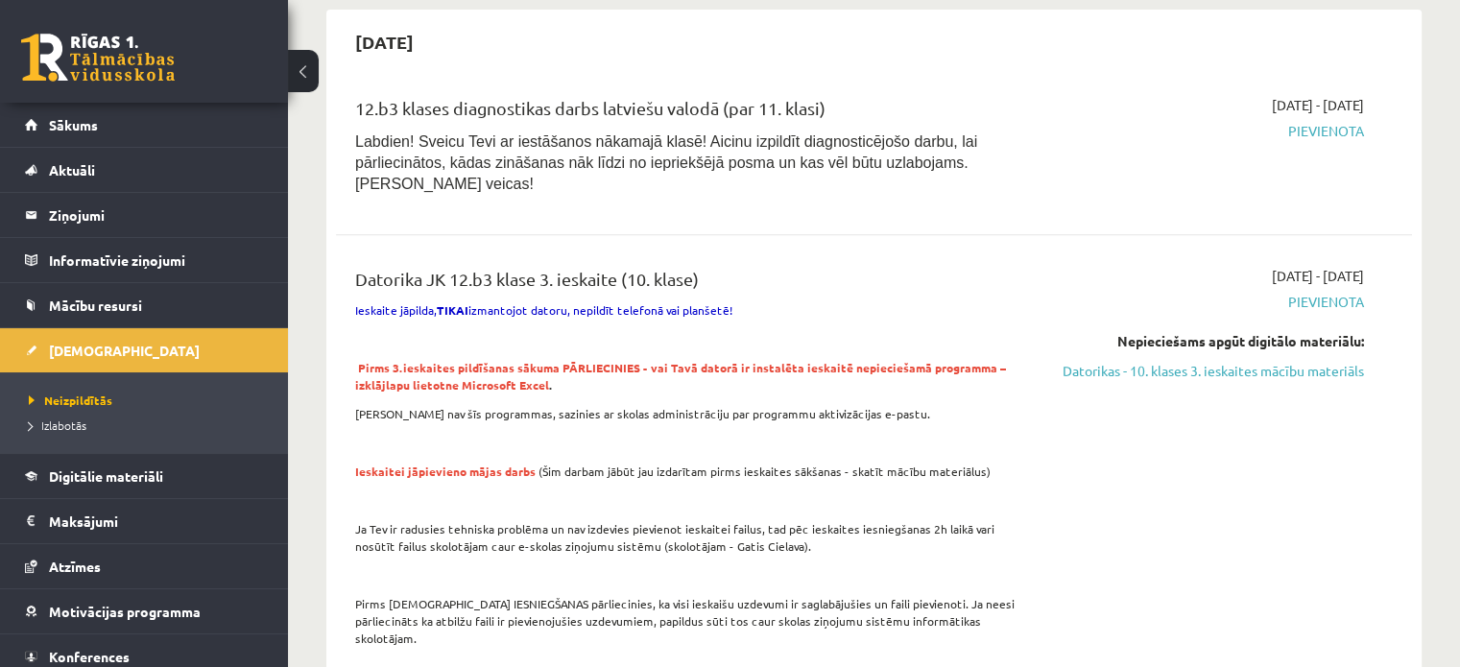
scroll to position [859, 0]
click at [842, 462] on p "Ieskaitei jāpievieno mājas darbs (Šim darbam jābūt jau izdarītam pirms ieskaite…" at bounding box center [686, 470] width 663 height 17
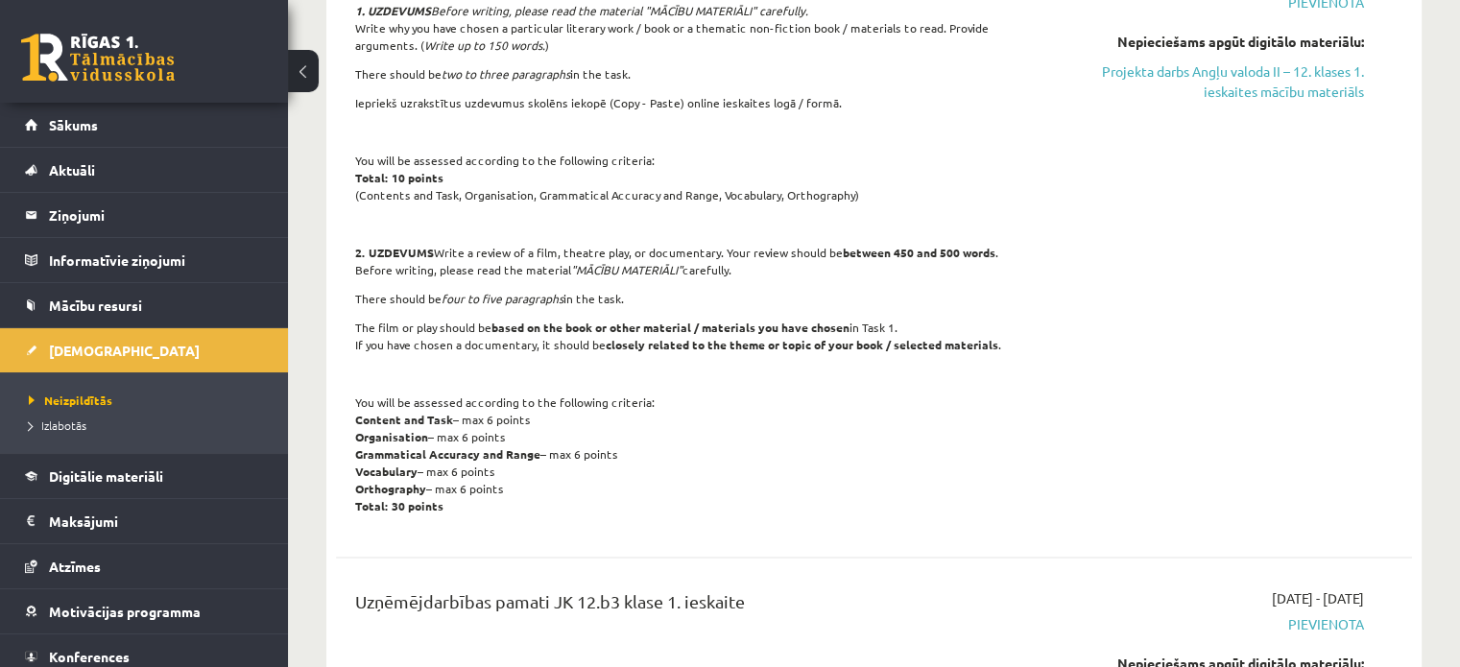
scroll to position [2961, 0]
